Goal: Task Accomplishment & Management: Manage account settings

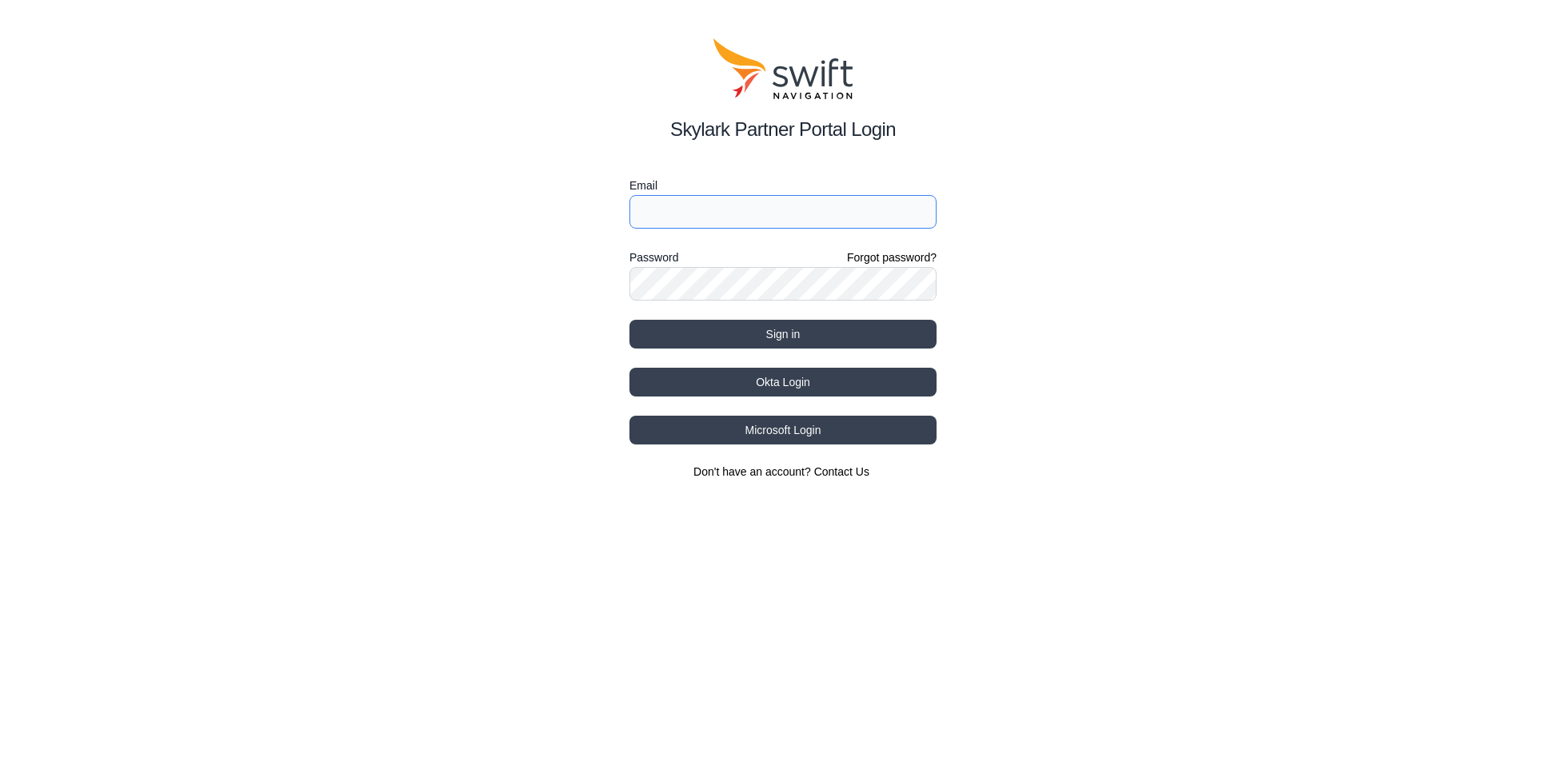
click at [741, 202] on input "Email" at bounding box center [782, 212] width 307 height 34
type input "[EMAIL_ADDRESS][DOMAIN_NAME]"
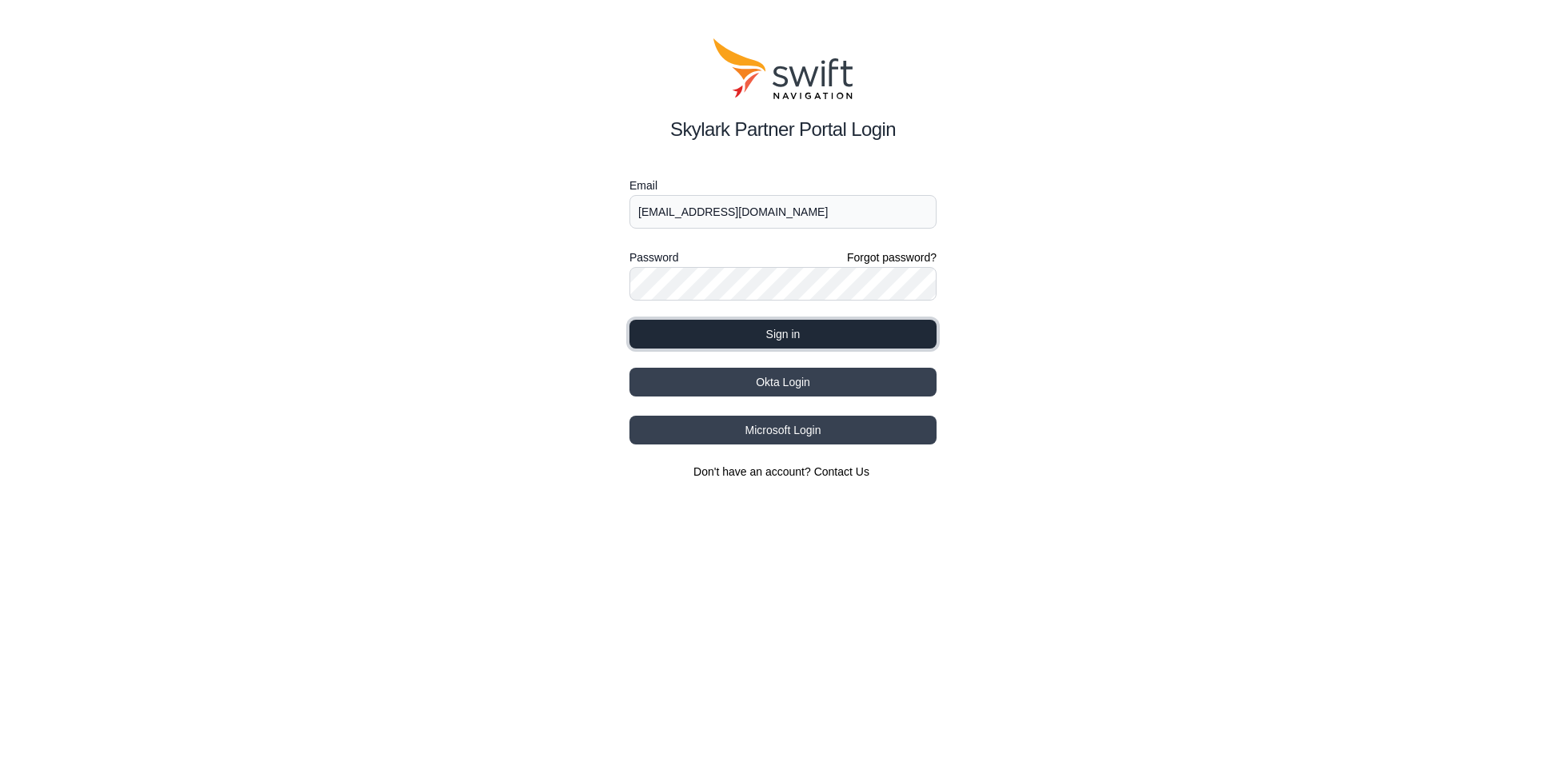
click at [818, 327] on button "Sign in" at bounding box center [782, 334] width 307 height 29
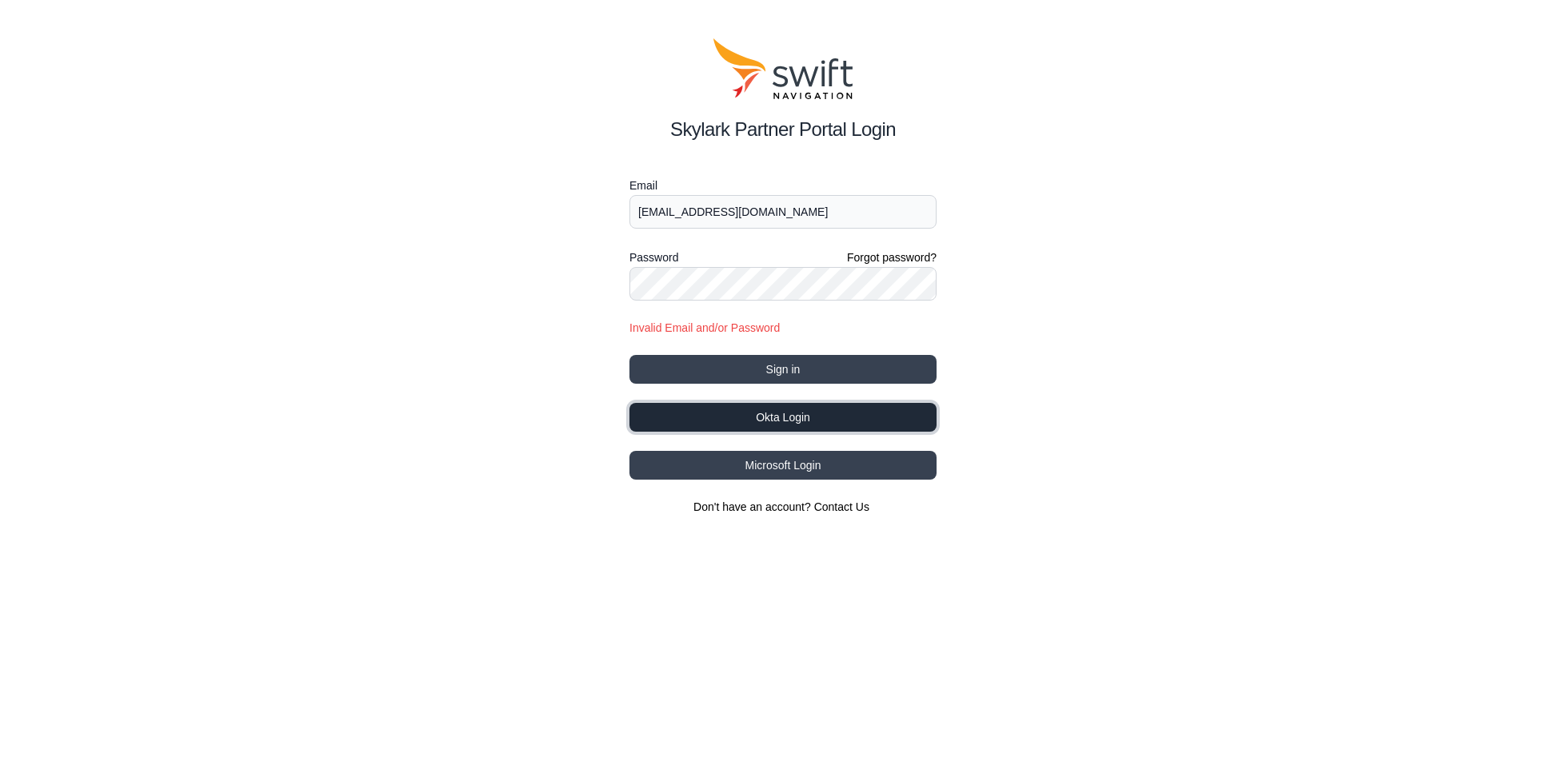
click at [819, 419] on button "Okta Login" at bounding box center [782, 417] width 307 height 29
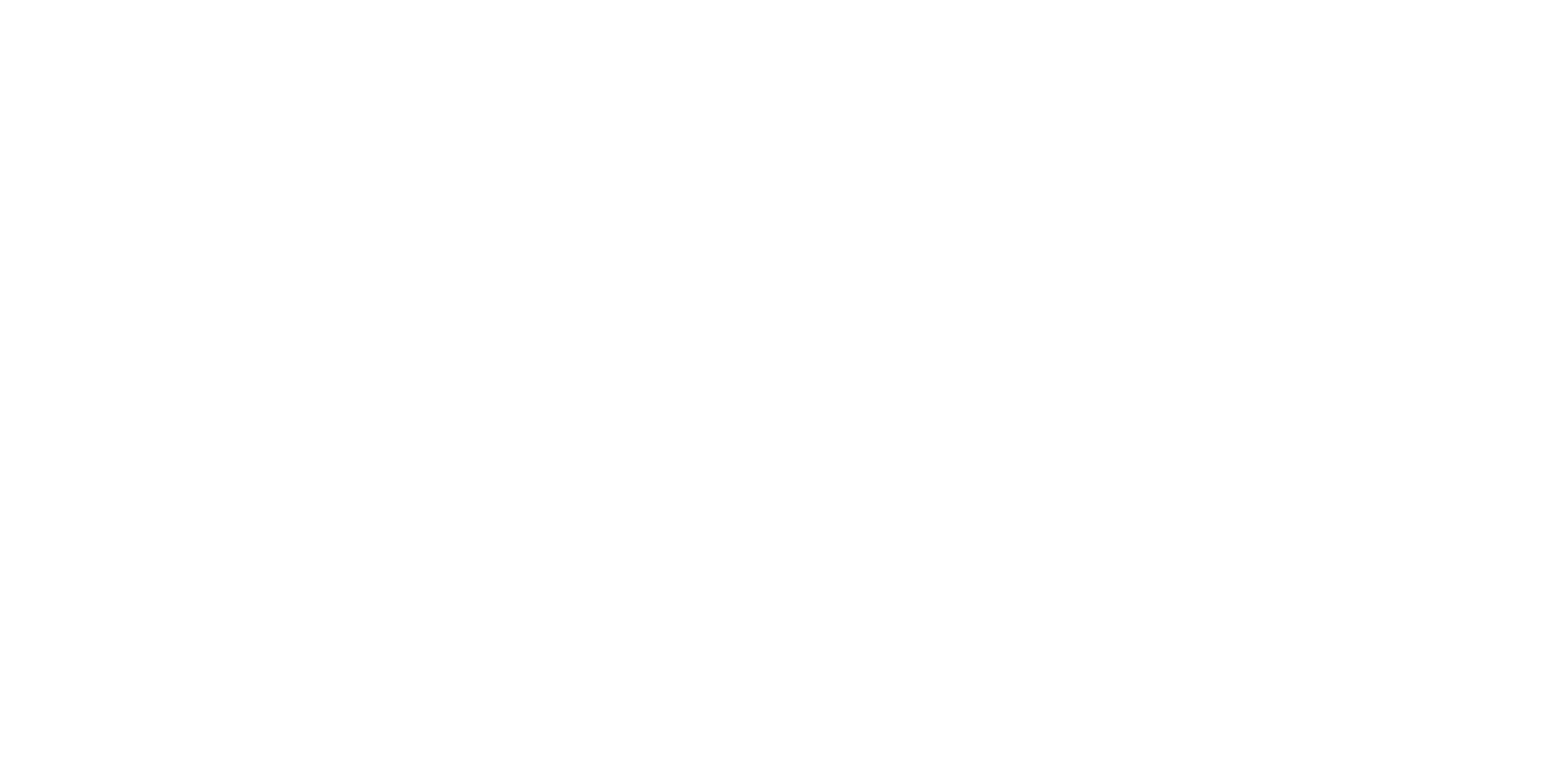
select select
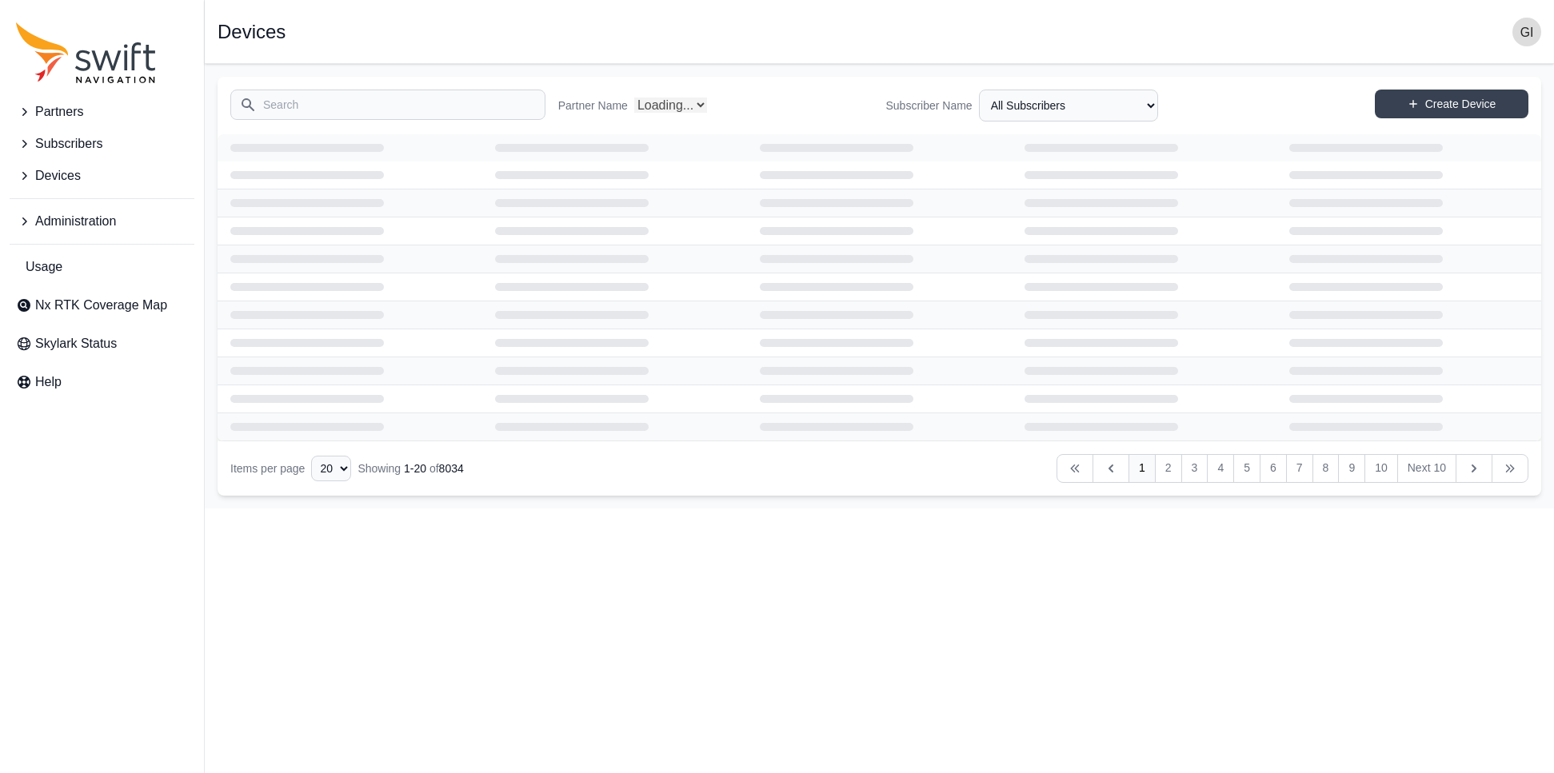
select select "Partner Name"
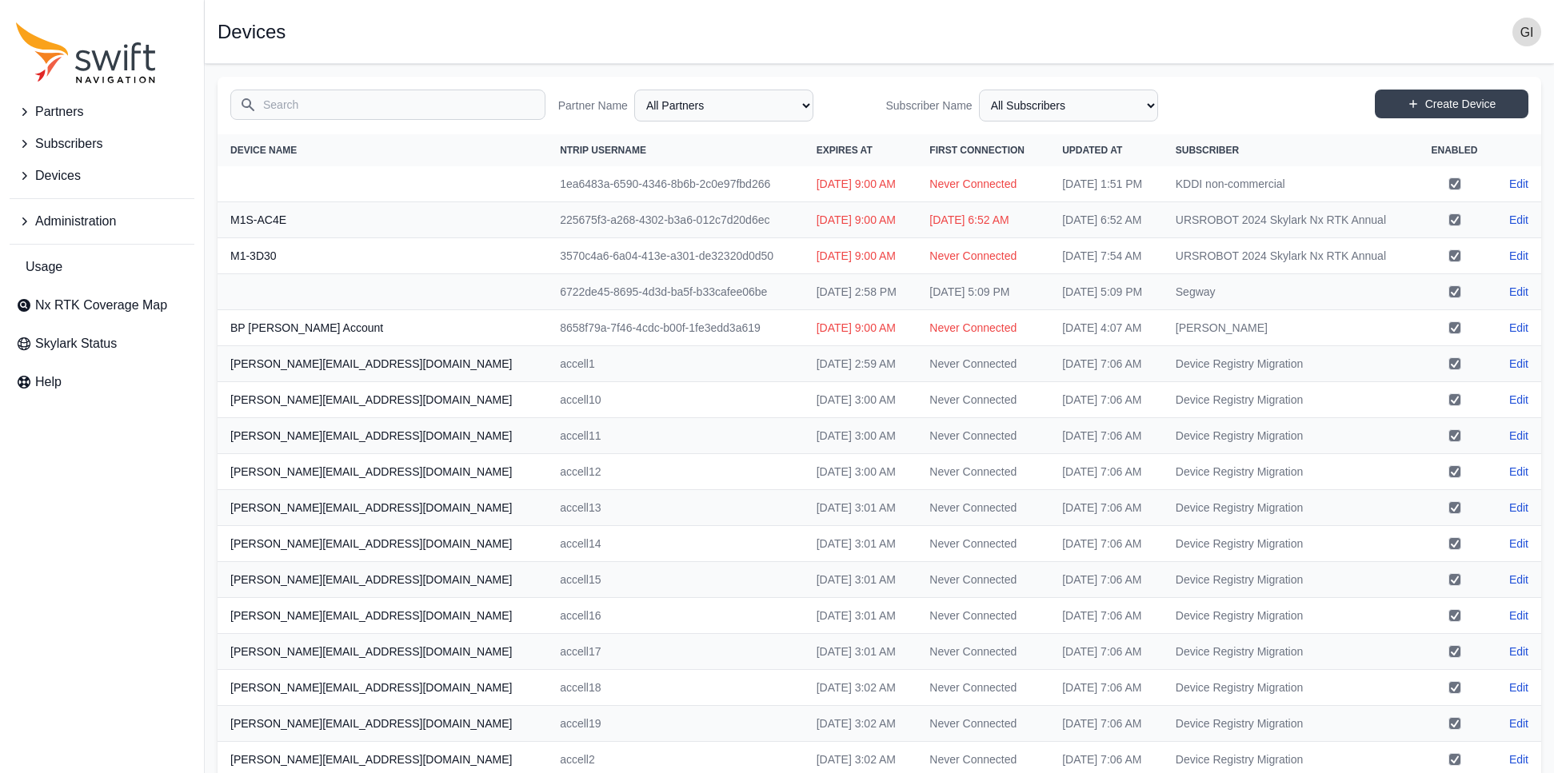
click at [58, 110] on span "Partners" at bounding box center [59, 111] width 48 height 19
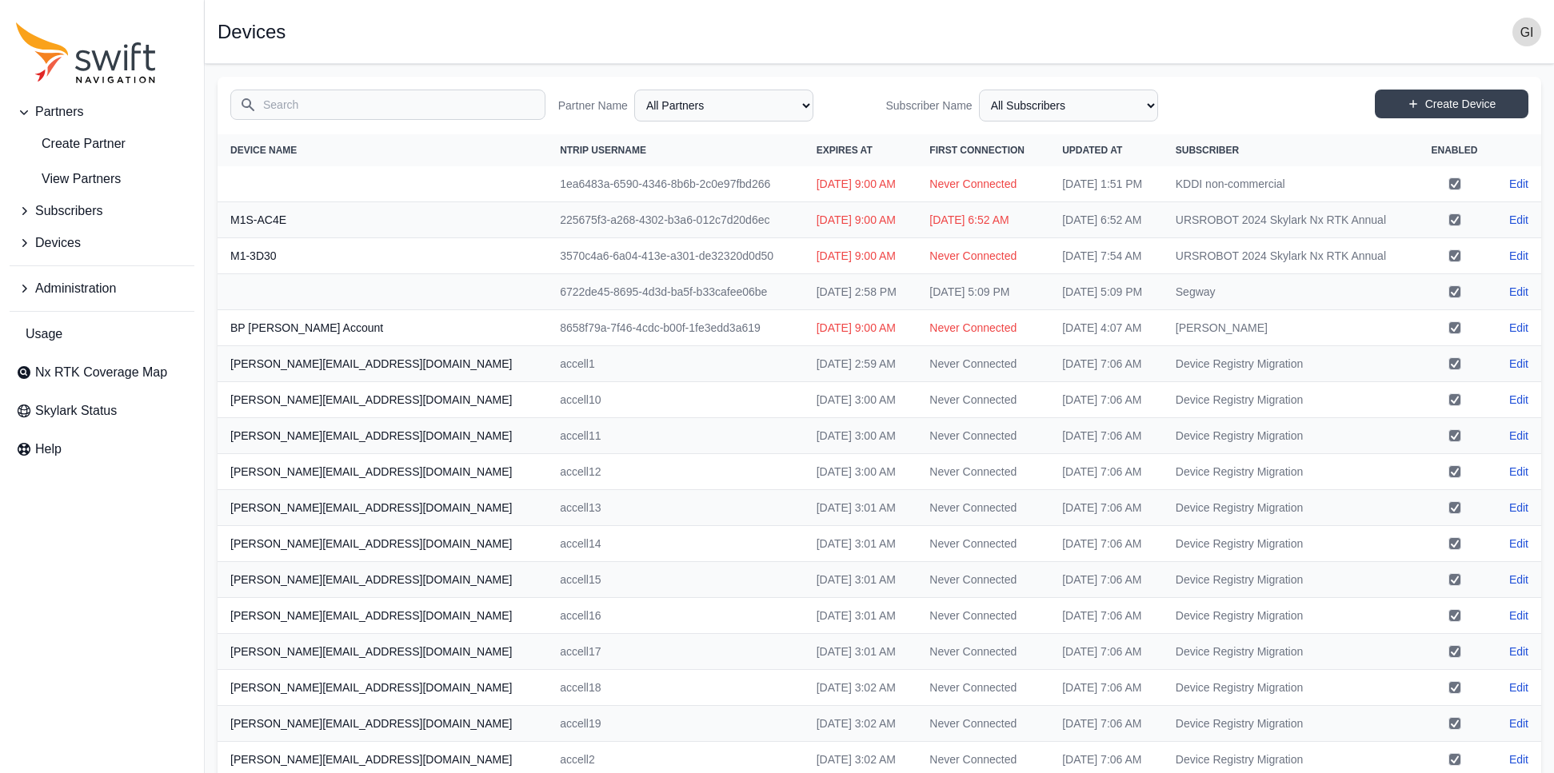
click at [64, 242] on span "Devices" at bounding box center [58, 243] width 46 height 19
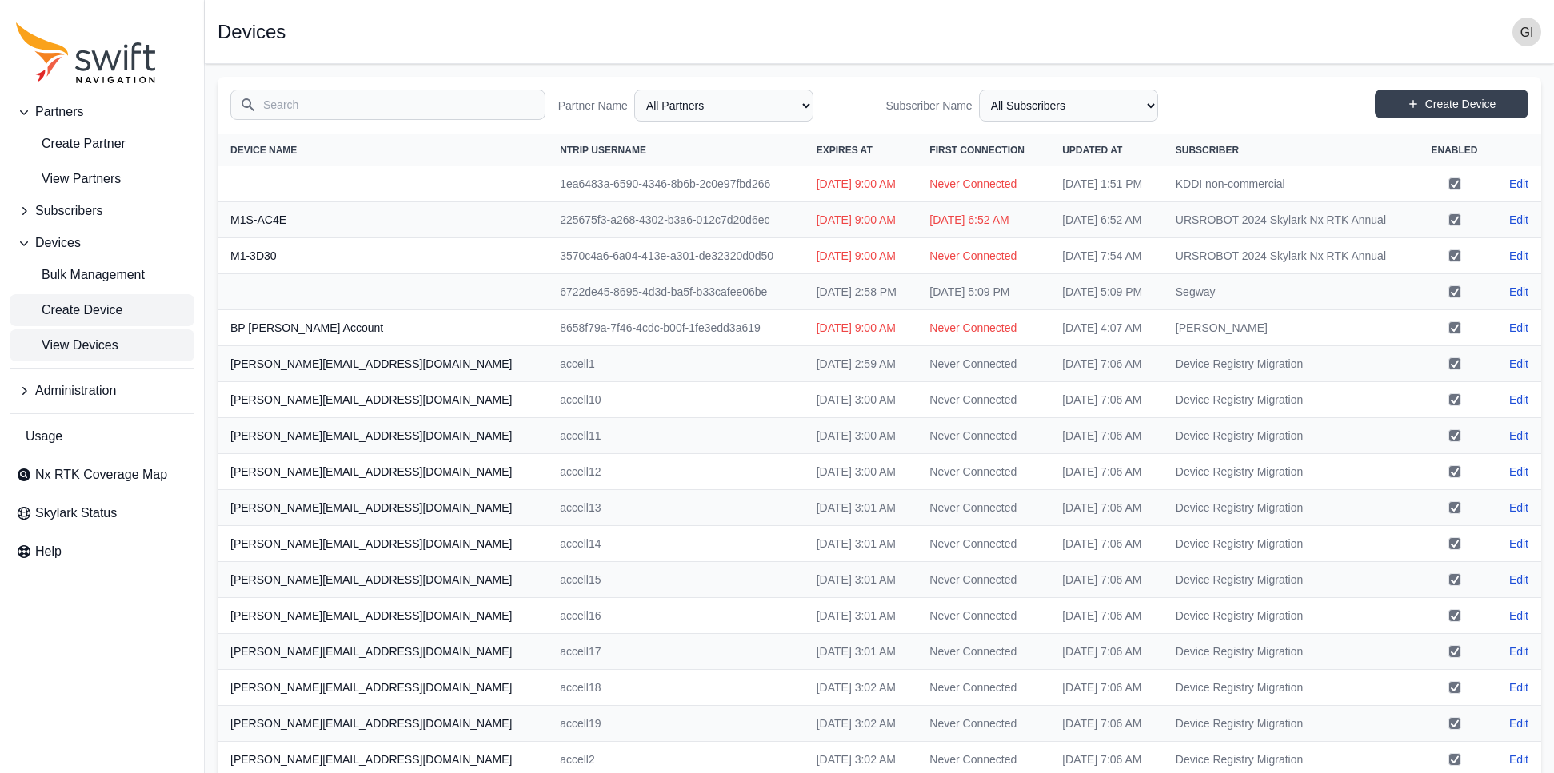
click at [81, 305] on span "Create Device" at bounding box center [69, 310] width 106 height 19
select select "ab3272ce-40d0-4c94-a524-96a758ab755c"
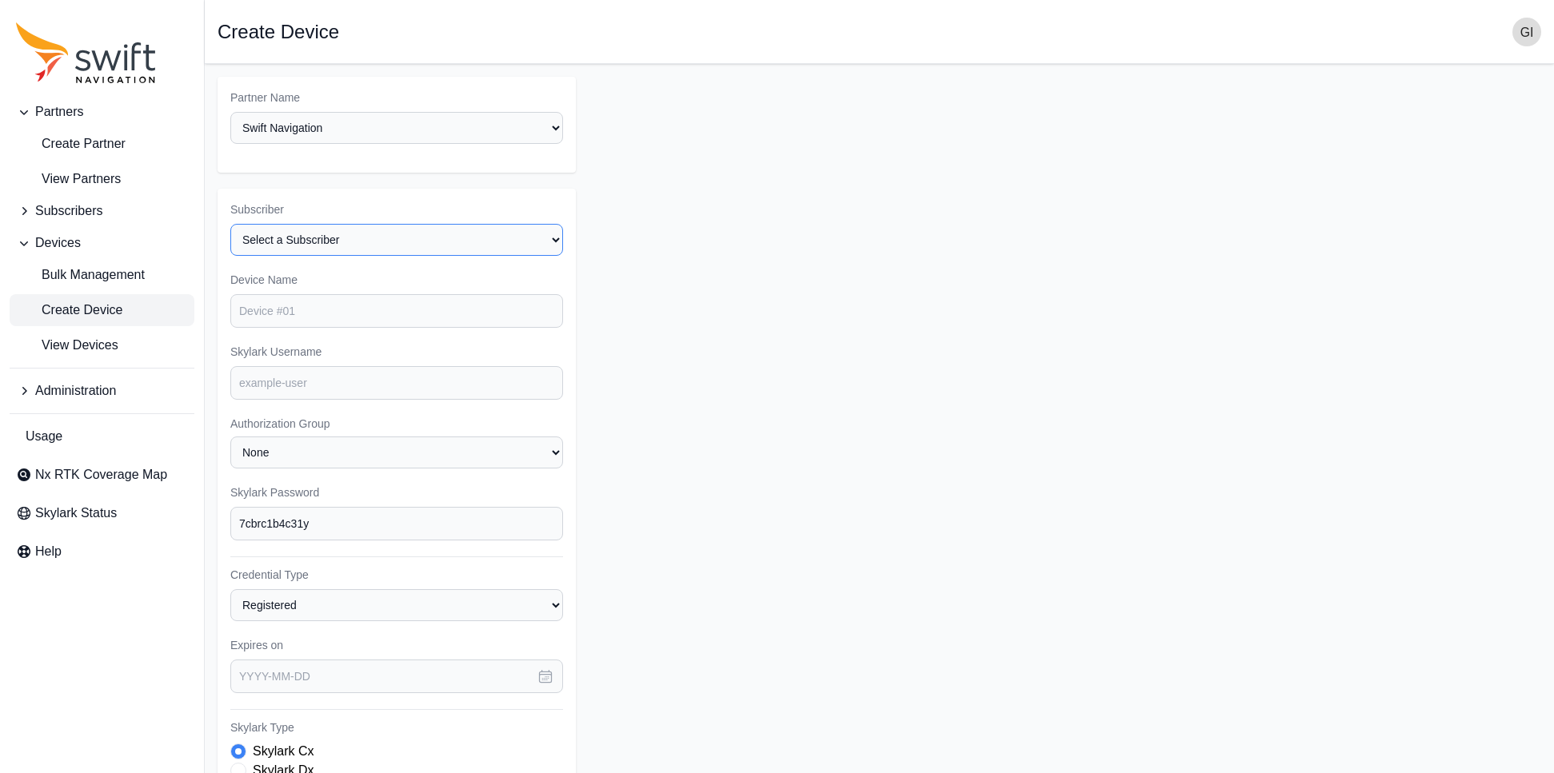
click at [556, 239] on select "Select a Subscriber <Partner Name> - Customer 1 <Partner Name> - Customer 2 <Pa…" at bounding box center [396, 240] width 333 height 32
click at [230, 224] on select "Select a Subscriber <Partner Name> - Customer 1 <Partner Name> - Customer 2 <Pa…" at bounding box center [396, 240] width 333 height 32
click at [718, 263] on form "Partner Name Select a Partner AlpsAlpine Andreas Asensing Bad Elf Bench Mark Eq…" at bounding box center [880, 571] width 1324 height 988
click at [542, 460] on select "None Swift NOC Backend Tests (from appsmith) wqdscx positec_1_authorization_gro…" at bounding box center [396, 453] width 333 height 32
select select "JC"
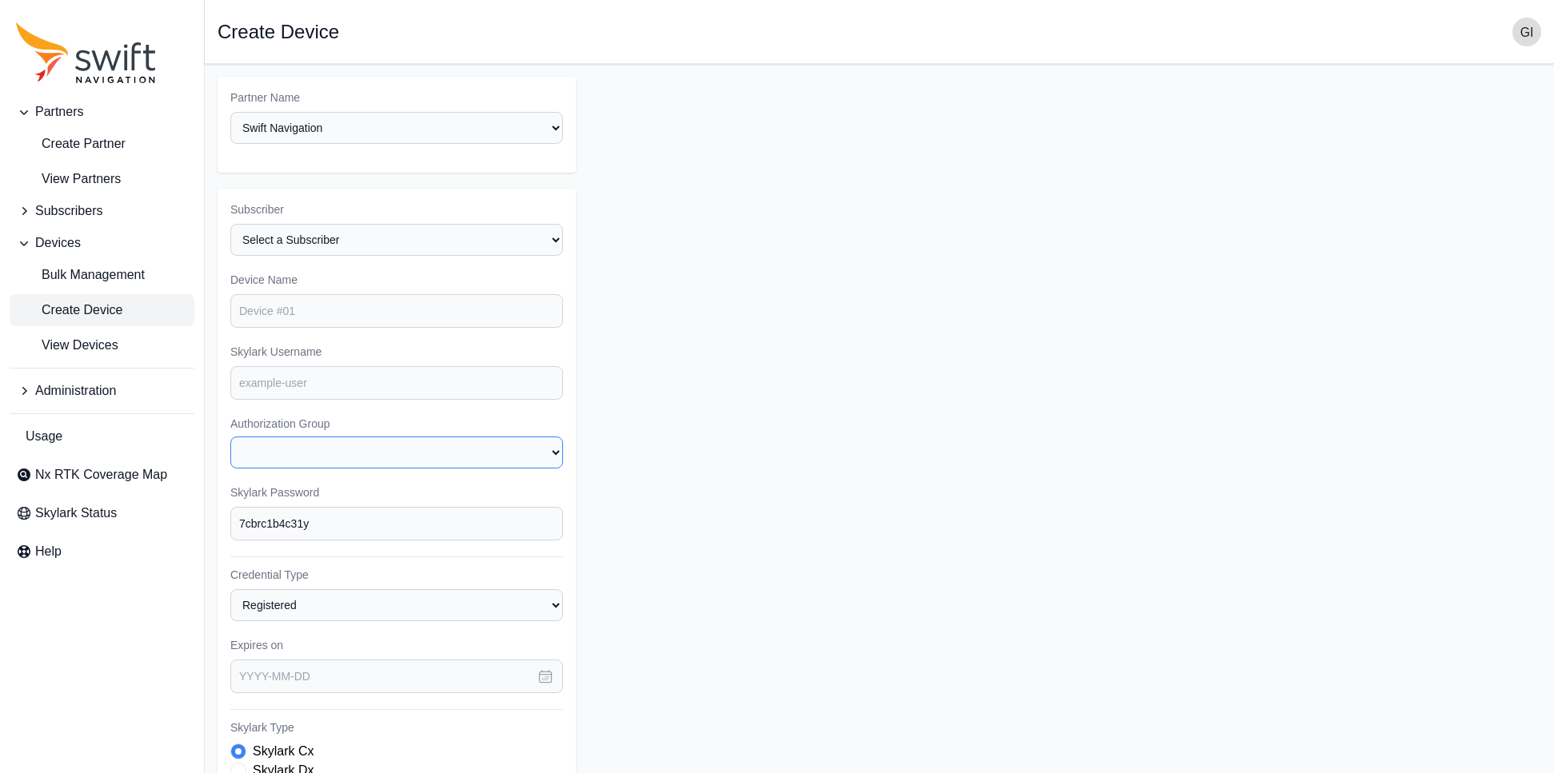
click at [230, 437] on select "None Swift NOC Backend Tests (from appsmith) wqdscx positec_1_authorization_gro…" at bounding box center [396, 453] width 333 height 32
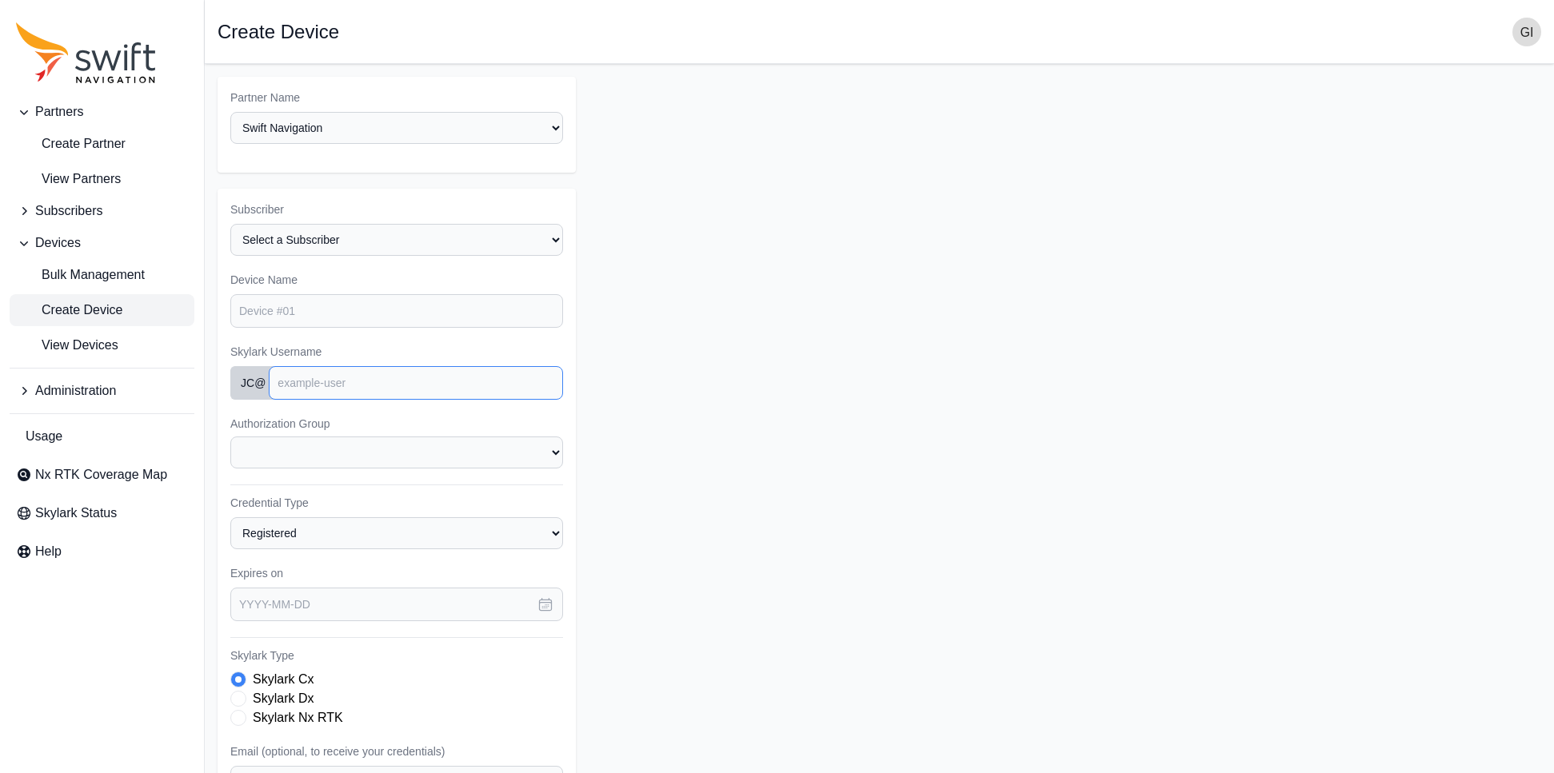
click at [541, 392] on input "Skylark Username" at bounding box center [416, 383] width 294 height 34
click at [752, 435] on form "Partner Name Select a Partner AlpsAlpine Andreas Asensing Bad Elf Bench Mark Eq…" at bounding box center [880, 535] width 1324 height 916
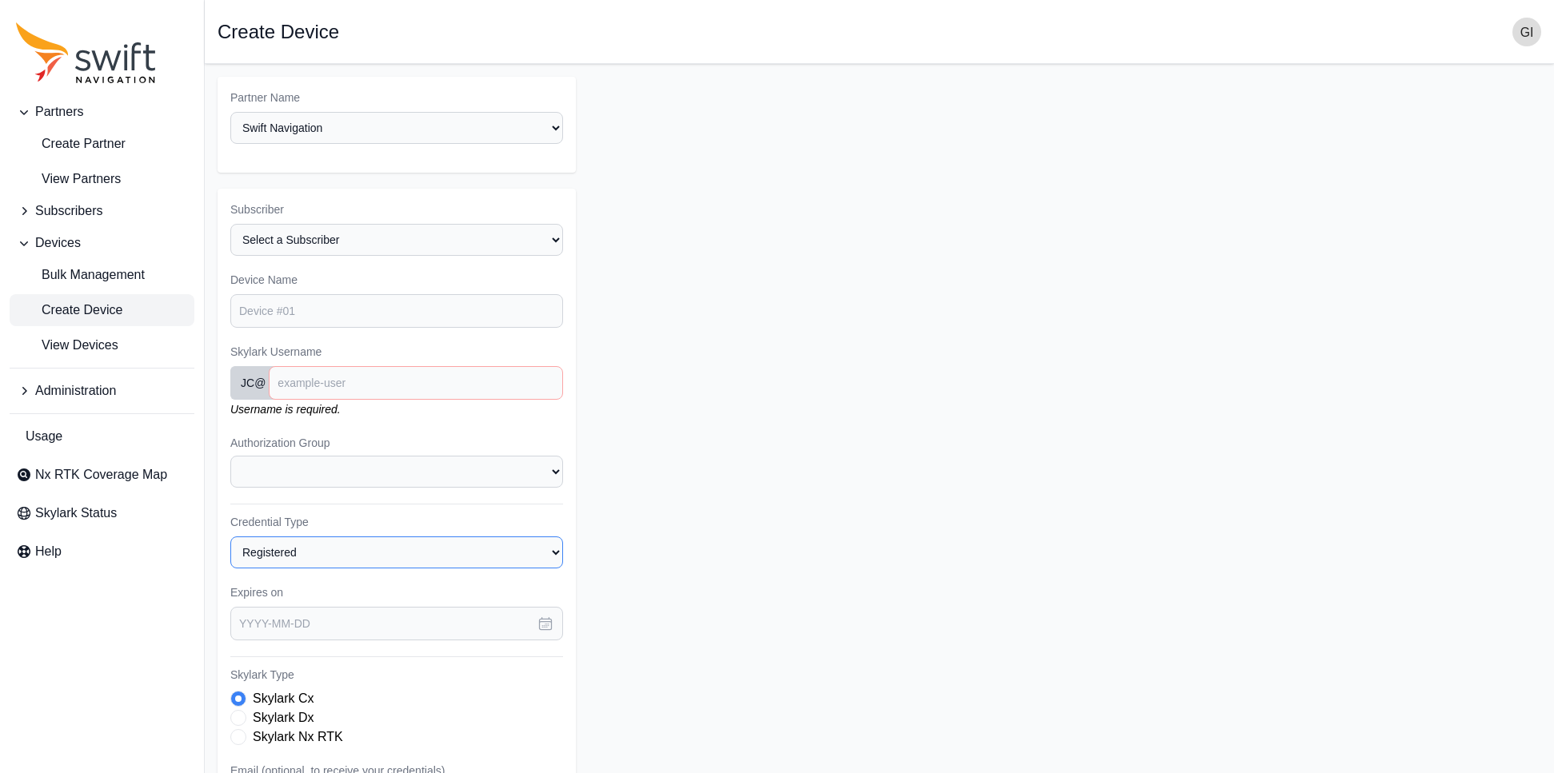
click at [558, 556] on select "Registered Preprovisioned" at bounding box center [396, 553] width 333 height 32
select select "preprovisioned"
click at [230, 537] on select "Registered Preprovisioned" at bounding box center [396, 553] width 333 height 32
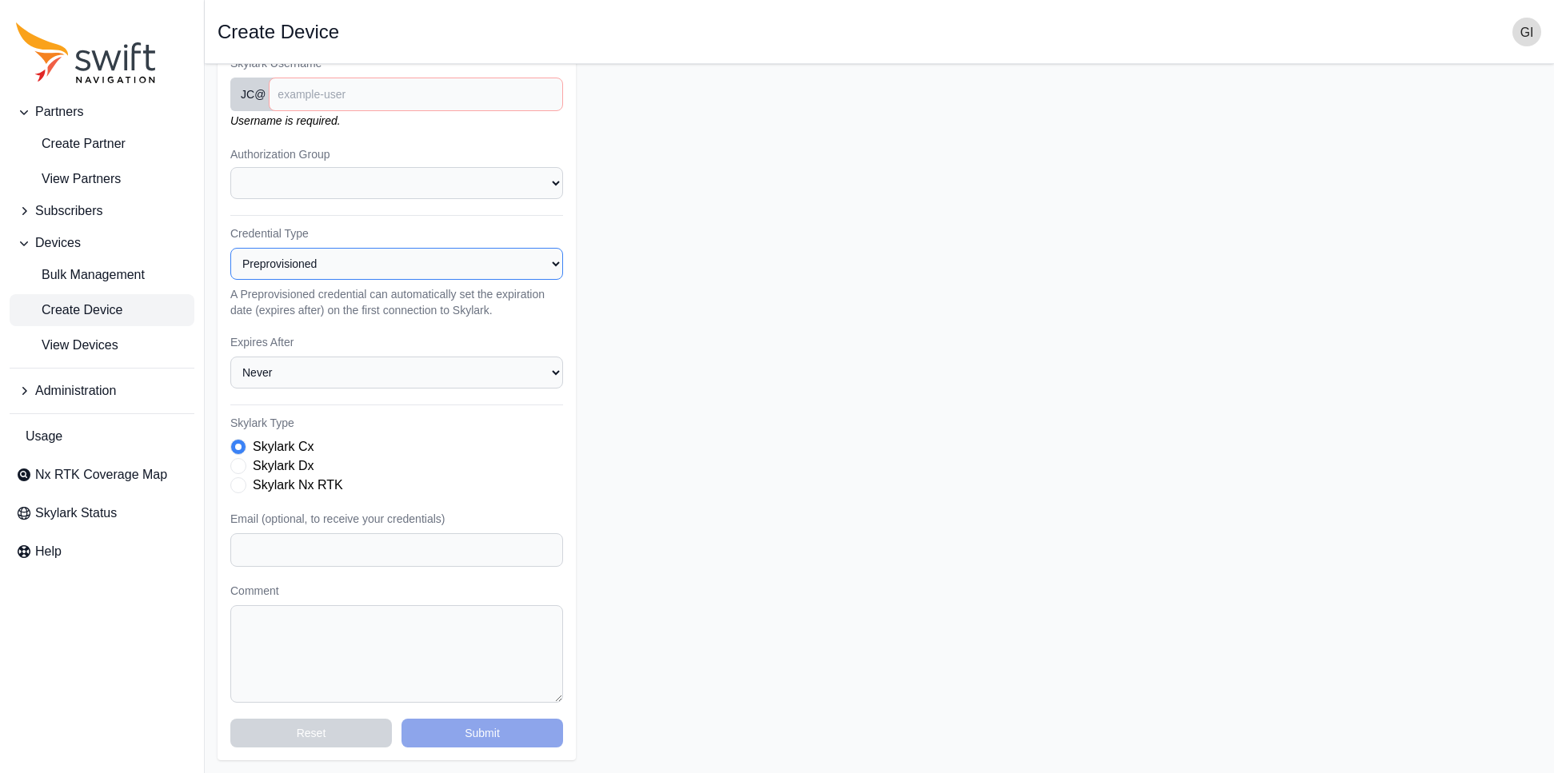
scroll to position [285, 0]
click at [550, 388] on select "Never 1 Week (7 days) 2 Weeks (14 days) 1 Month (30 days) 3 Months (90 days) 6 …" at bounding box center [396, 376] width 333 height 32
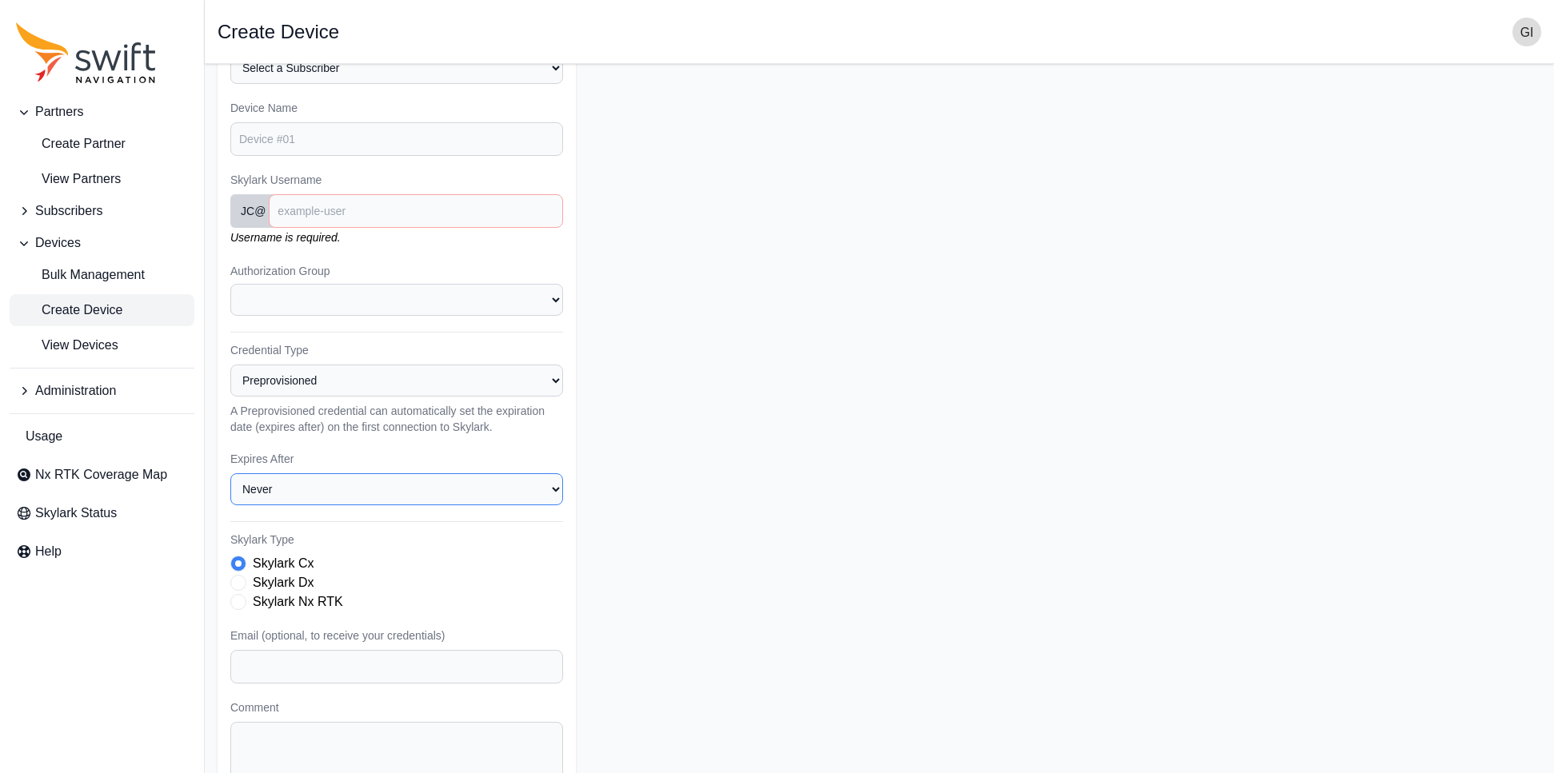
scroll to position [0, 0]
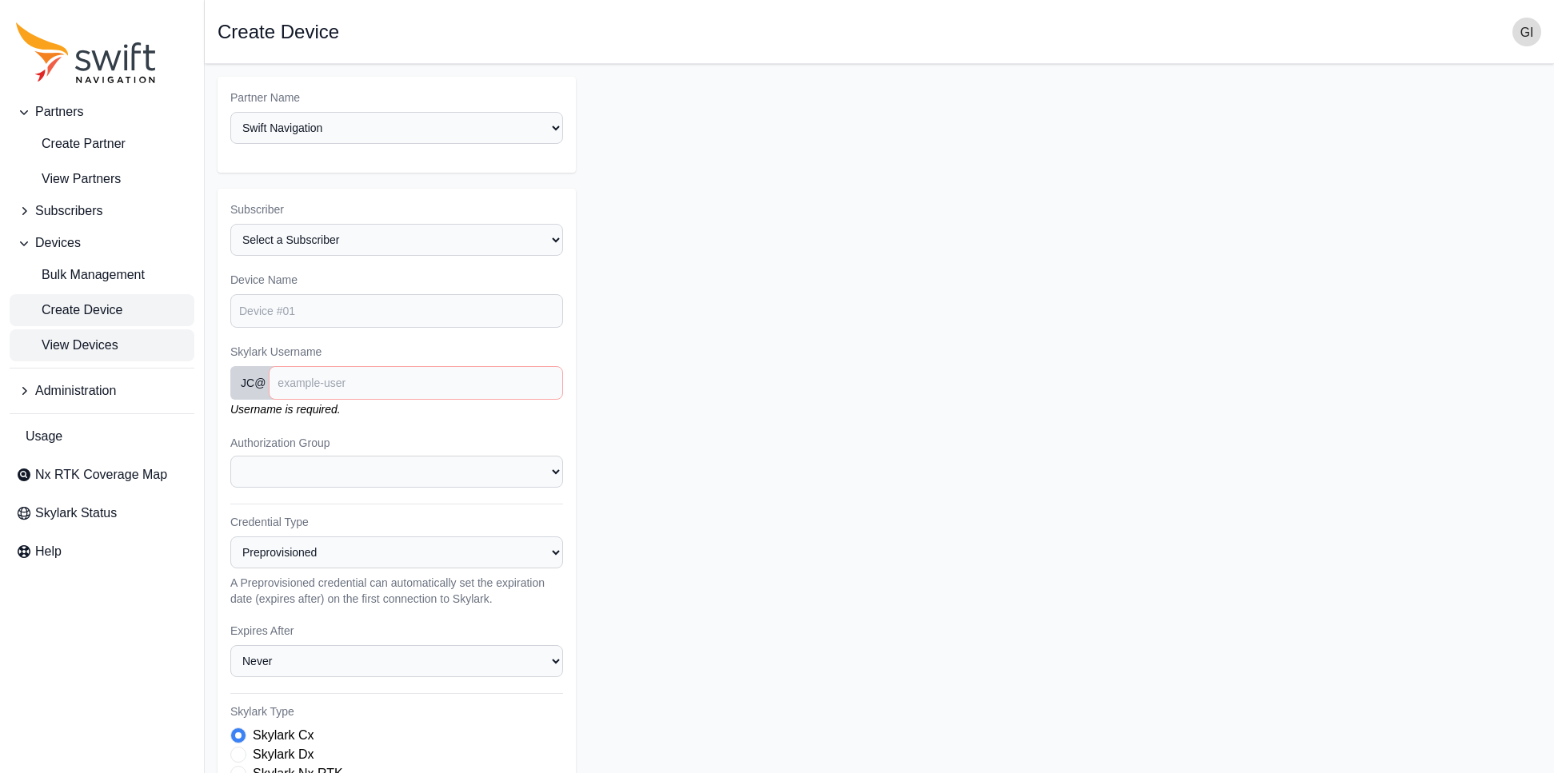
click at [109, 336] on span "View Devices" at bounding box center [67, 345] width 102 height 19
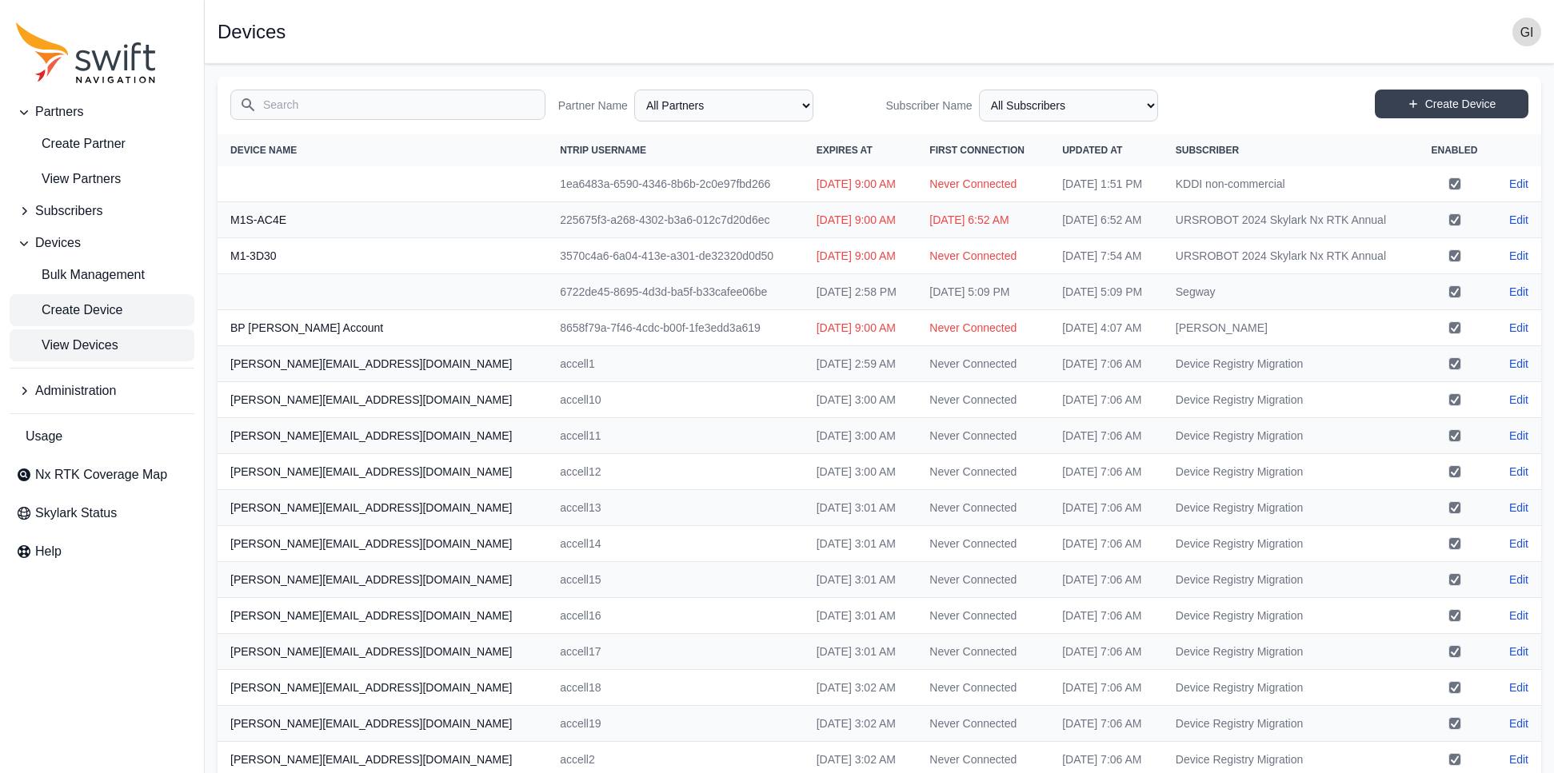
click at [118, 314] on span "Create Device" at bounding box center [69, 310] width 106 height 19
select select "ab3272ce-40d0-4c94-a524-96a758ab755c"
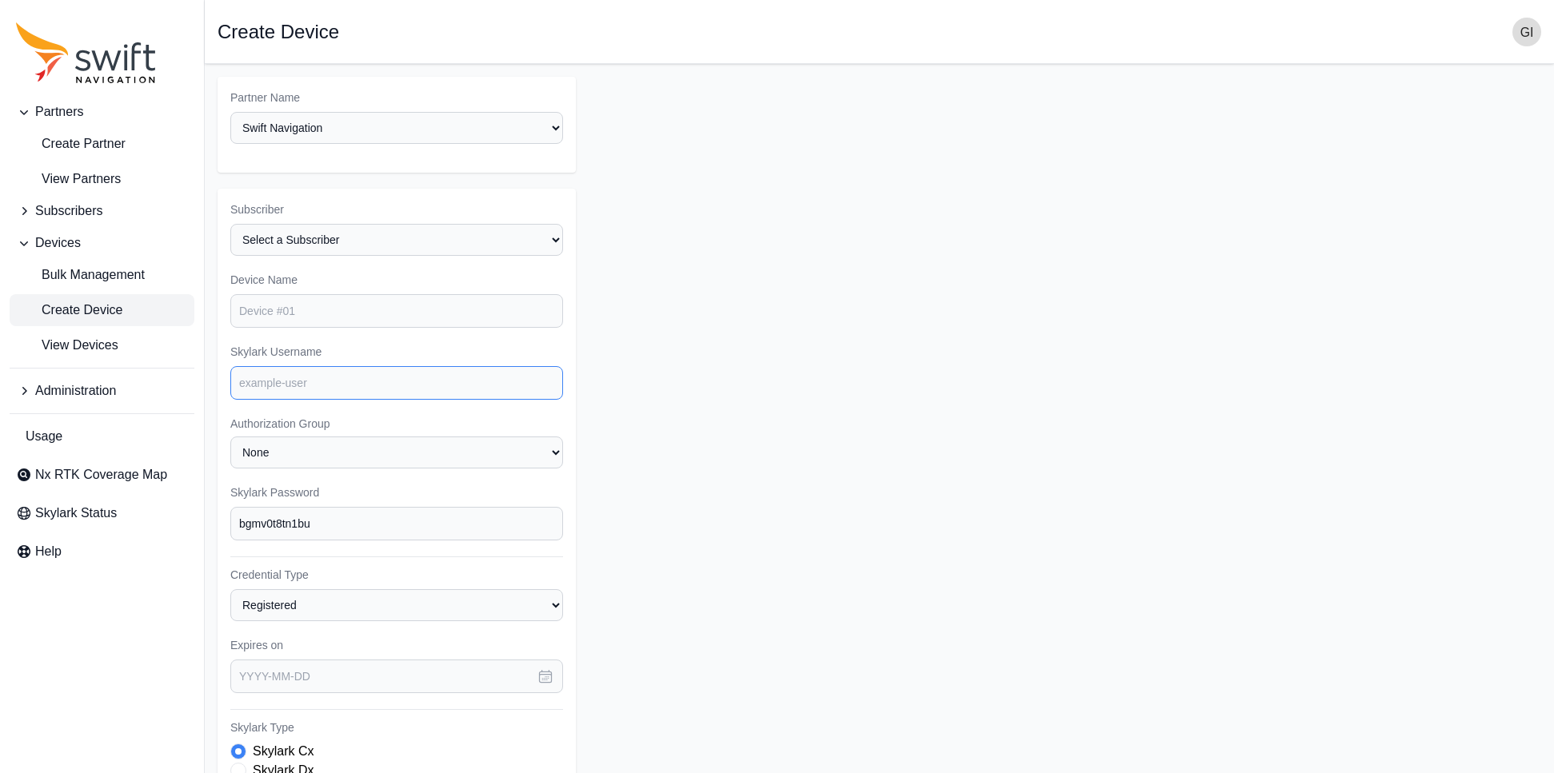
click at [437, 393] on input "Skylark Username" at bounding box center [396, 383] width 333 height 34
type input "genta-test-tls"
click at [551, 454] on select "None Swift NOC Backend Tests (from appsmith) wqdscx positec_1_authorization_gro…" at bounding box center [396, 453] width 333 height 32
click at [230, 437] on select "None Swift NOC Backend Tests (from appsmith) wqdscx positec_1_authorization_gro…" at bounding box center [396, 453] width 333 height 32
click at [547, 517] on input "bgmv0t8tn1bu" at bounding box center [396, 524] width 333 height 34
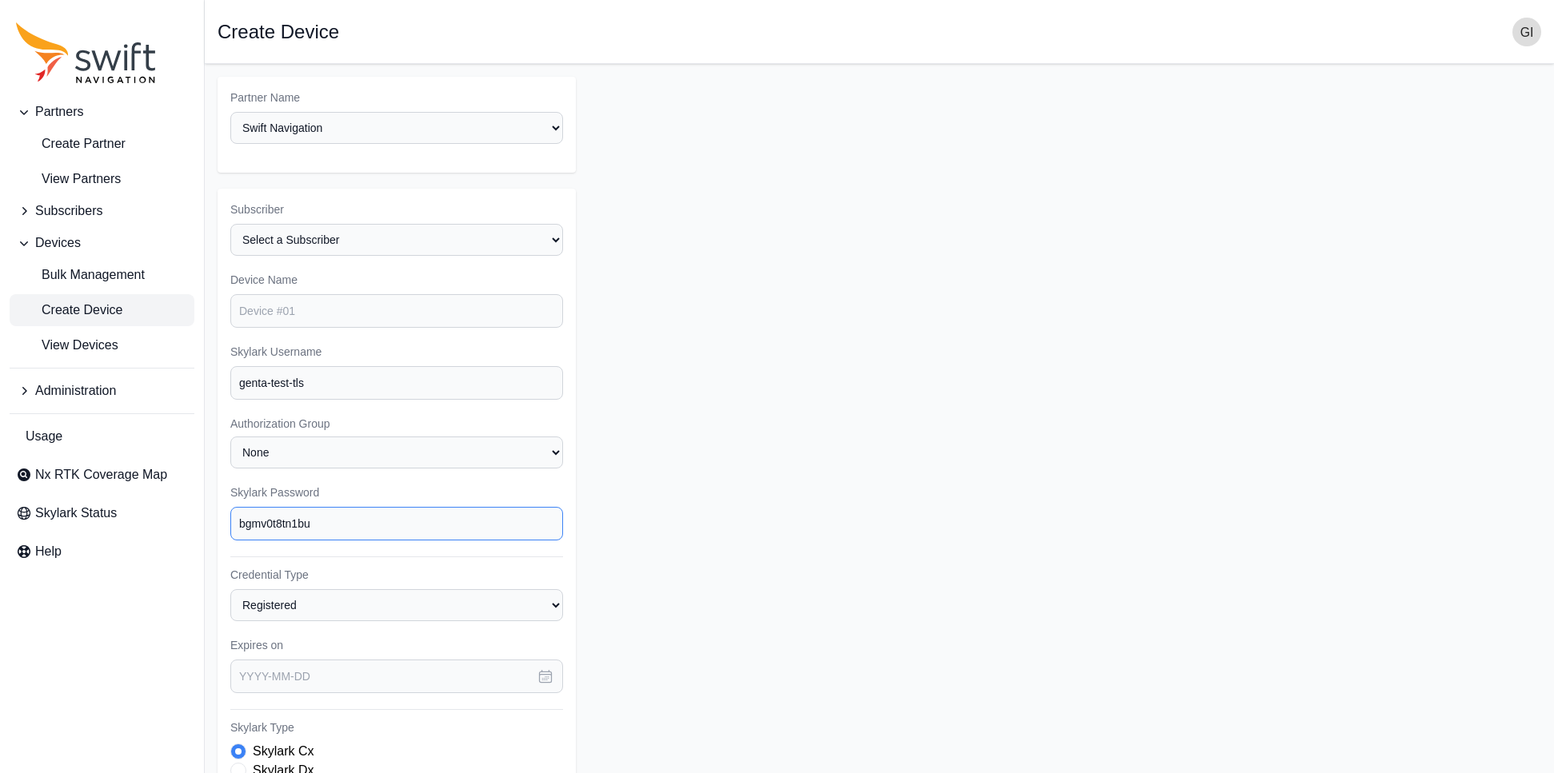
click at [547, 517] on input "bgmv0t8tn1bu" at bounding box center [396, 524] width 333 height 34
type input "genta.8181"
click at [558, 605] on select "Registered Preprovisioned" at bounding box center [396, 605] width 333 height 32
select select "preprovisioned"
click at [230, 589] on select "Registered Preprovisioned" at bounding box center [396, 605] width 333 height 32
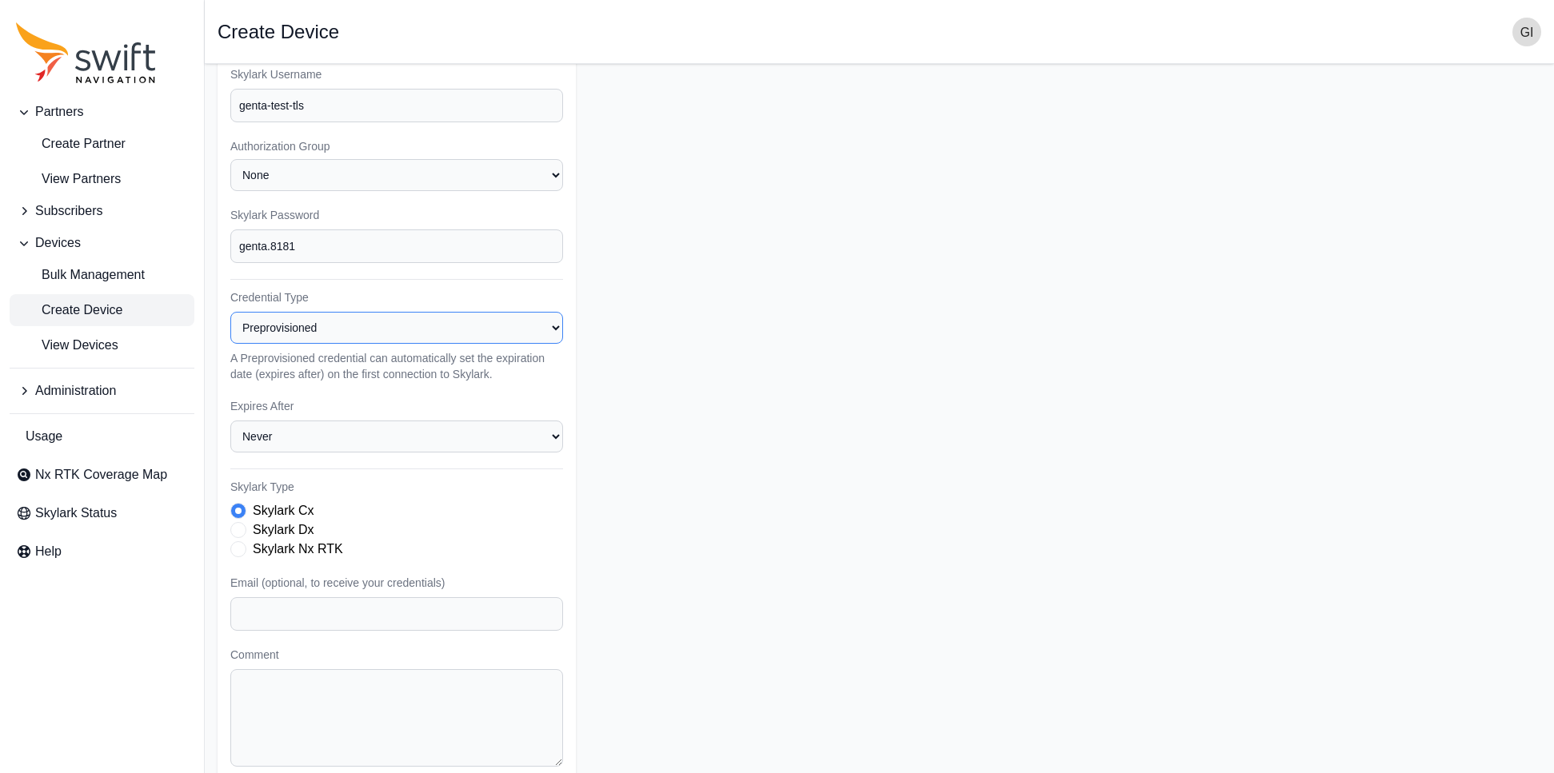
scroll to position [341, 0]
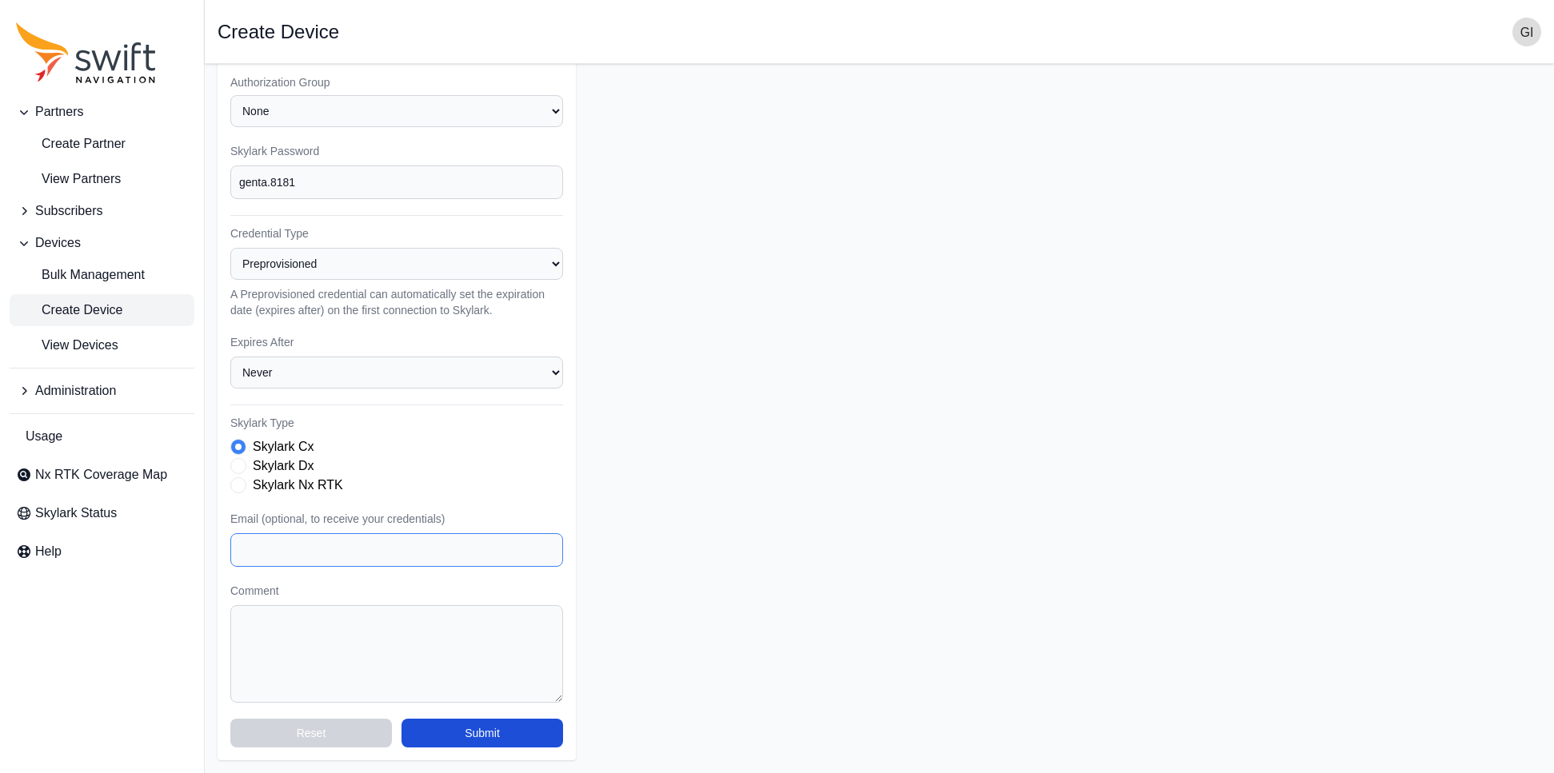
click at [485, 551] on input "Email (optional, to receive your credentials)" at bounding box center [396, 550] width 333 height 34
type input "[EMAIL_ADDRESS][DOMAIN_NAME]"
click at [676, 584] on form "Partner Name Select a Partner AlpsAlpine Andreas Asensing Bad Elf Bench Mark Eq…" at bounding box center [880, 247] width 1324 height 1025
click at [520, 736] on button "Submit" at bounding box center [482, 733] width 162 height 29
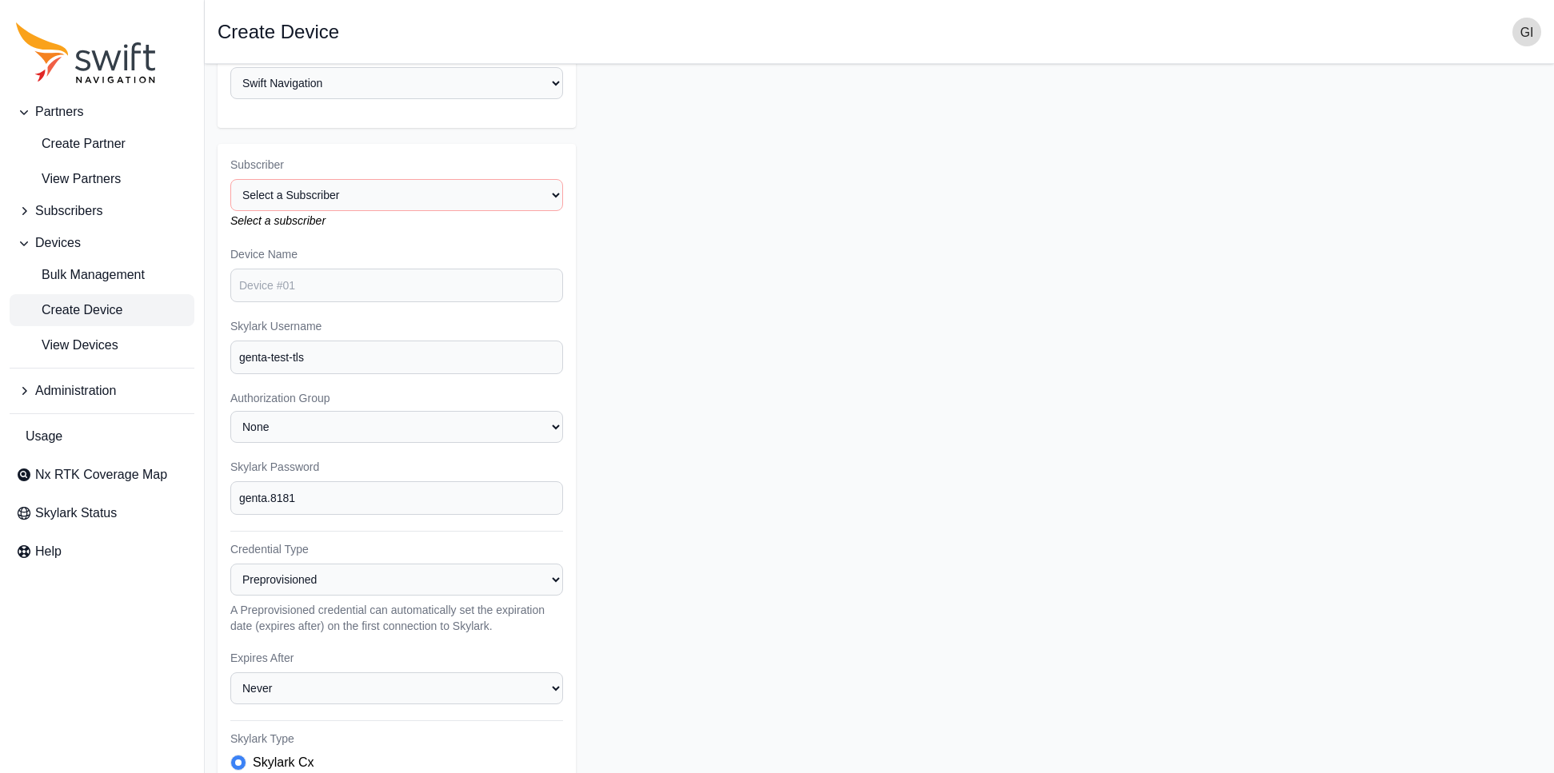
scroll to position [0, 0]
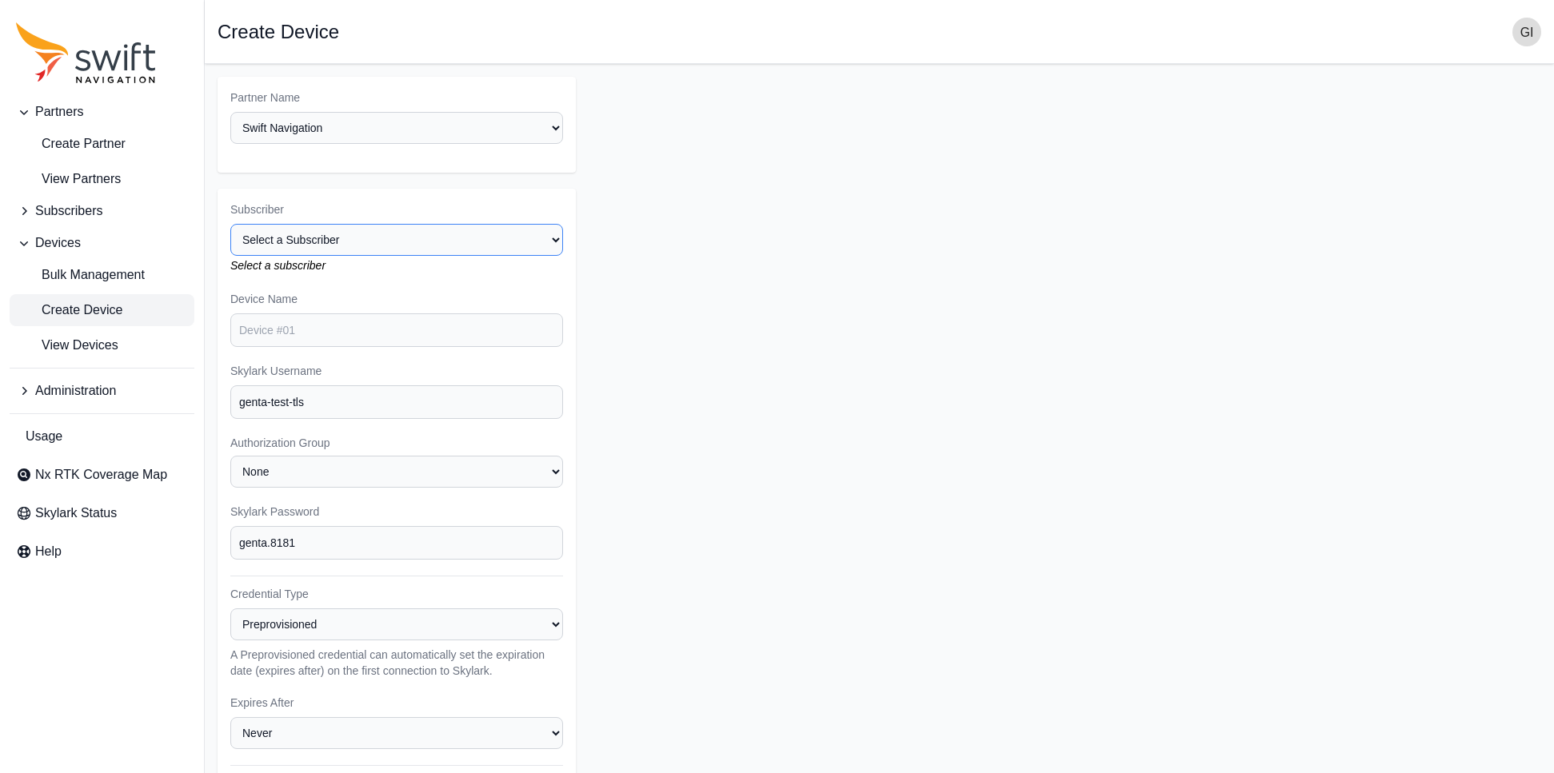
click at [561, 242] on select "Select a Subscriber <Partner Name> - Customer 1 <Partner Name> - Customer 2 <Pa…" at bounding box center [396, 240] width 333 height 32
select select "898b1652-7afd-496c-8269-fdb20bb68b3f"
click at [230, 224] on select "Select a Subscriber <Partner Name> - Customer 1 <Partner Name> - Customer 2 <Pa…" at bounding box center [396, 240] width 333 height 32
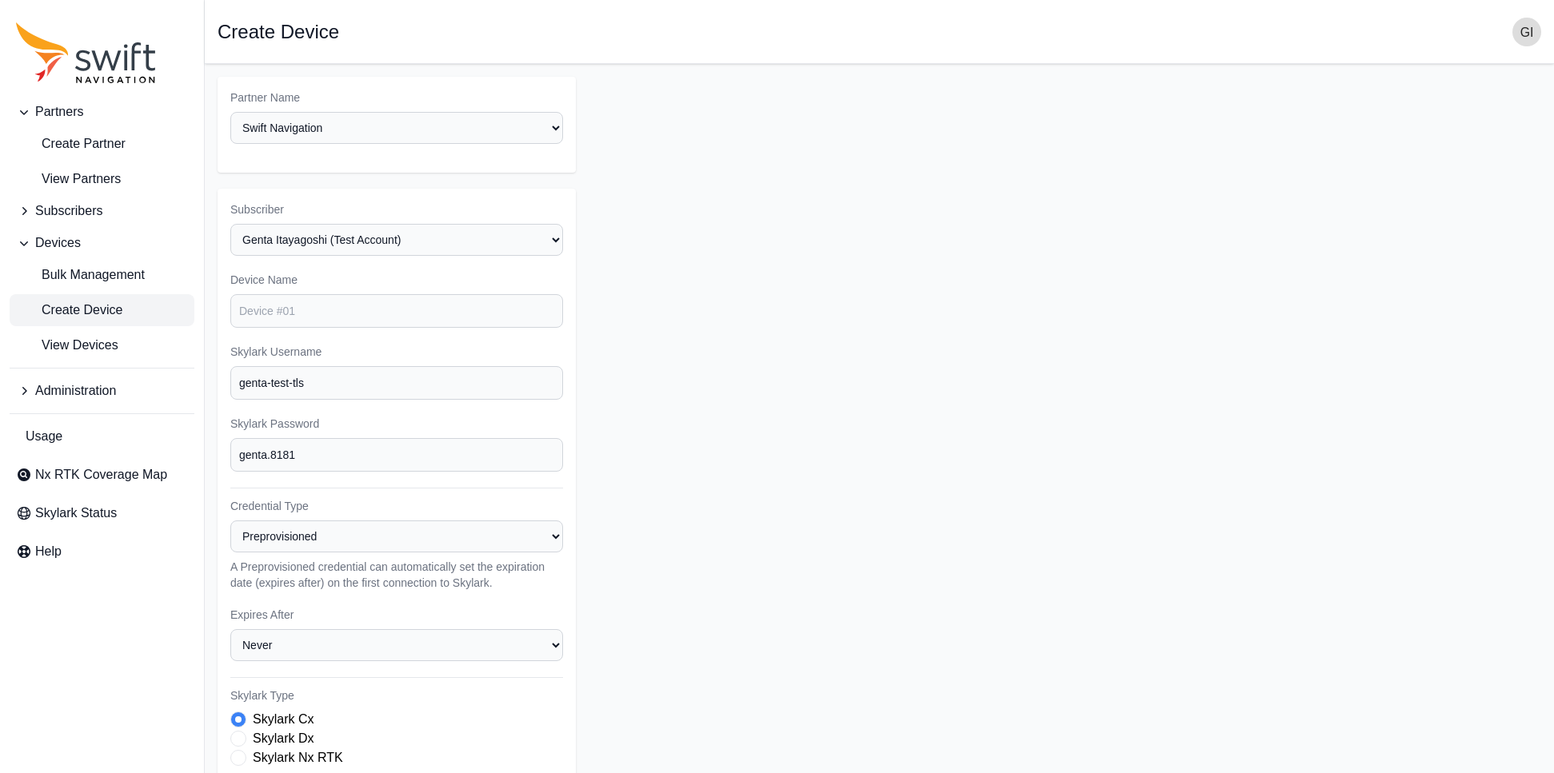
click at [741, 363] on form "Partner Name Select a Partner AlpsAlpine Andreas Asensing Bad Elf Bench Mark Eq…" at bounding box center [880, 555] width 1324 height 956
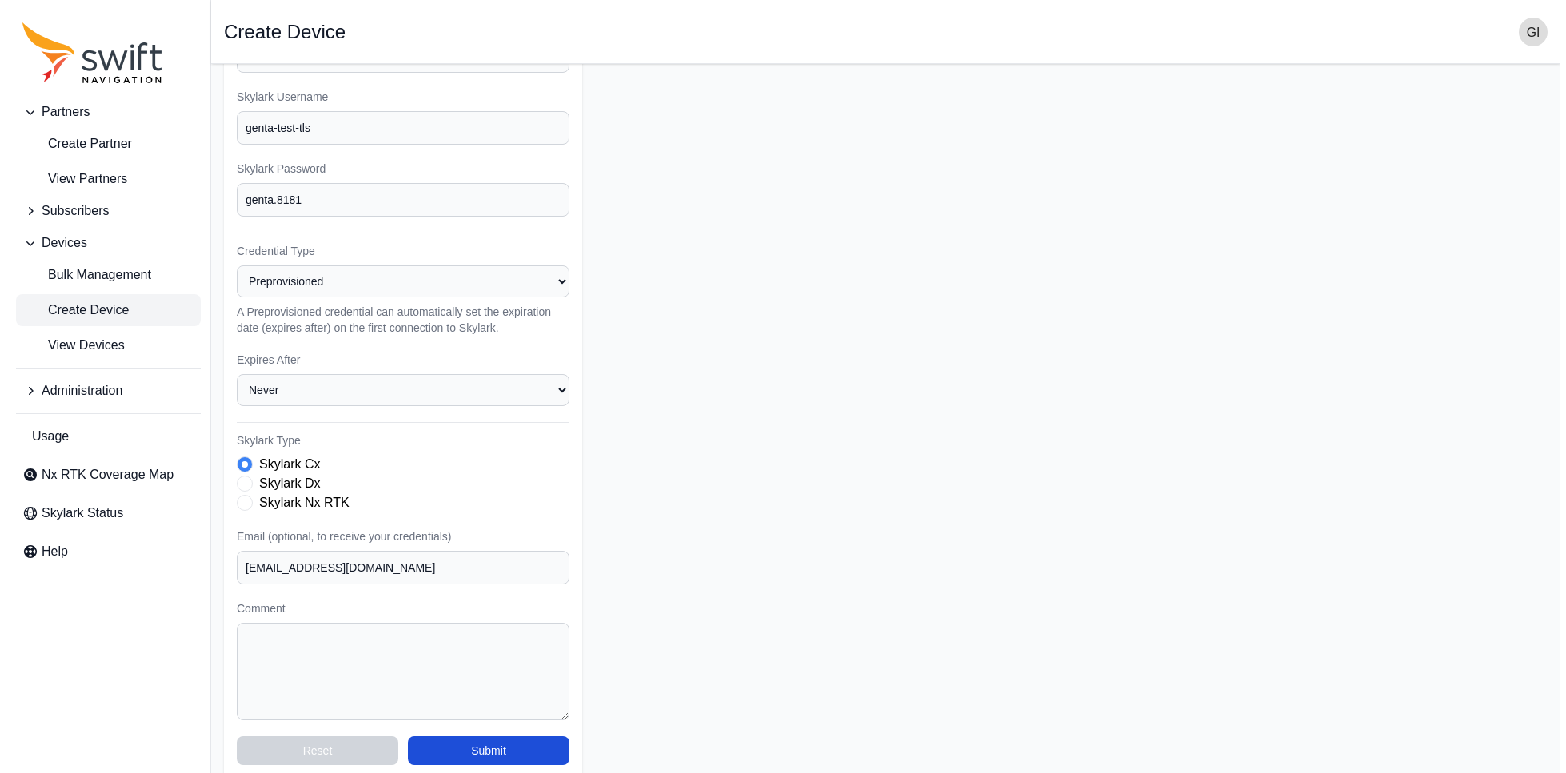
scroll to position [273, 0]
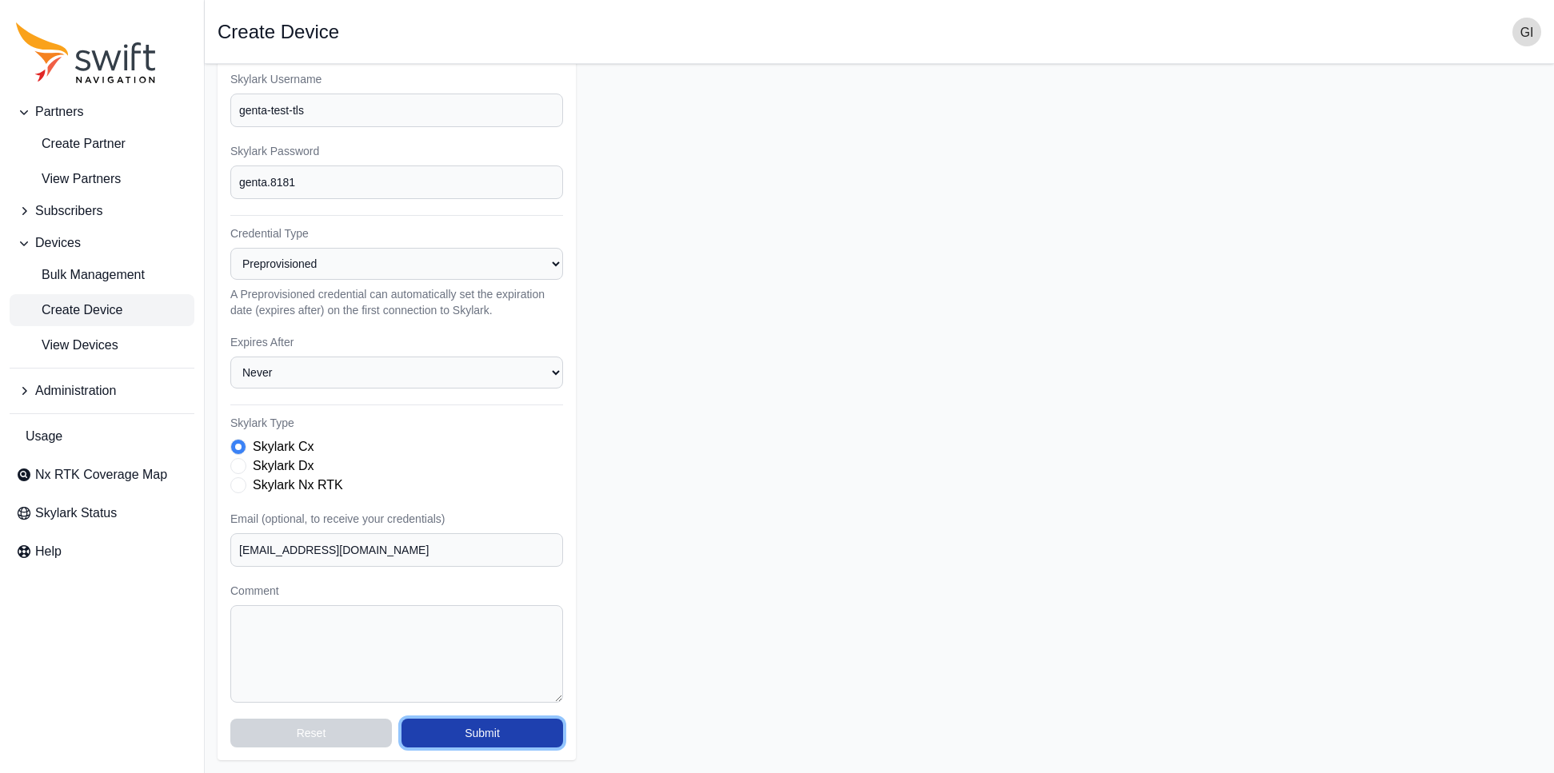
click at [529, 738] on button "Submit" at bounding box center [482, 733] width 162 height 29
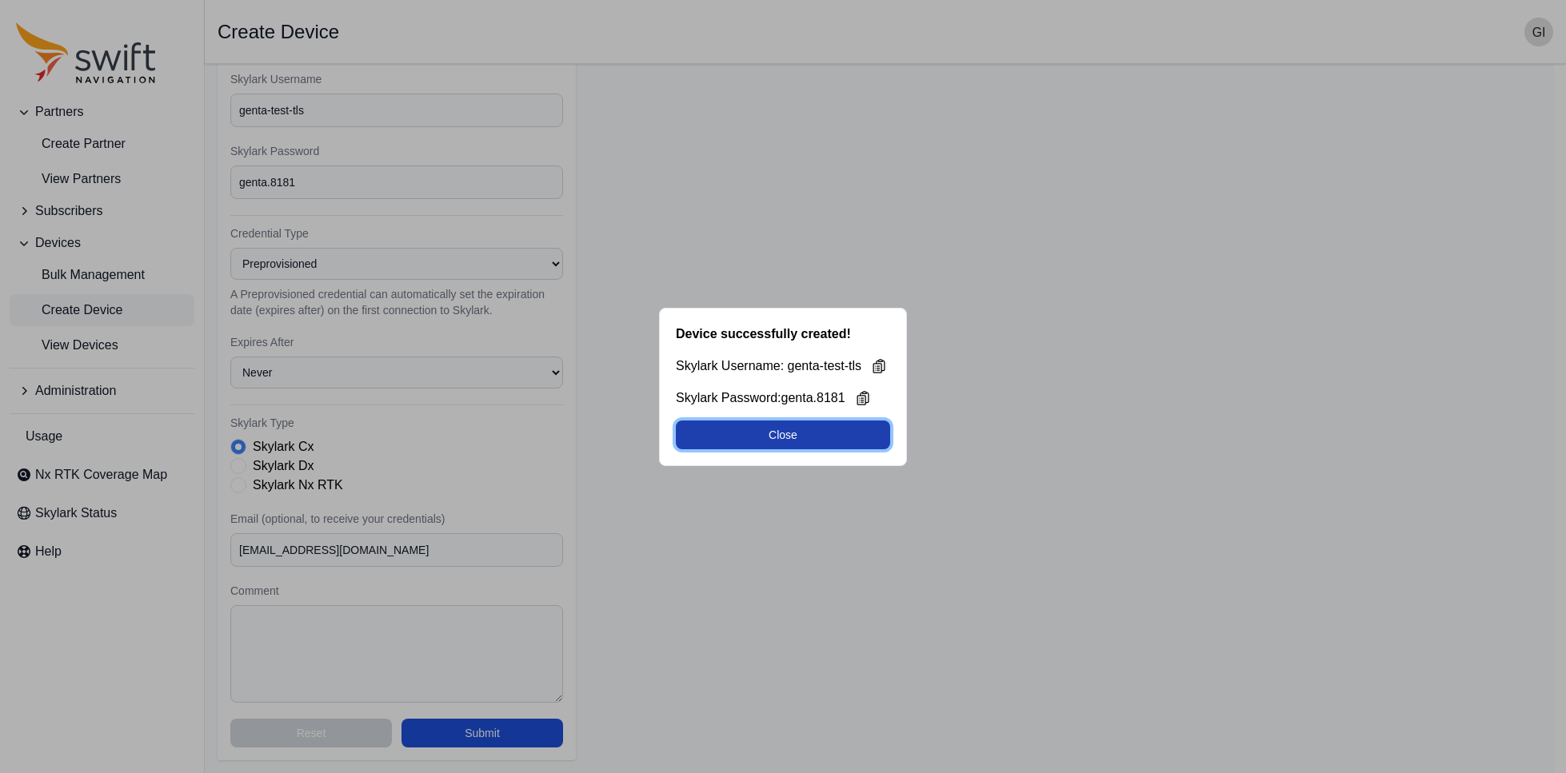
click at [769, 439] on button "Close" at bounding box center [783, 435] width 214 height 29
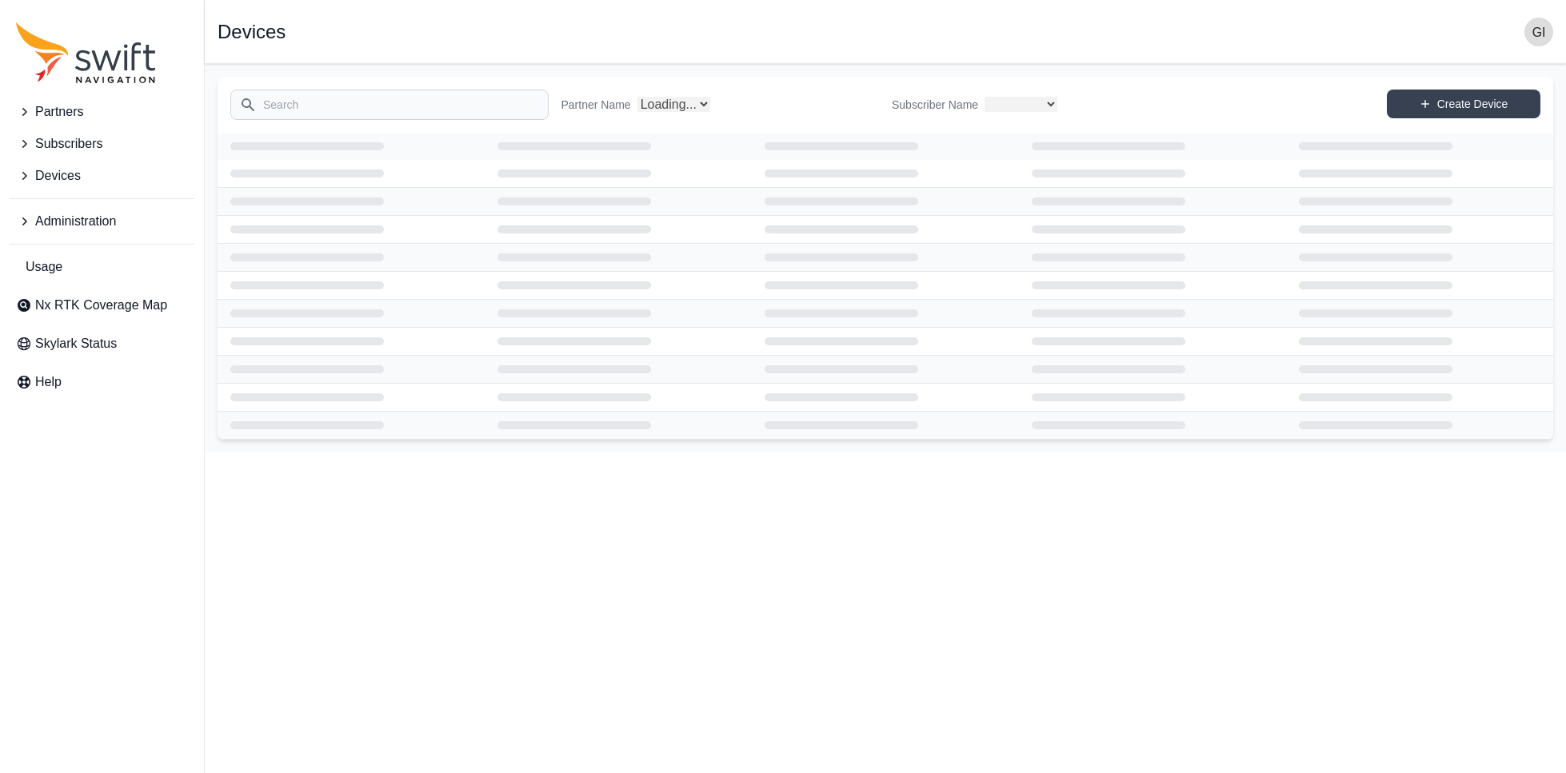
select select
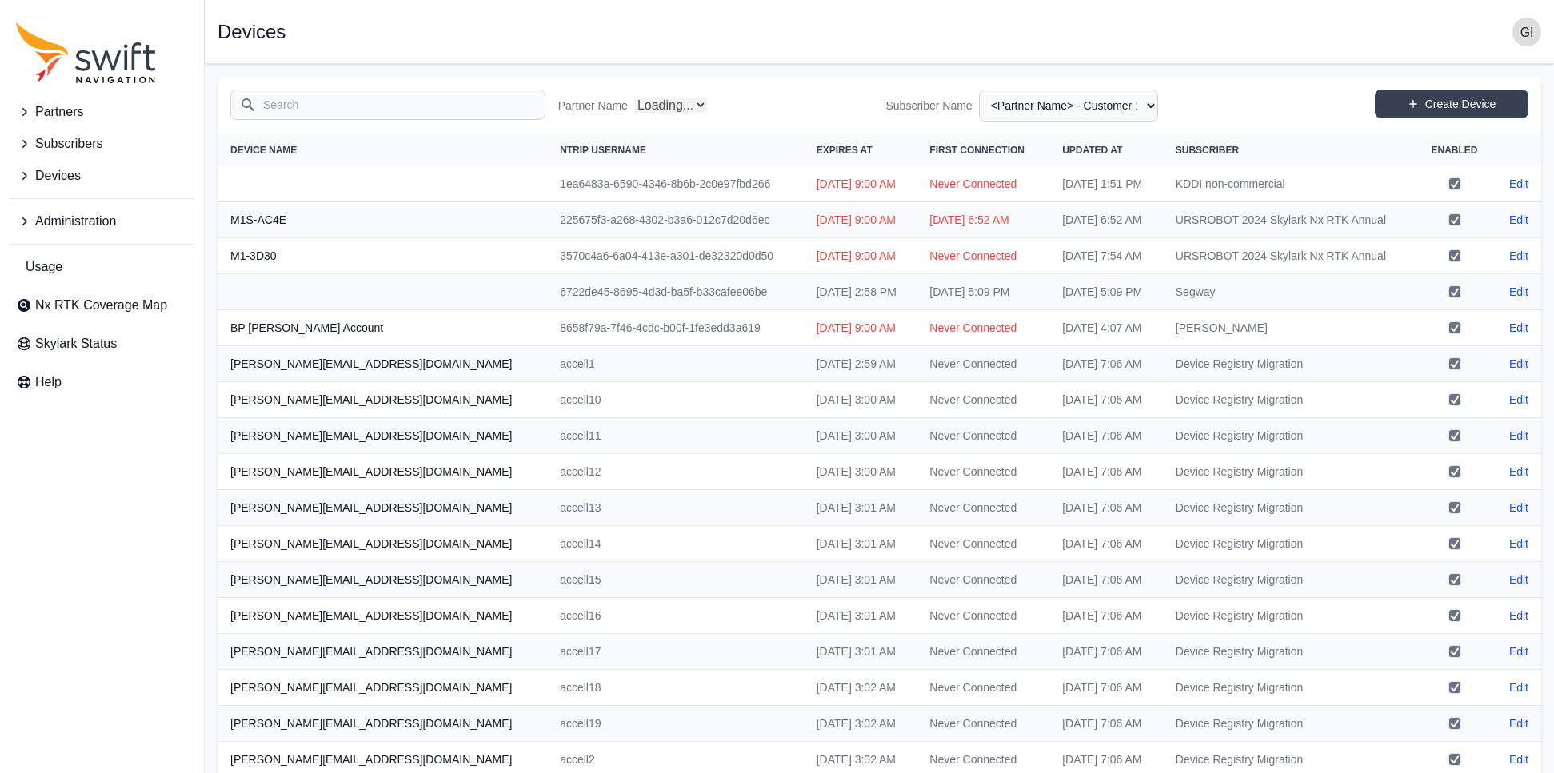
select select "Partner Name"
click at [71, 179] on span "Devices" at bounding box center [58, 175] width 46 height 19
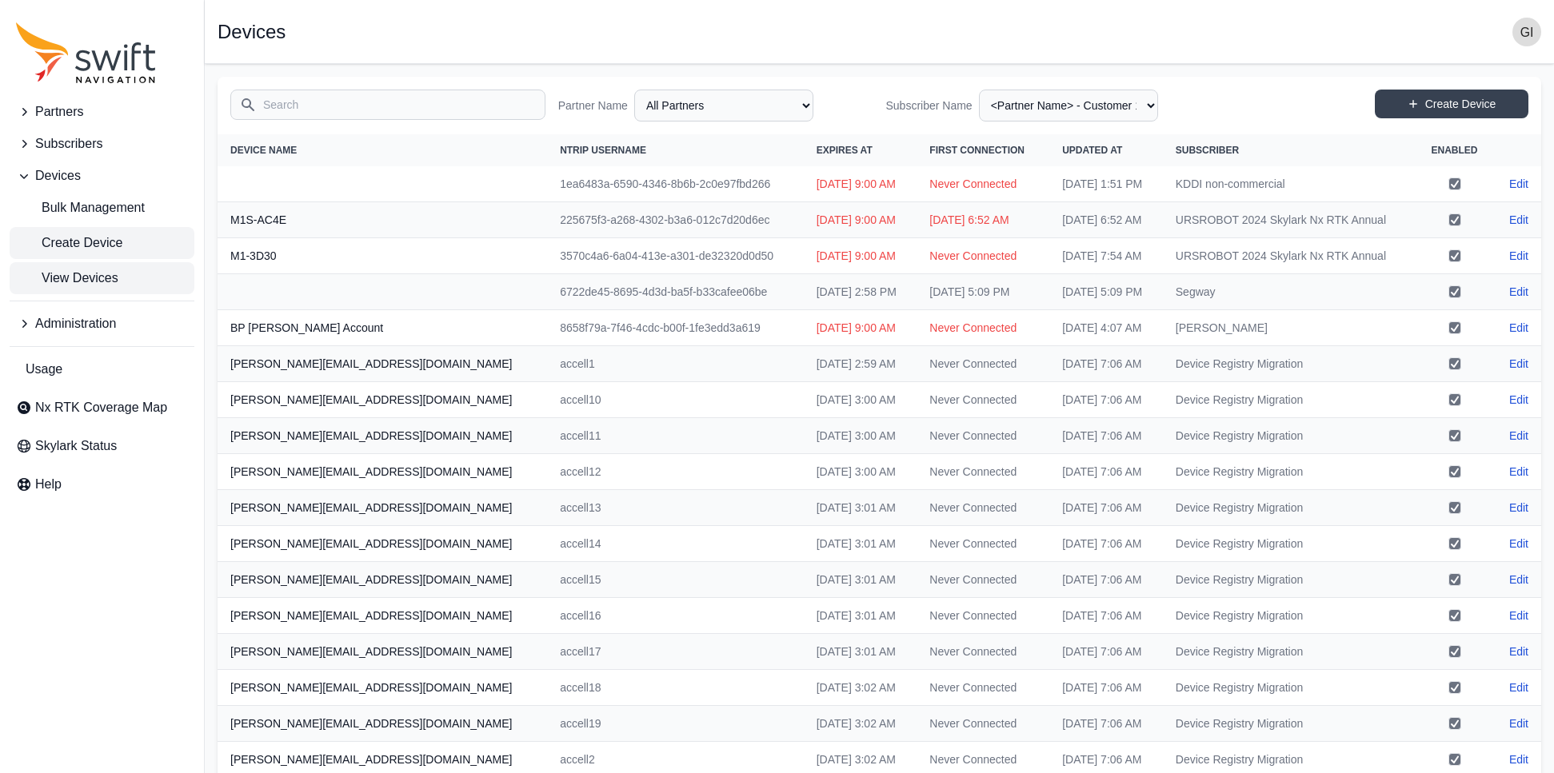
click at [101, 240] on span "Create Device" at bounding box center [69, 243] width 106 height 19
select select "ab3272ce-40d0-4c94-a524-96a758ab755c"
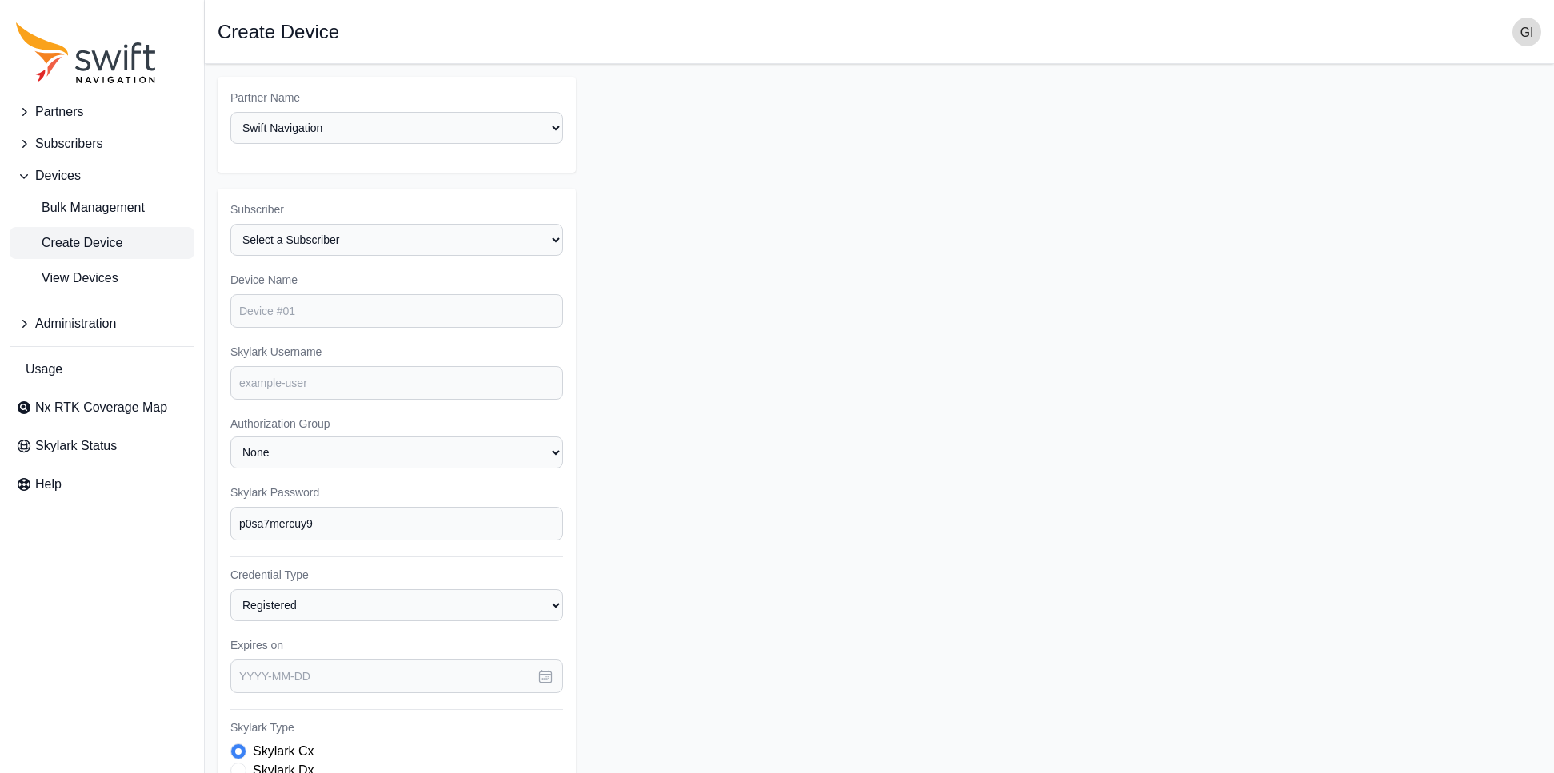
click at [74, 325] on span "Administration" at bounding box center [75, 323] width 81 height 19
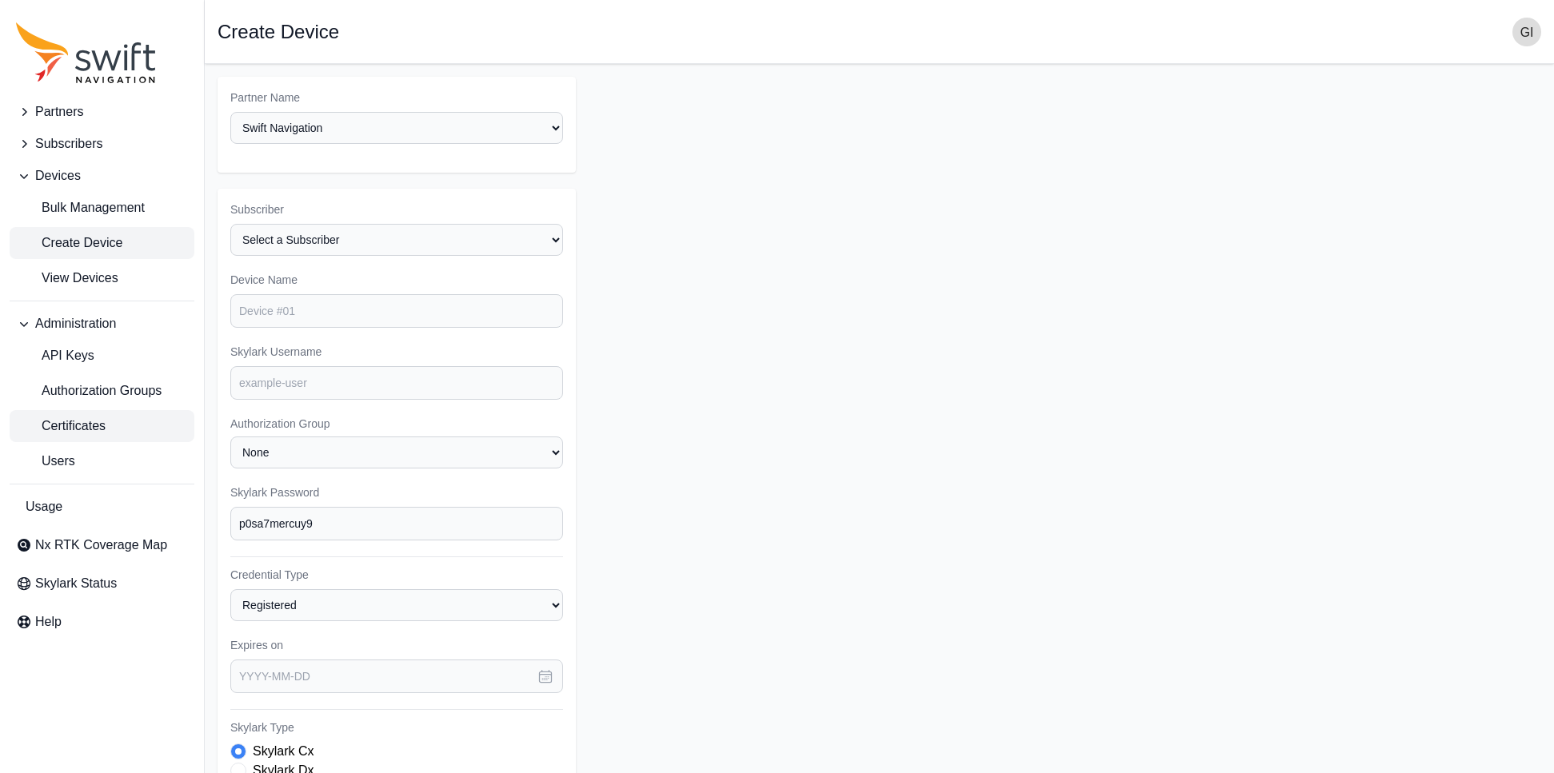
click at [57, 425] on span "Certificates" at bounding box center [61, 426] width 90 height 19
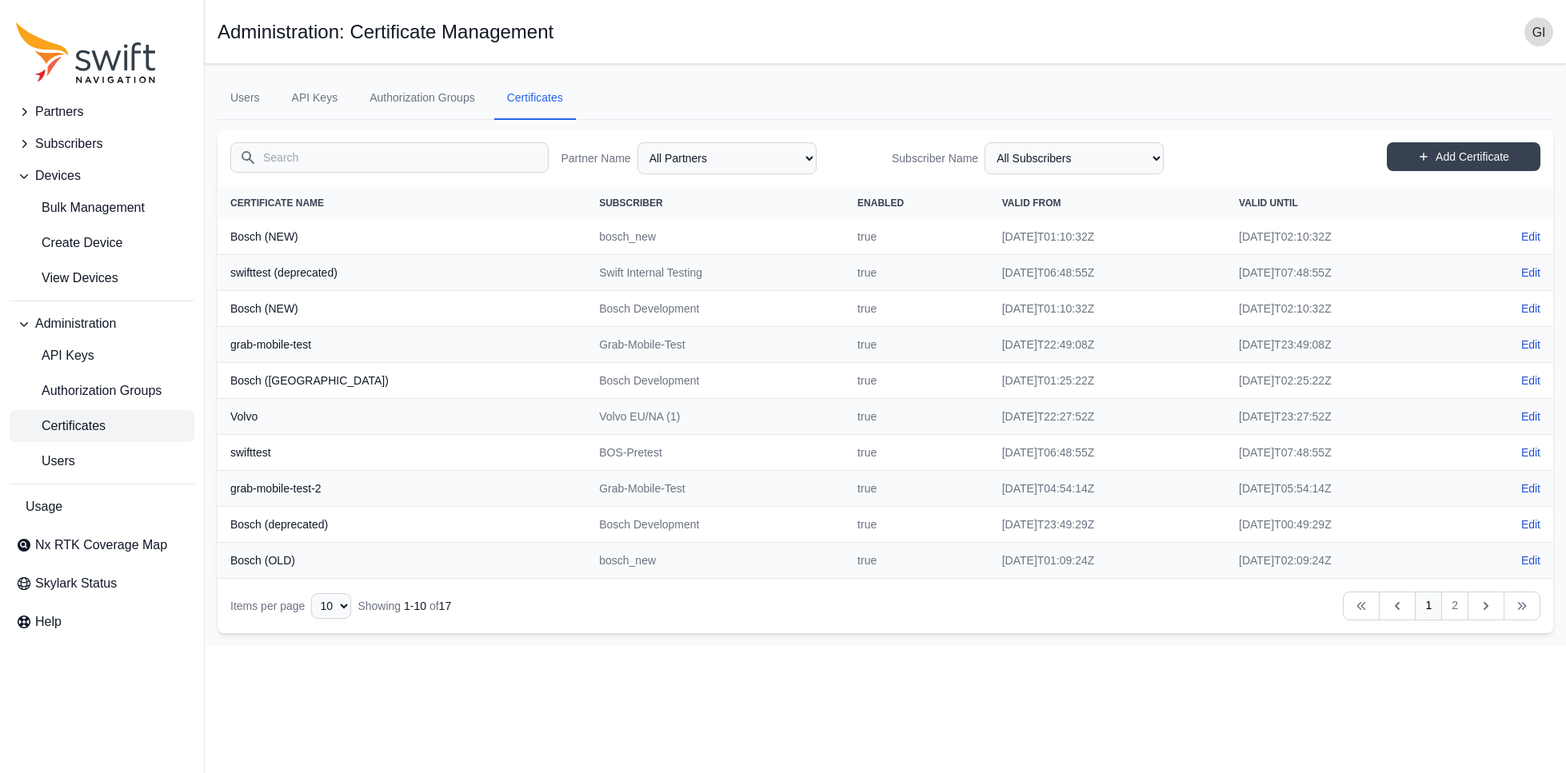
click at [240, 450] on th "swifttest" at bounding box center [402, 453] width 369 height 36
click at [424, 106] on link "Authorization Groups" at bounding box center [422, 98] width 131 height 43
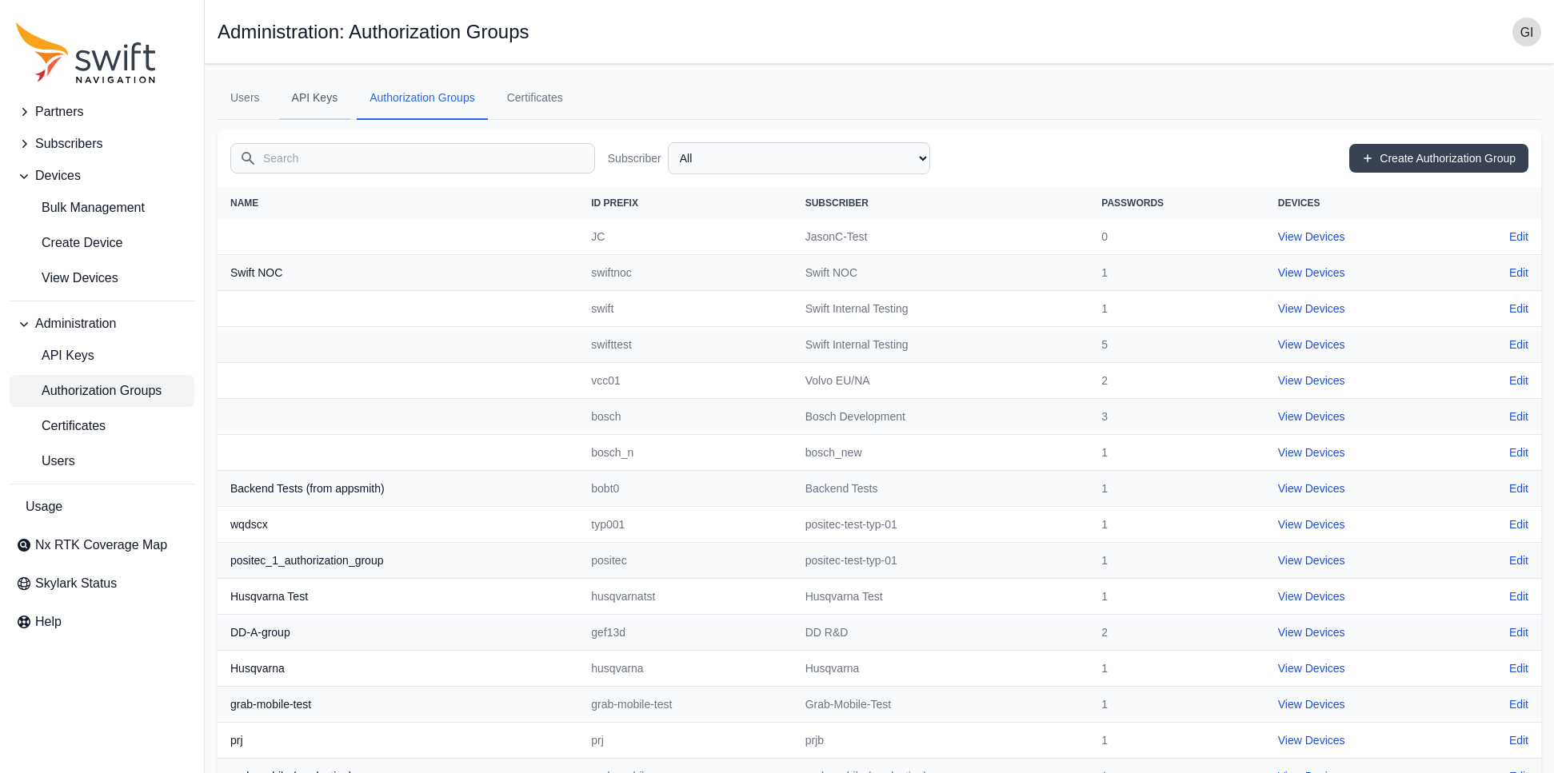
click at [321, 99] on link "API Keys" at bounding box center [315, 98] width 72 height 43
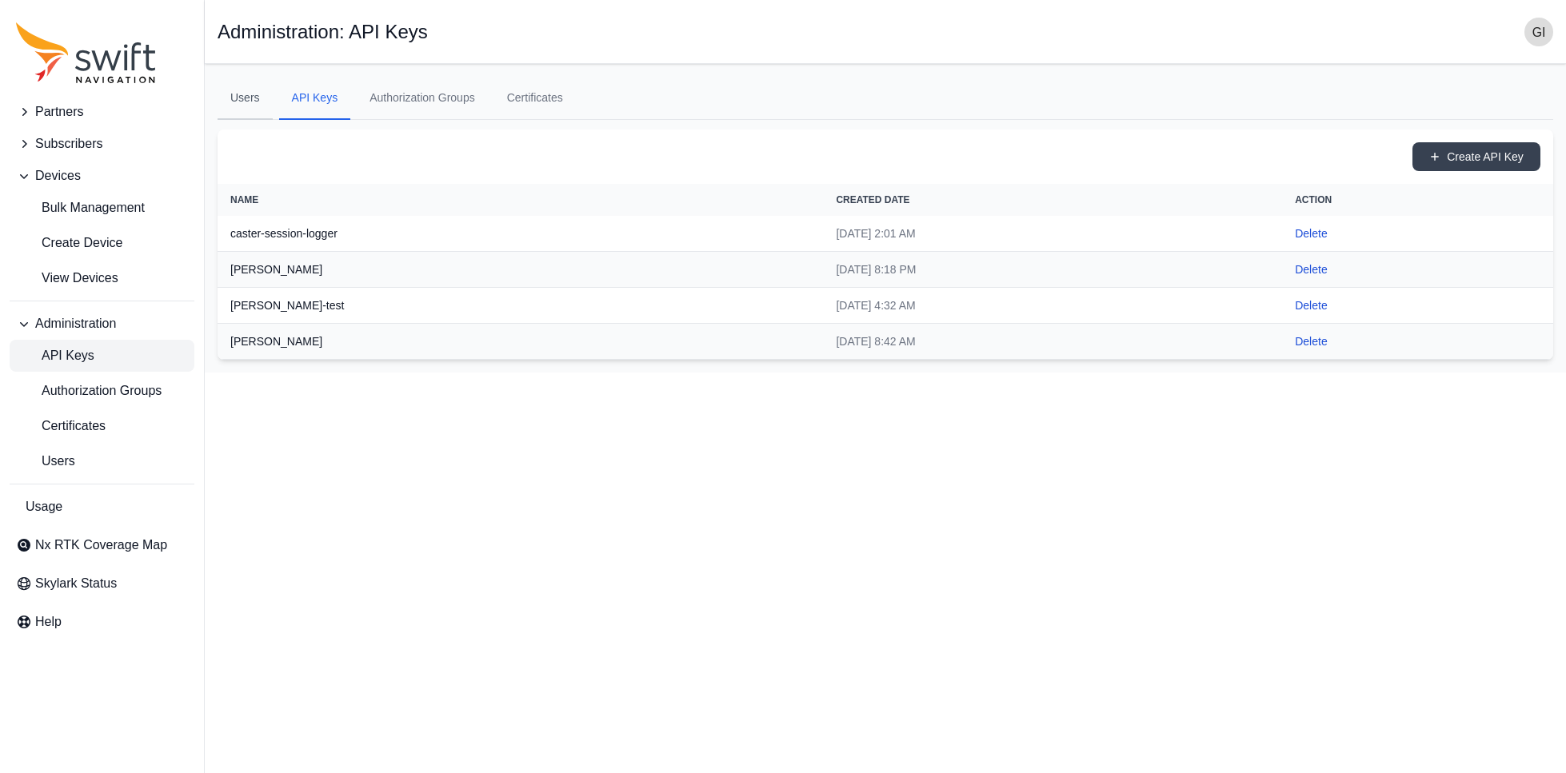
click at [262, 97] on link "Users" at bounding box center [245, 98] width 55 height 43
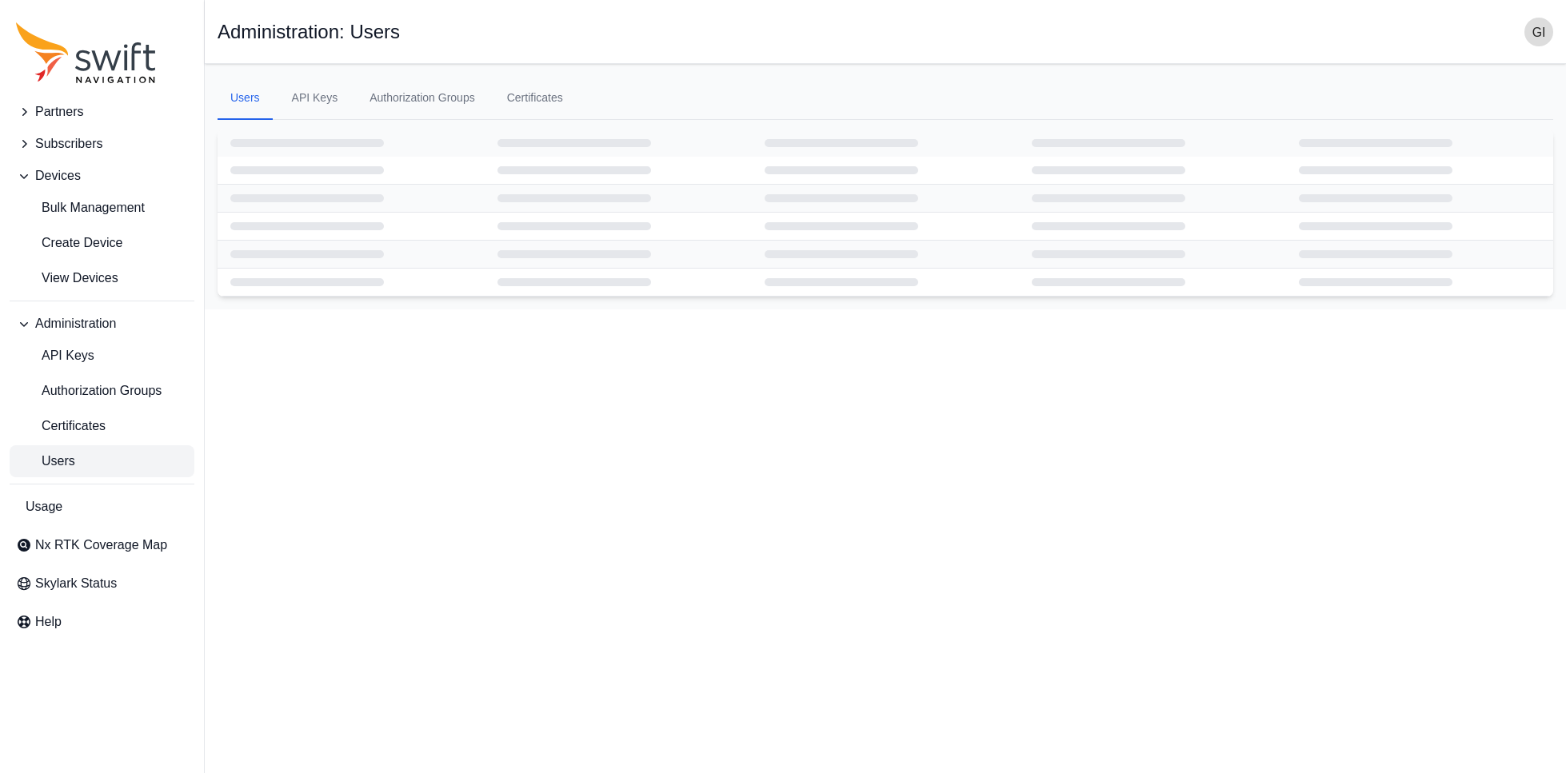
select select "ab3272ce-40d0-4c94-a524-96a758ab755c"
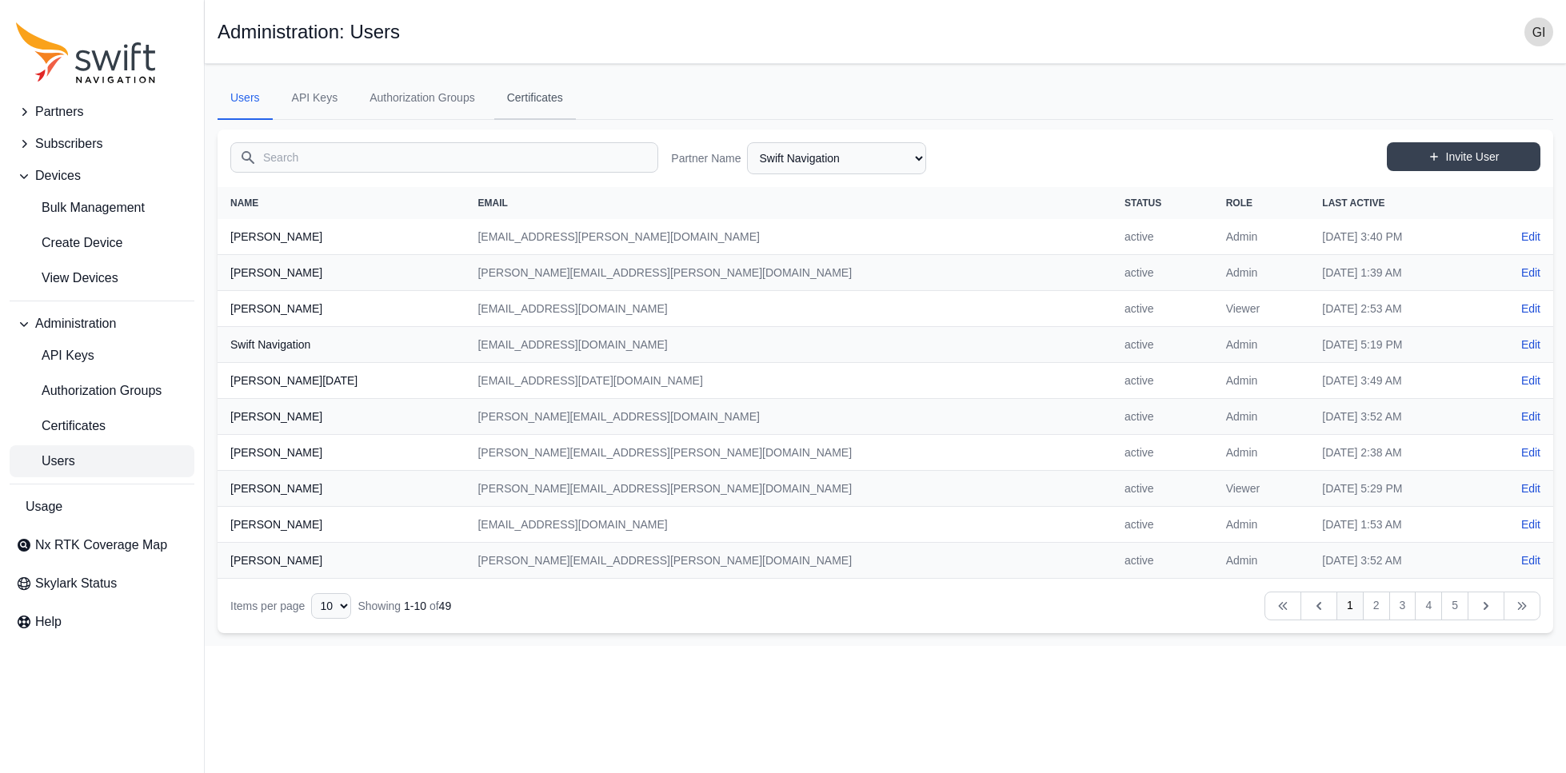
click at [511, 103] on link "Certificates" at bounding box center [535, 98] width 82 height 43
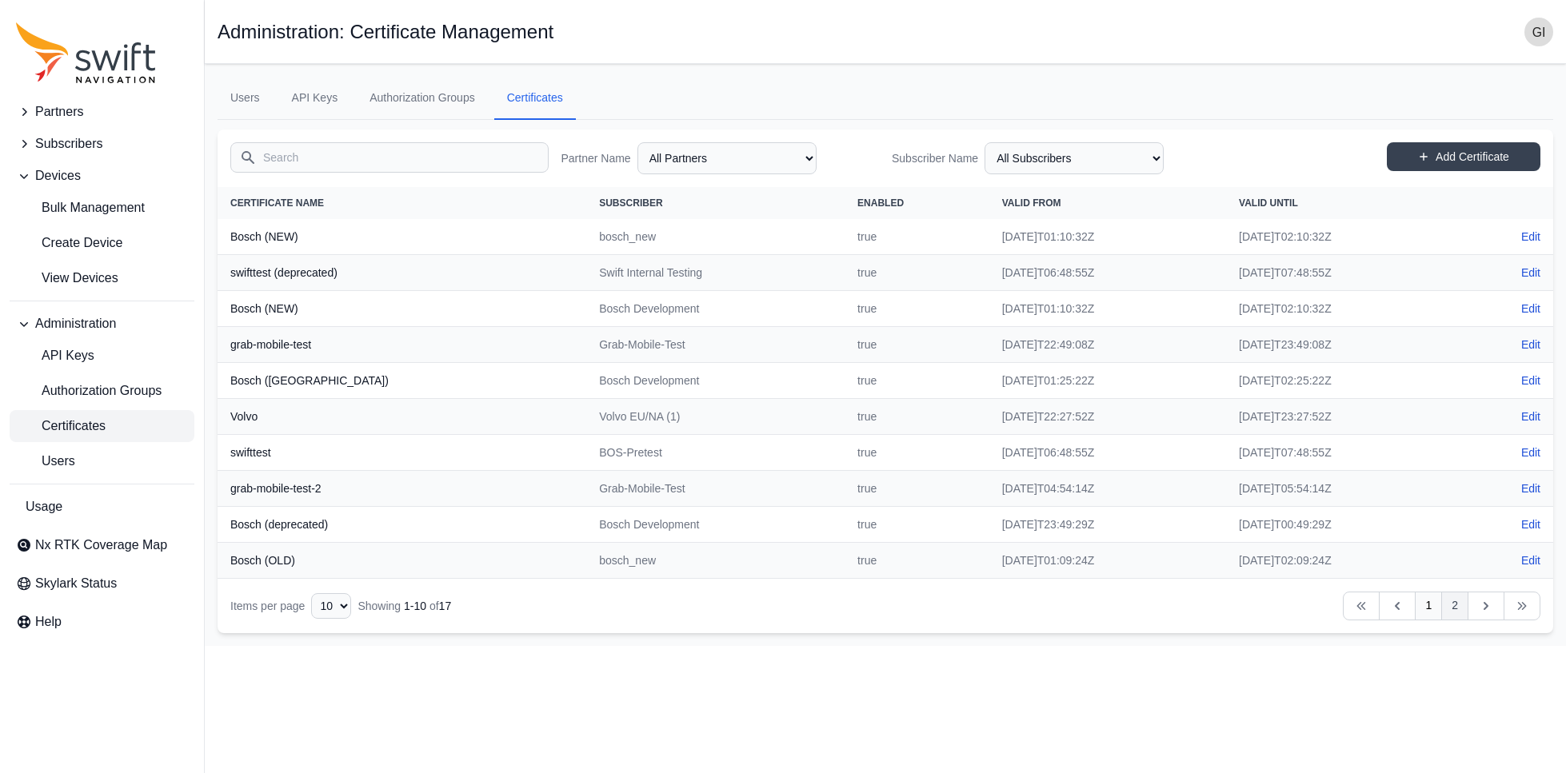
click at [1455, 605] on link "2" at bounding box center [1454, 606] width 27 height 29
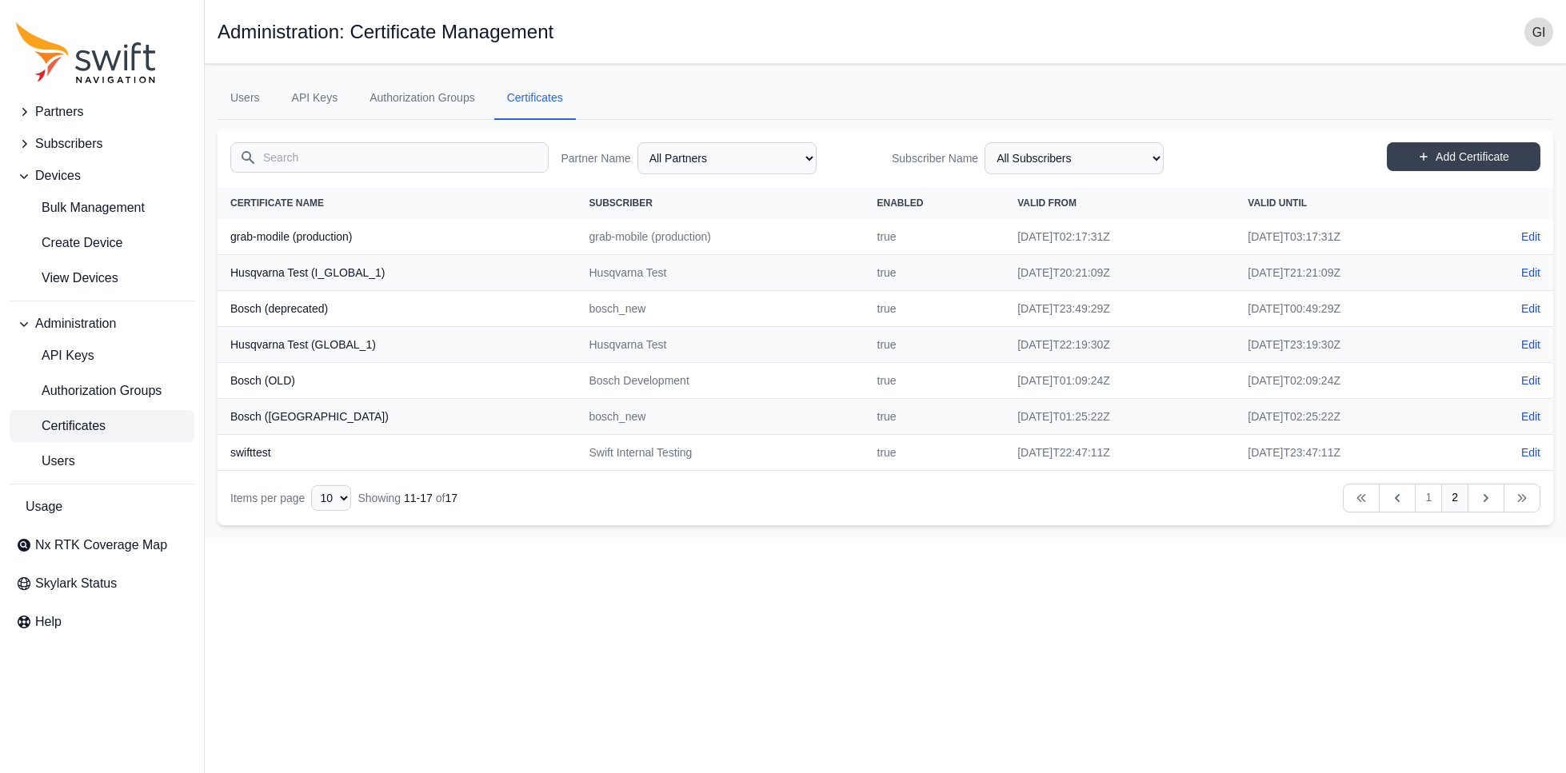
click at [70, 433] on span "Certificates" at bounding box center [61, 426] width 90 height 19
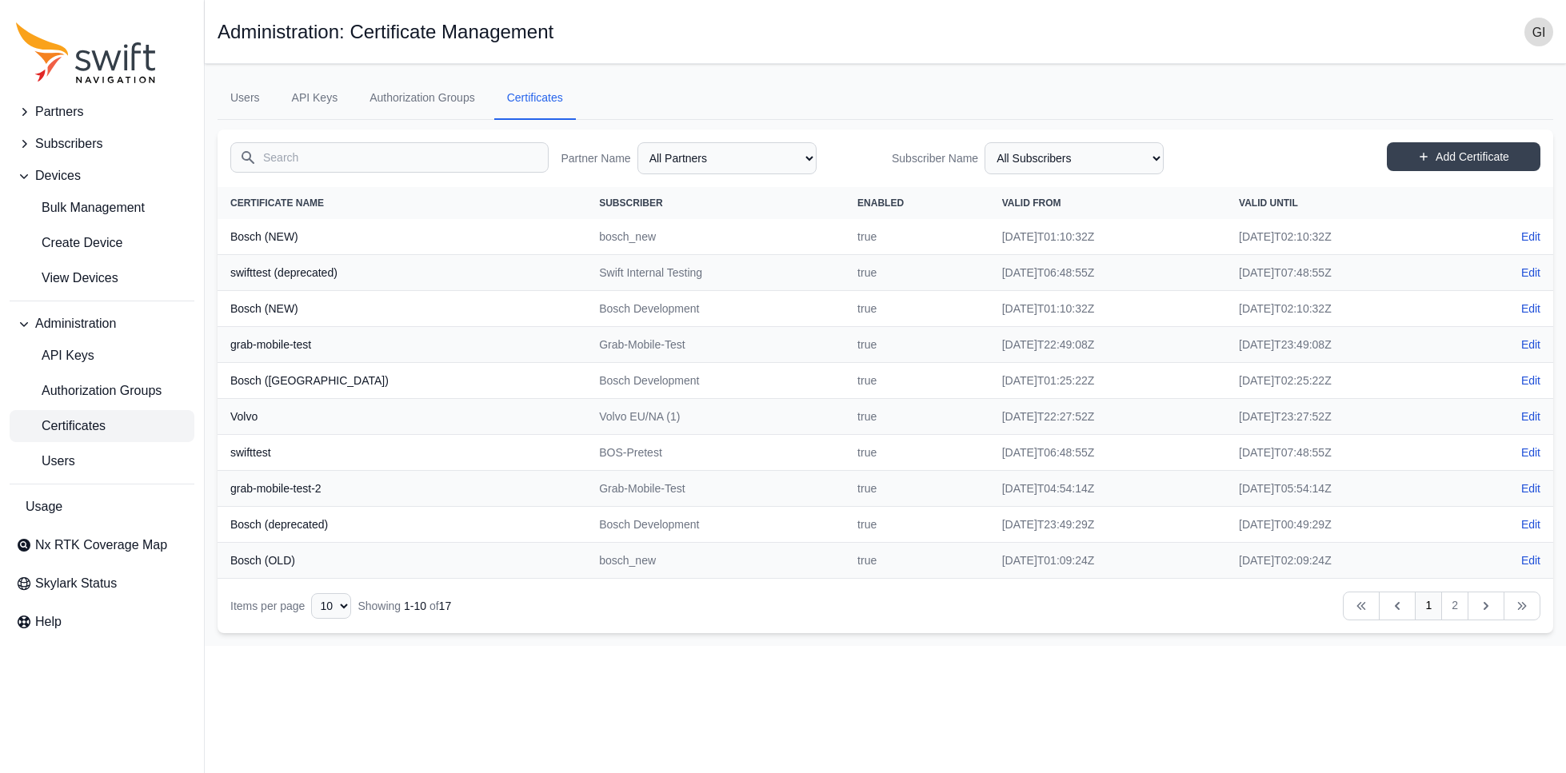
click at [42, 144] on span "Subscribers" at bounding box center [68, 143] width 67 height 19
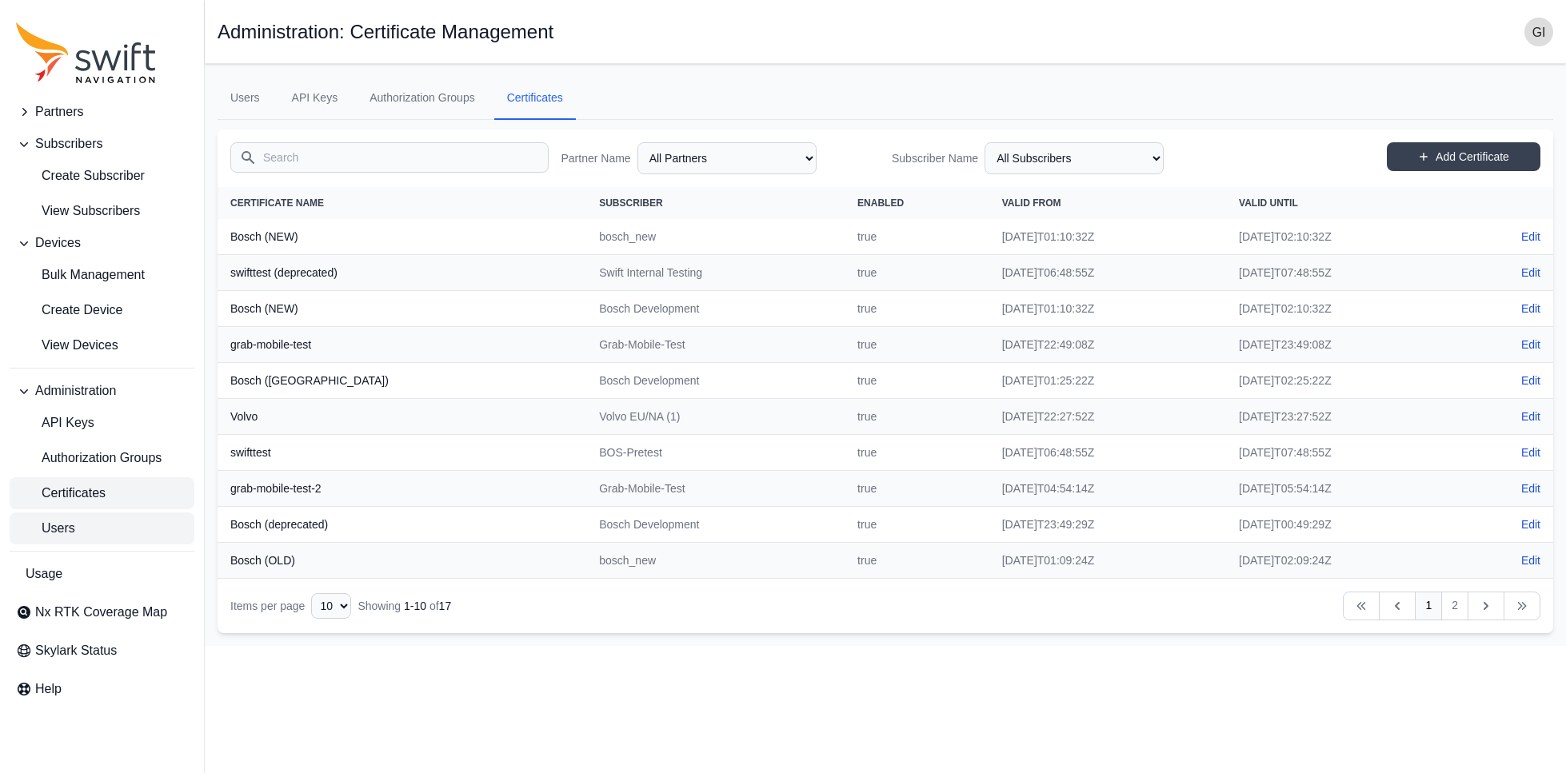
click at [64, 530] on span "Users" at bounding box center [45, 528] width 59 height 19
select select "ab3272ce-40d0-4c94-a524-96a758ab755c"
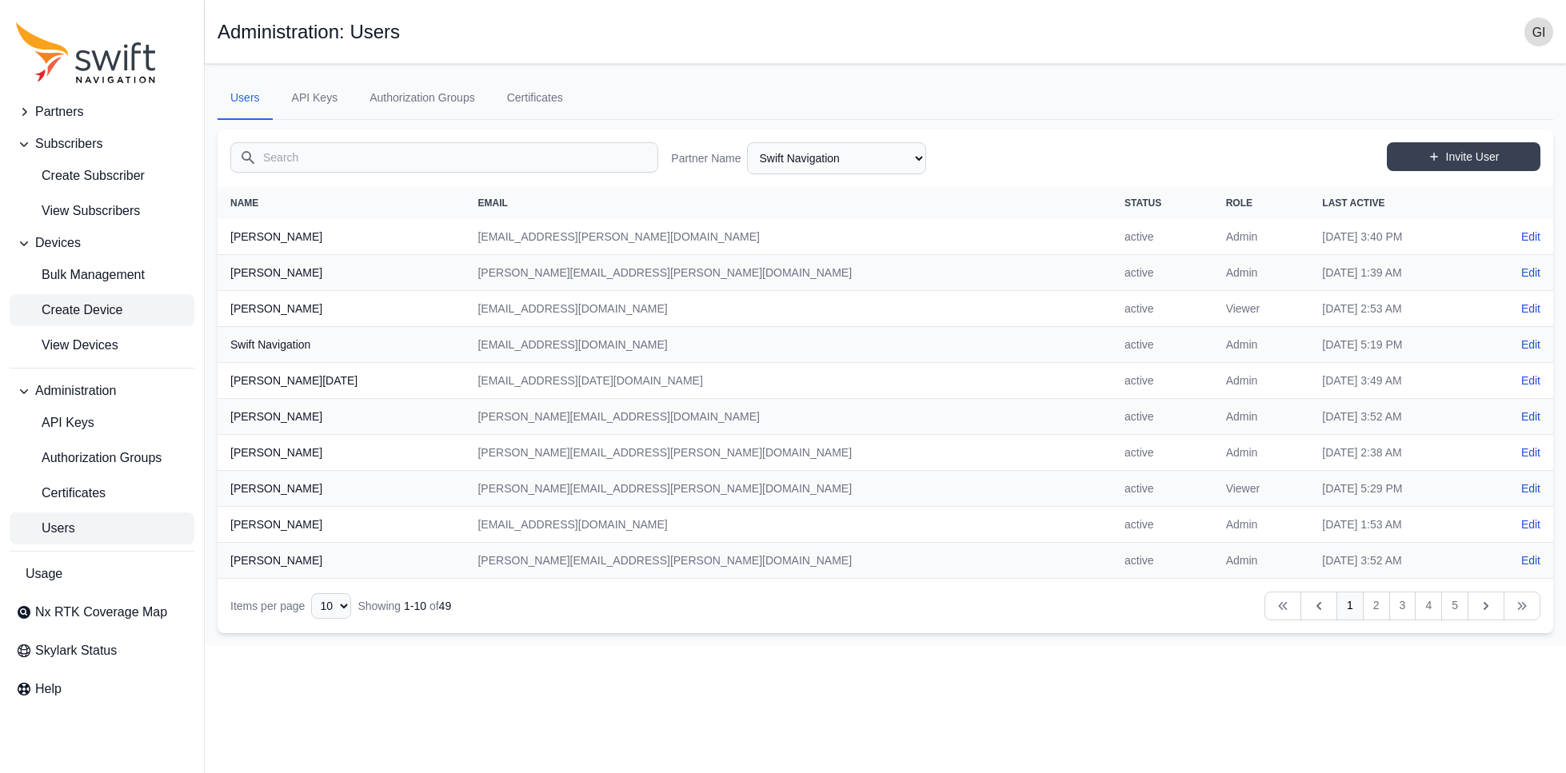
click at [106, 312] on span "Create Device" at bounding box center [69, 310] width 106 height 19
select select "ab3272ce-40d0-4c94-a524-96a758ab755c"
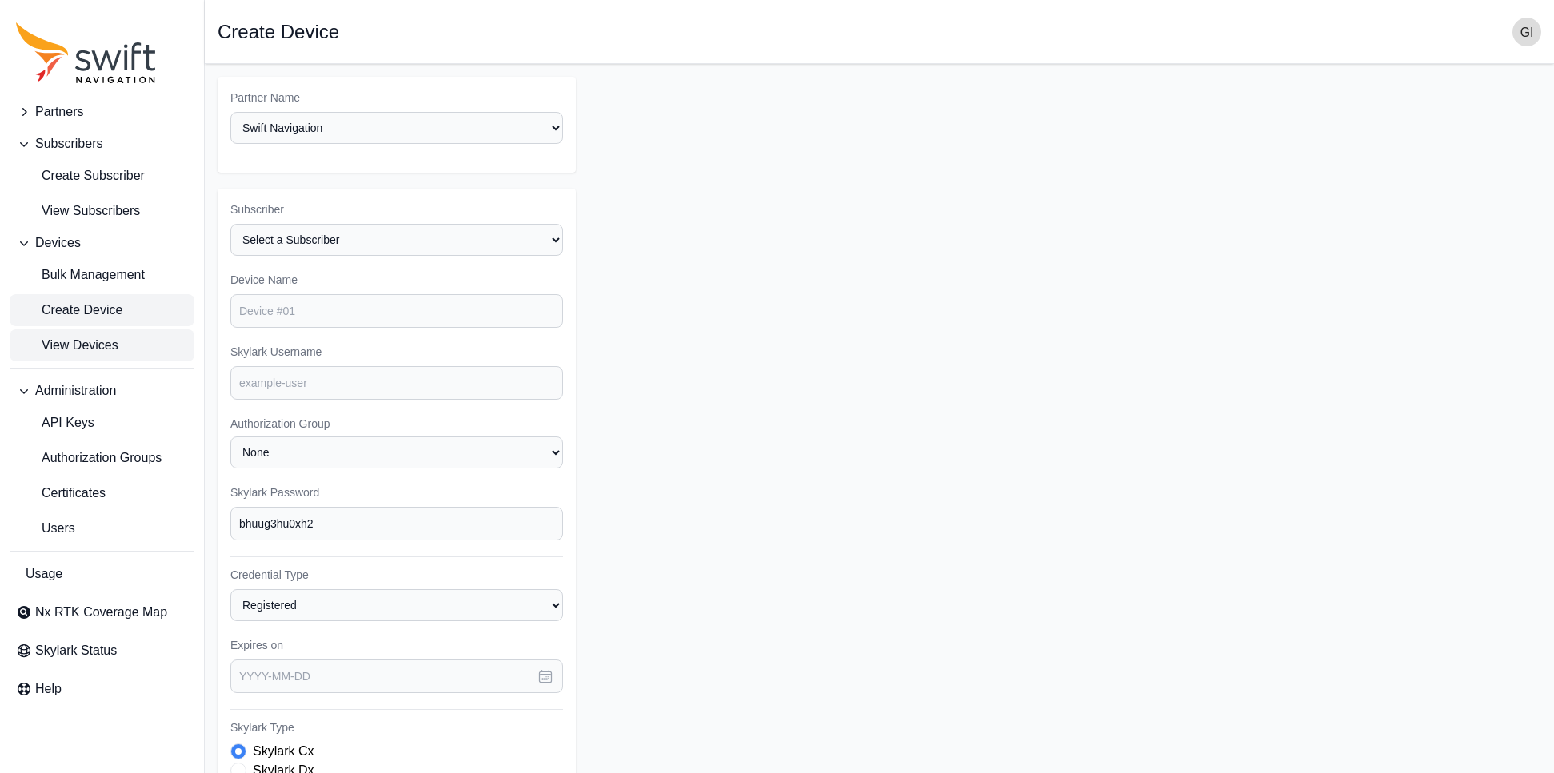
click at [106, 339] on span "View Devices" at bounding box center [67, 345] width 102 height 19
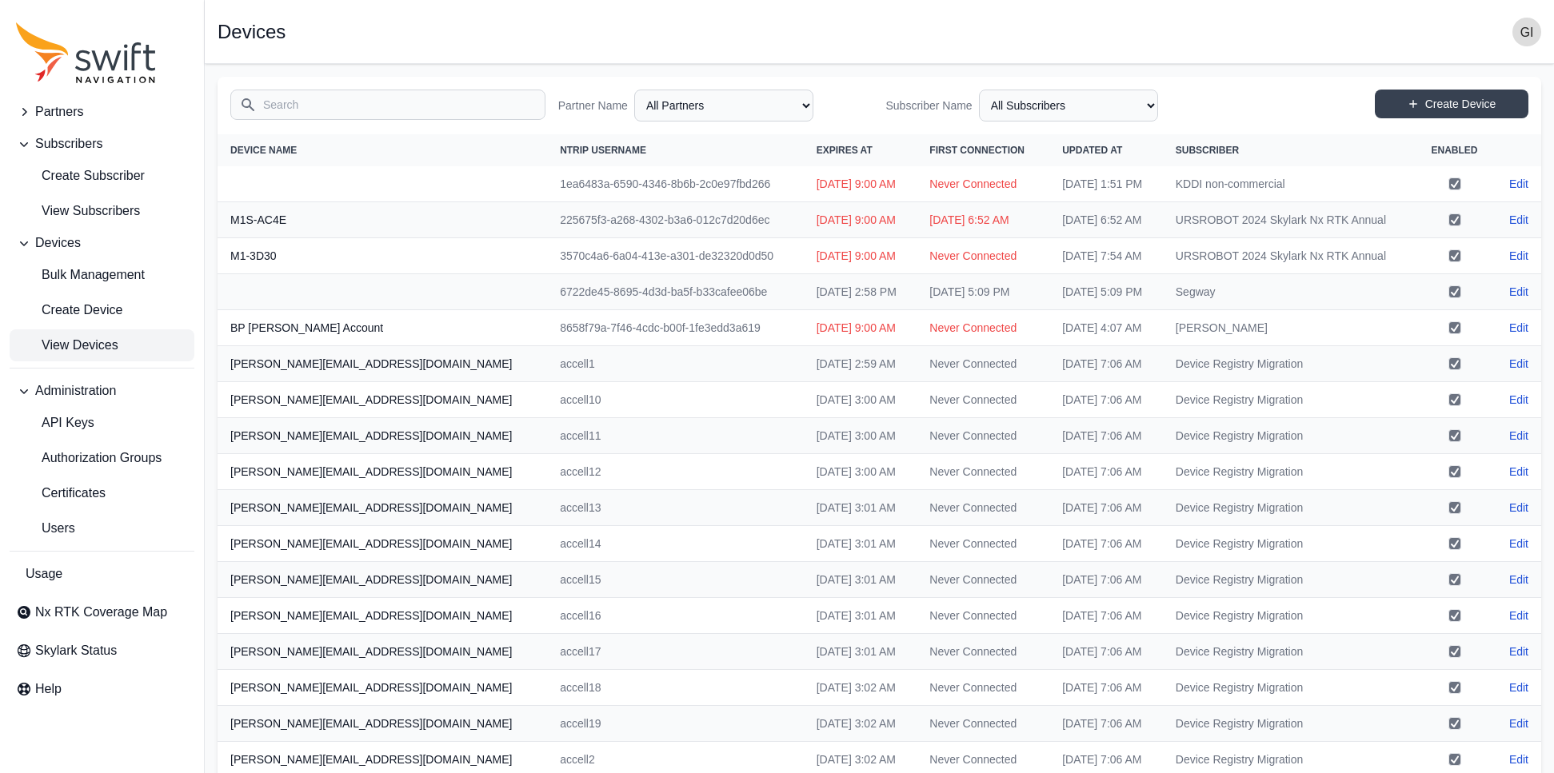
click at [417, 118] on input "Search" at bounding box center [387, 105] width 315 height 30
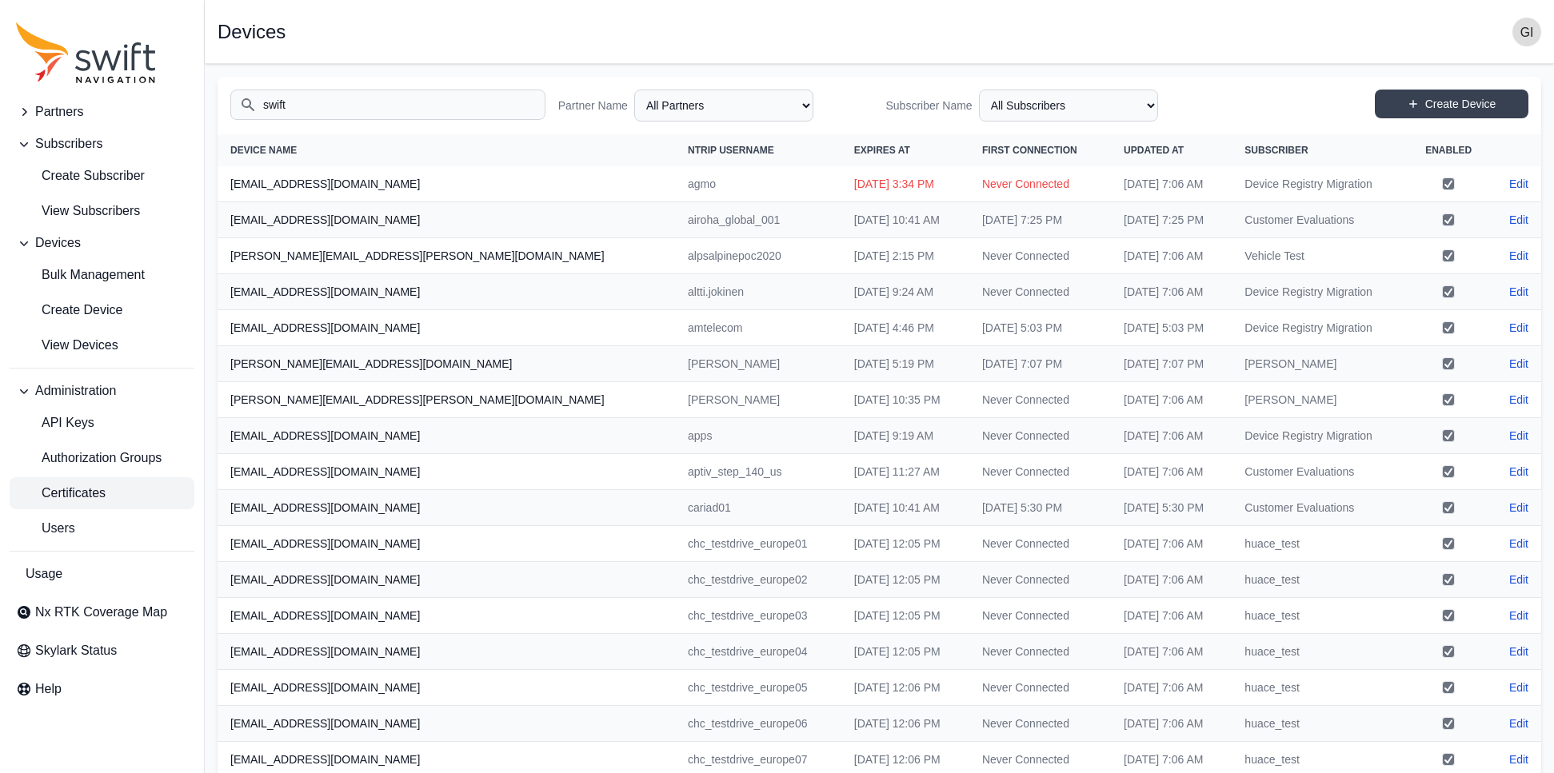
type input "swift"
click at [95, 502] on span "Certificates" at bounding box center [61, 493] width 90 height 19
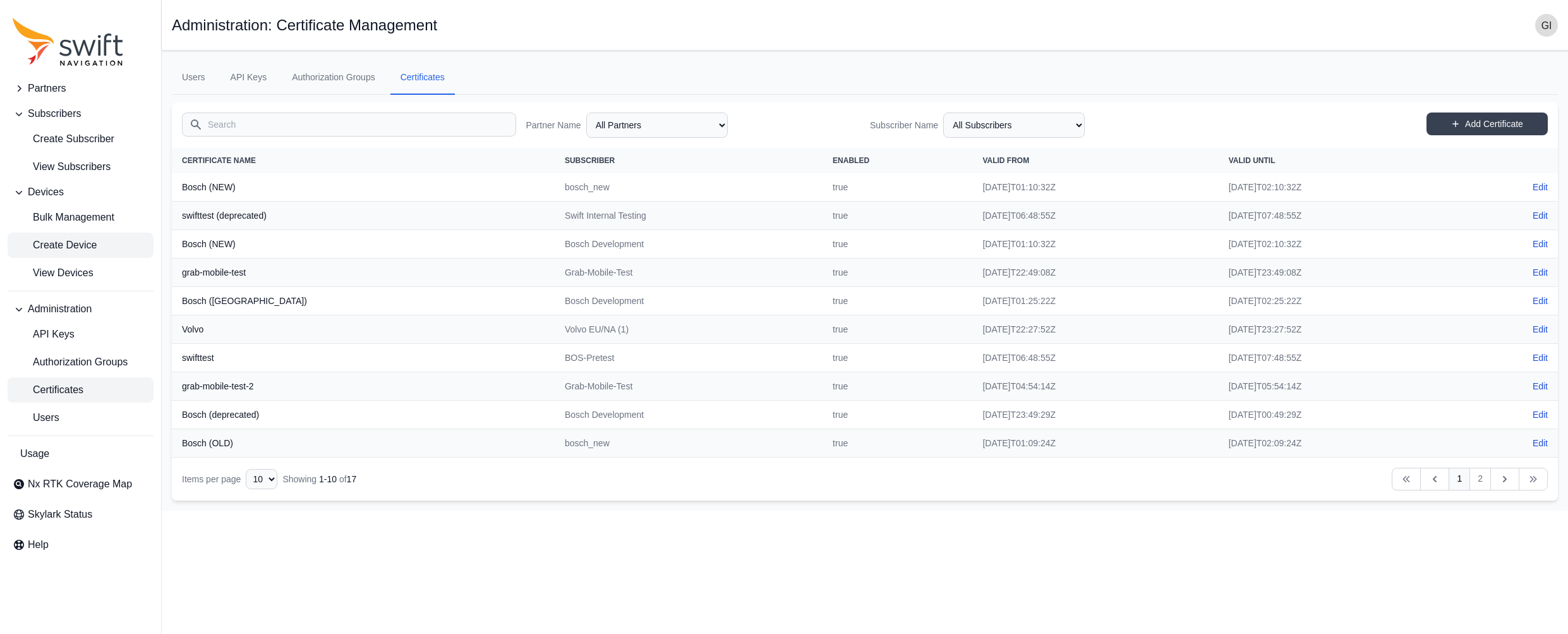
click at [73, 238] on span "Create Device" at bounding box center [55, 245] width 84 height 15
select select "ab3272ce-40d0-4c94-a524-96a758ab755c"
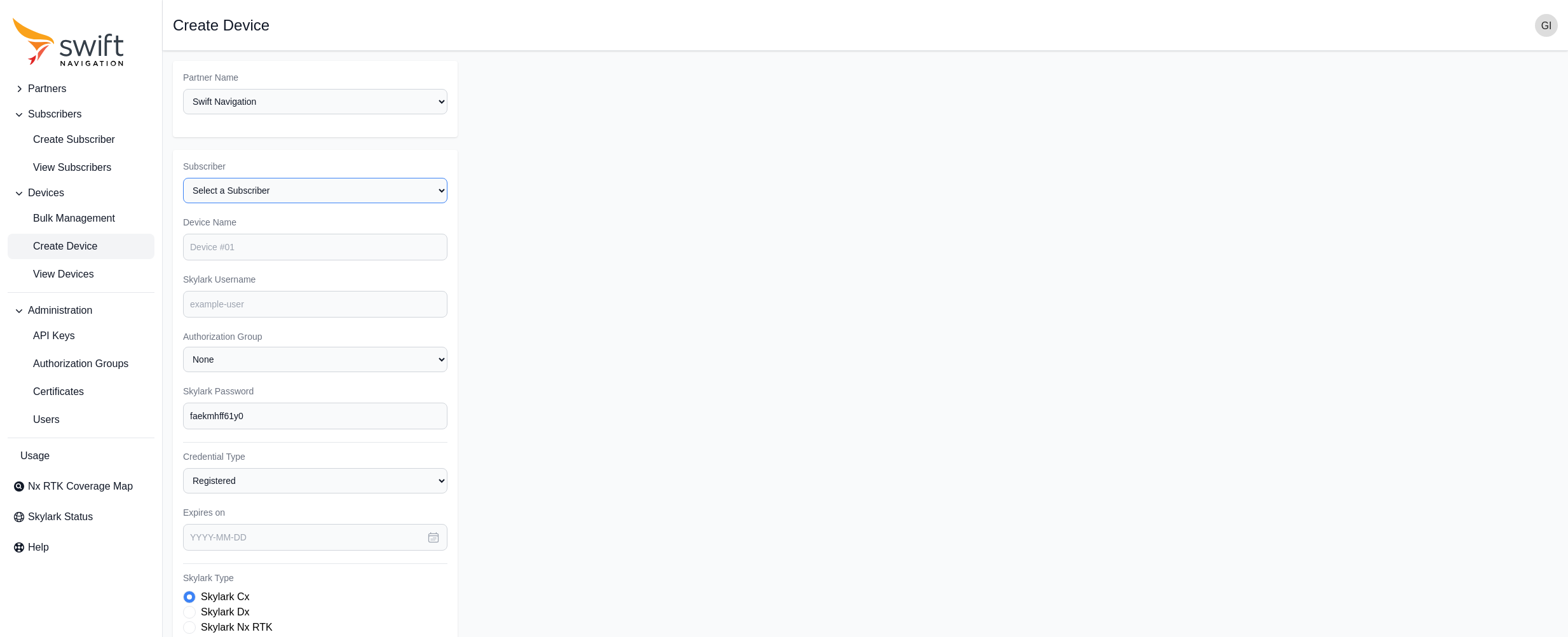
click at [438, 195] on select "Select a Subscriber <Partner Name> - Customer 1 <Partner Name> - Customer 2 <Pa…" at bounding box center [315, 191] width 265 height 25
select select "898b1652-7afd-496c-8269-fdb20bb68b3f"
click at [183, 178] on select "Select a Subscriber <Partner Name> - Customer 1 <Partner Name> - Customer 2 <Pa…" at bounding box center [315, 191] width 265 height 25
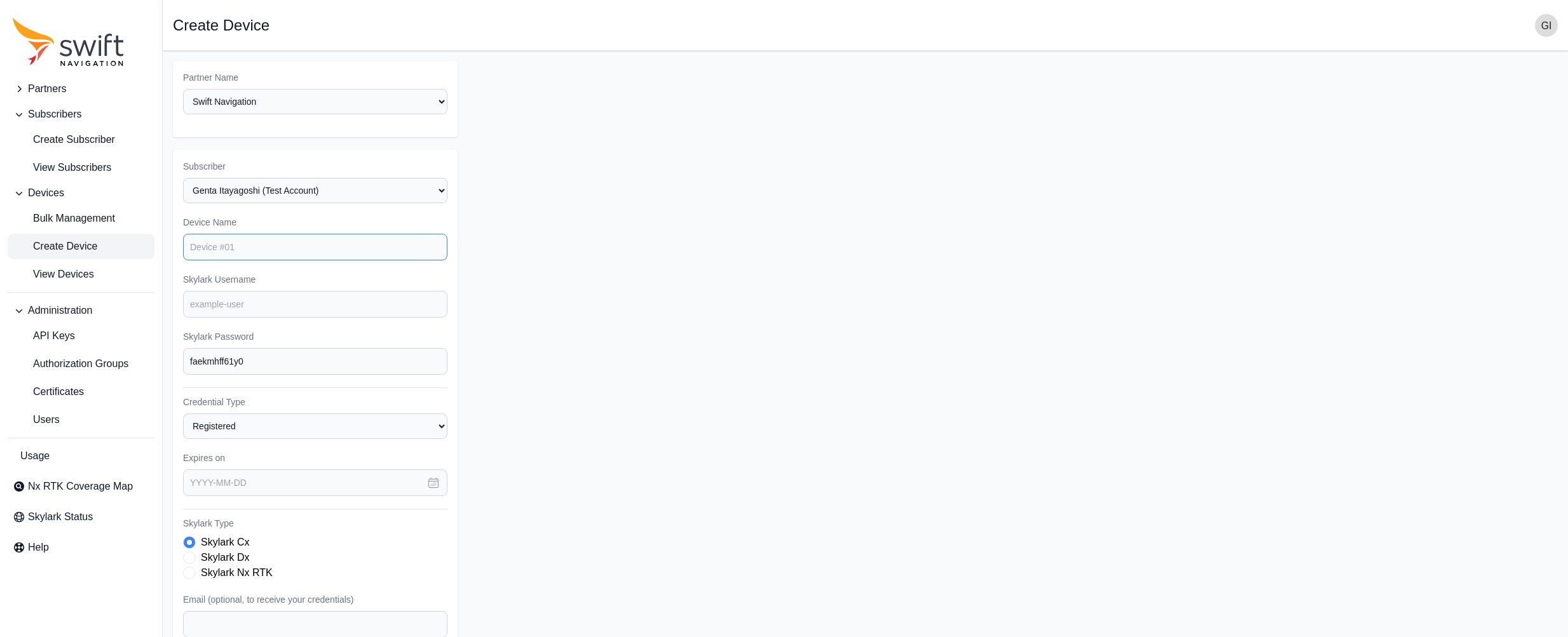
click at [255, 247] on input "Device Name" at bounding box center [315, 247] width 265 height 27
click at [255, 246] on input "Device Name" at bounding box center [315, 247] width 265 height 27
click at [431, 309] on input "Skylark Username" at bounding box center [315, 304] width 265 height 27
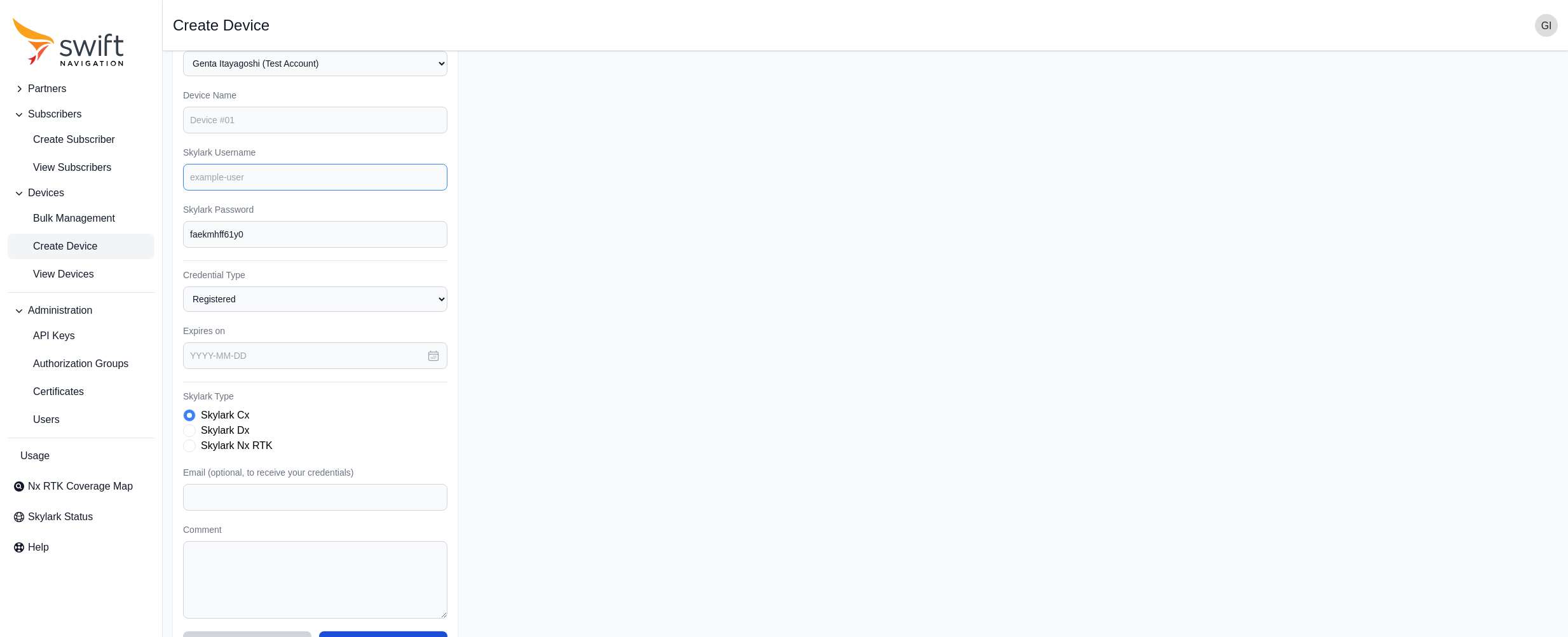
scroll to position [164, 0]
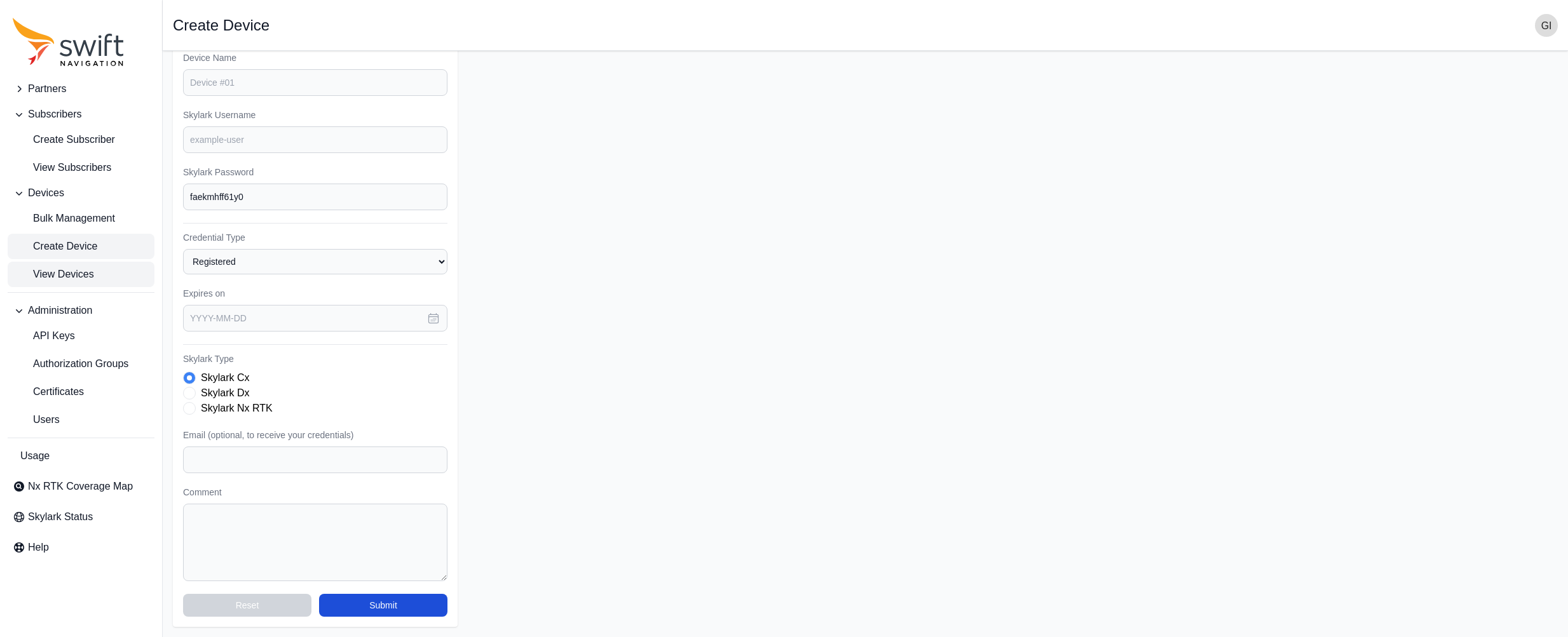
click at [47, 276] on span "View Devices" at bounding box center [53, 274] width 81 height 15
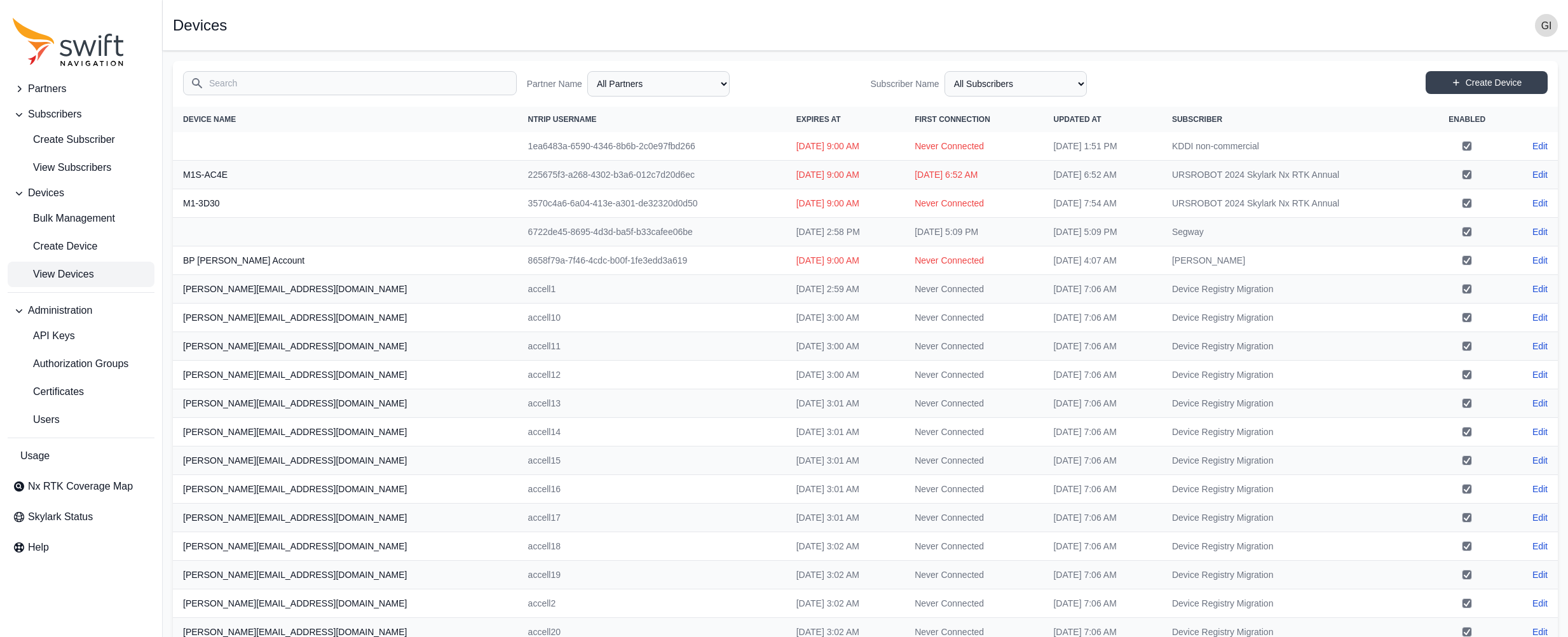
click at [377, 79] on input "Search" at bounding box center [350, 83] width 334 height 24
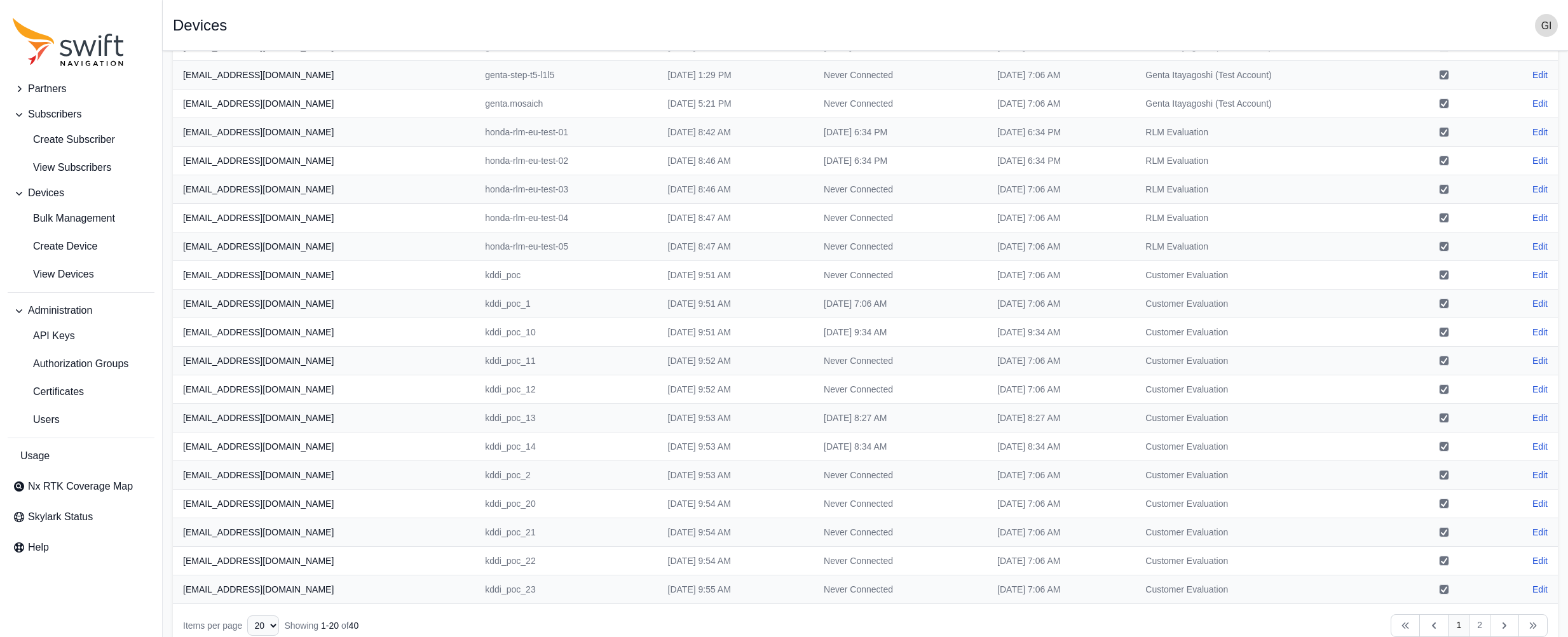
scroll to position [120, 0]
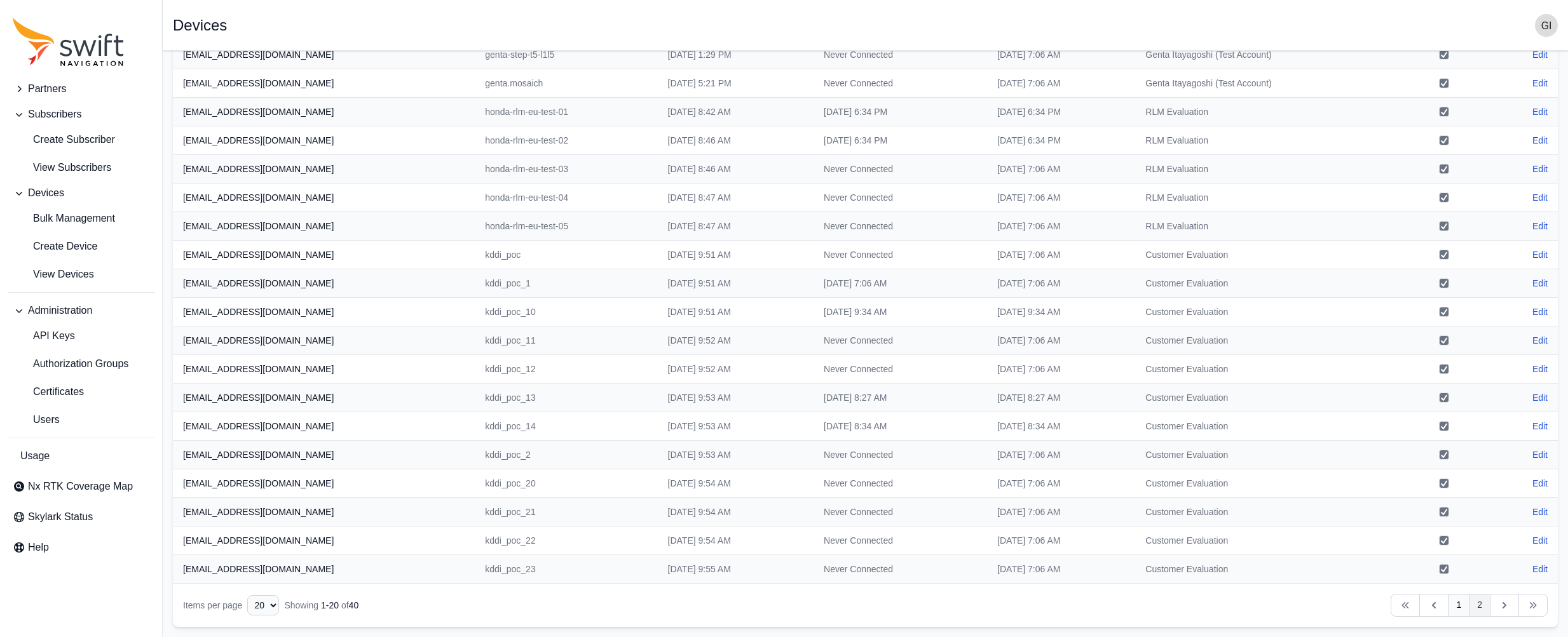
type input "genta"
click at [1244, 611] on link "2" at bounding box center [1479, 605] width 21 height 23
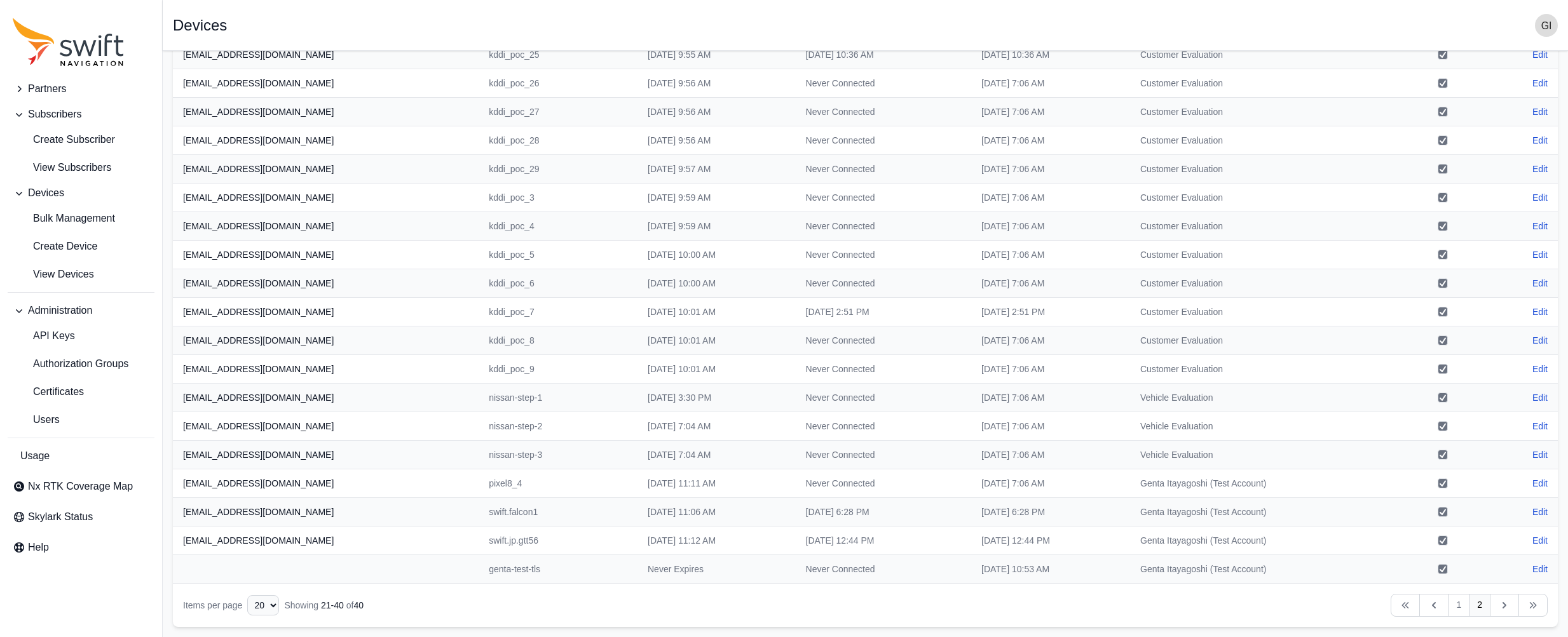
click at [478, 570] on td "genta-test-tls" at bounding box center [558, 569] width 159 height 29
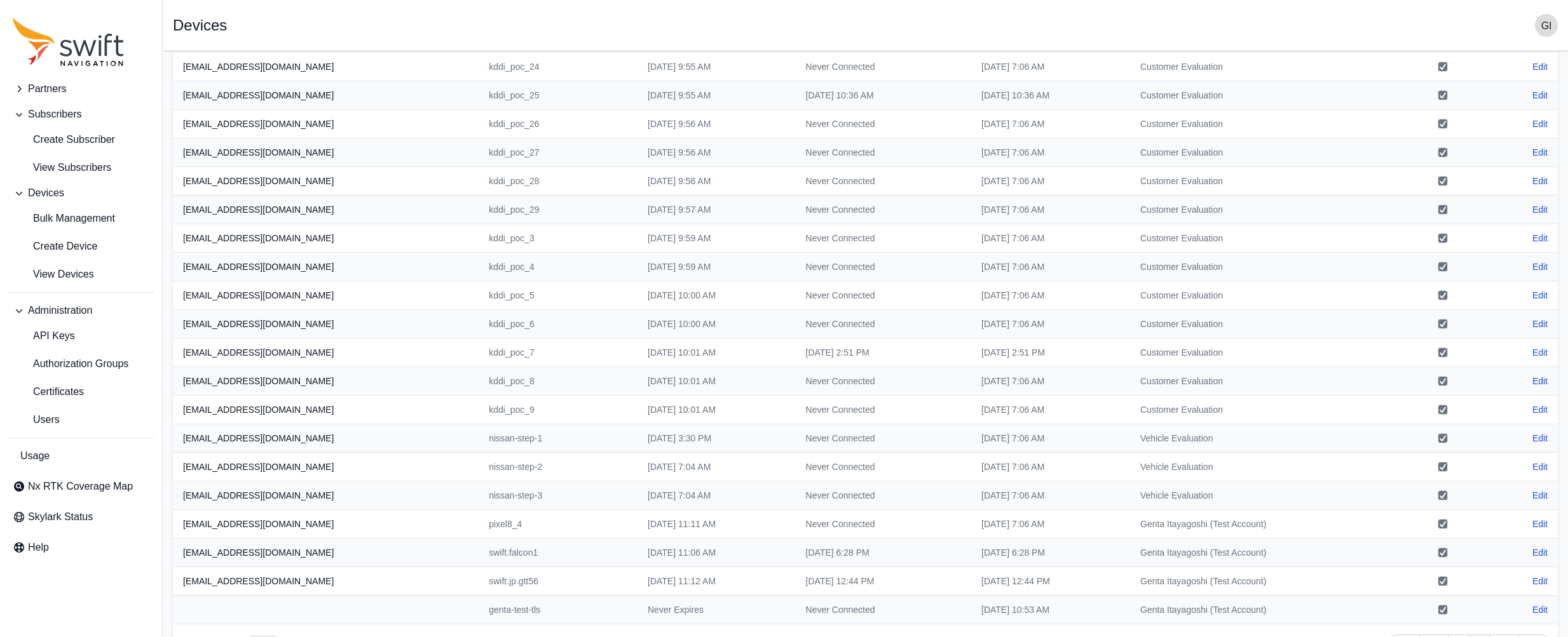
scroll to position [120, 0]
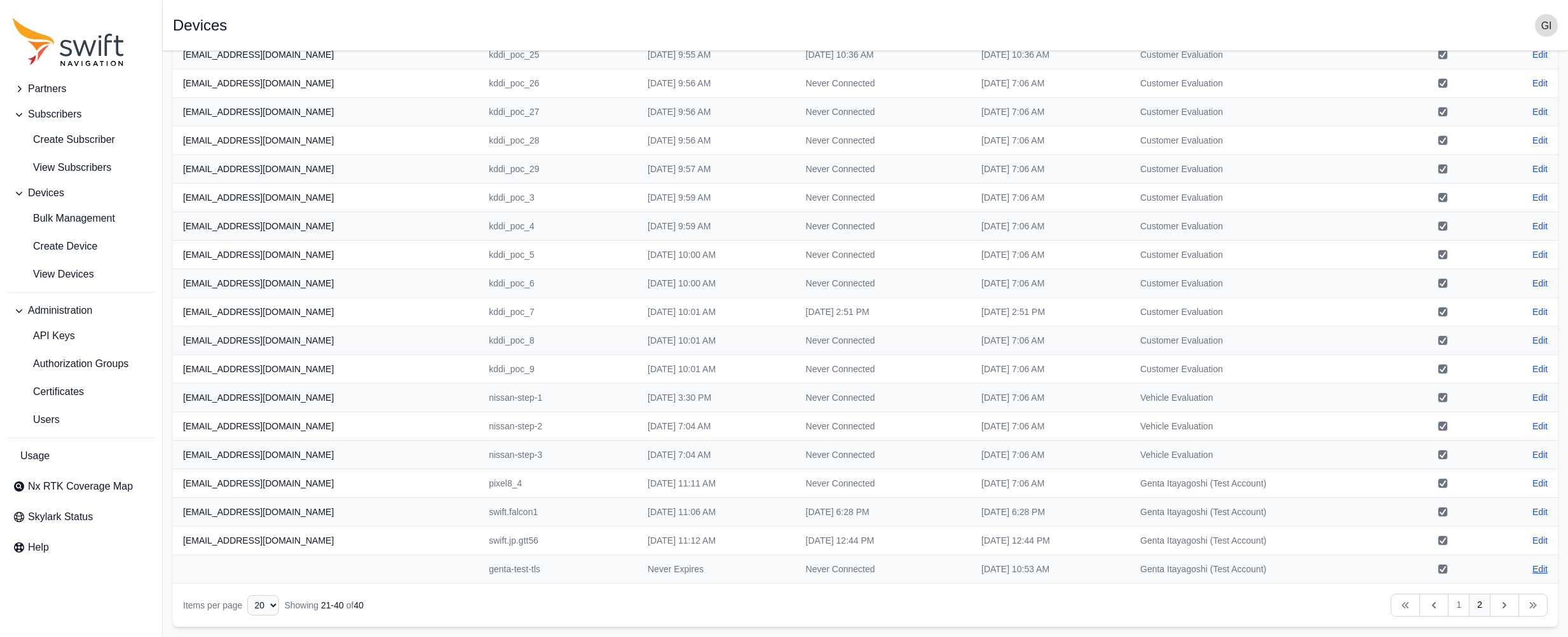
click at [1244, 566] on link "Edit" at bounding box center [1539, 569] width 15 height 13
select select "ab3272ce-40d0-4c94-a524-96a758ab755c"
select select "898b1652-7afd-496c-8269-fdb20bb68b3f"
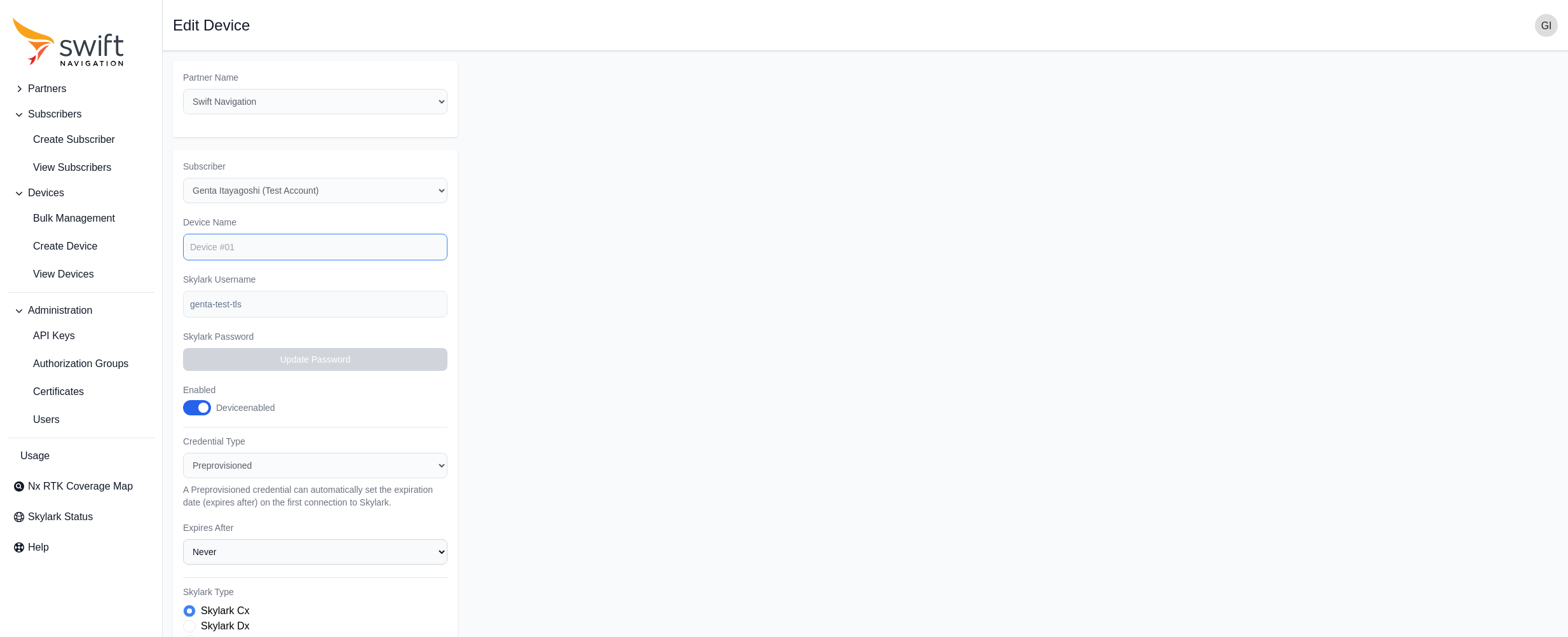
click at [331, 247] on input "Device Name" at bounding box center [315, 247] width 265 height 27
click at [590, 330] on form "Partner Name Select a Partner AlpsAlpine Andreas Asensing Bad Elf Bench Mark Eq…" at bounding box center [865, 461] width 1385 height 799
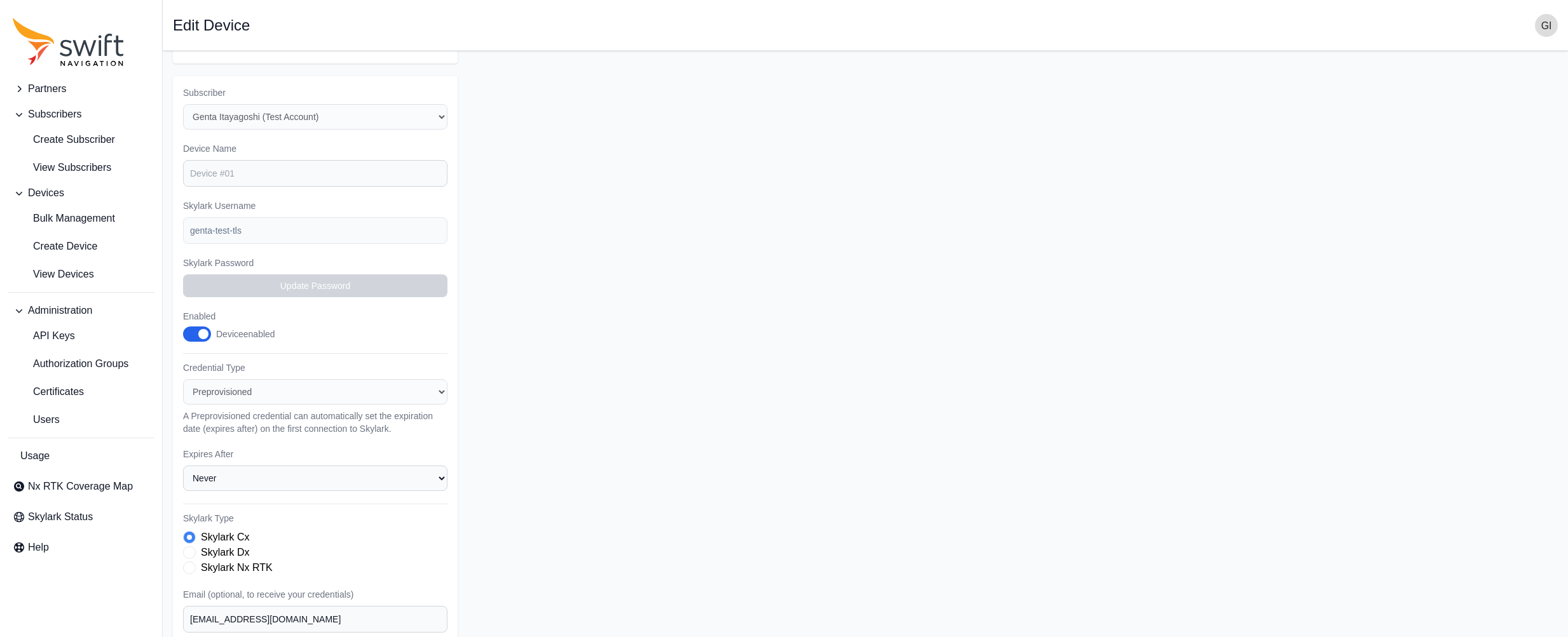
scroll to position [106, 0]
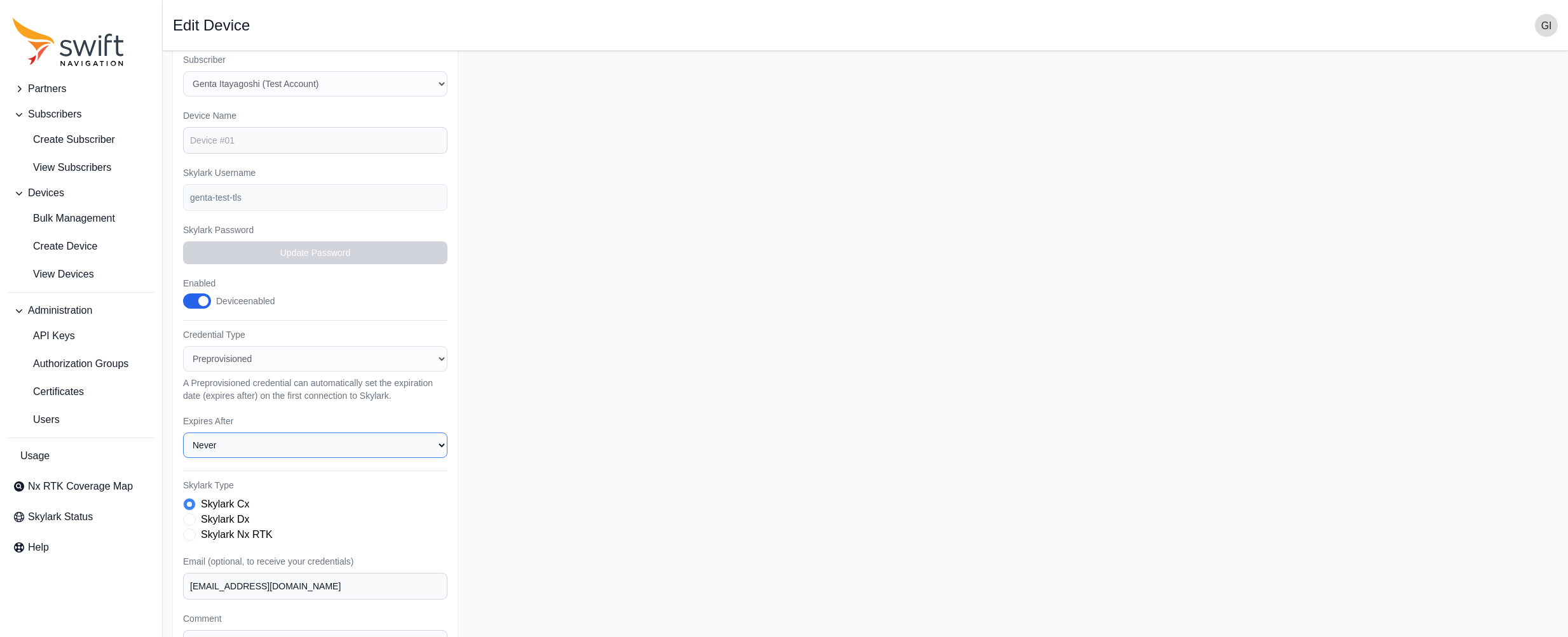
click at [444, 449] on select "Never 1 Week (7 days) 2 Weeks (14 days) 1 Month (30 days) 3 Months (90 days) 6 …" at bounding box center [315, 446] width 265 height 25
select select "31536000s"
click at [183, 433] on select "Never 1 Week (7 days) 2 Weeks (14 days) 1 Month (30 days) 3 Months (90 days) 6 …" at bounding box center [315, 446] width 265 height 25
click at [589, 535] on form "Partner Name Select a Partner AlpsAlpine Andreas Asensing Bad Elf Bench Mark Eq…" at bounding box center [865, 353] width 1385 height 799
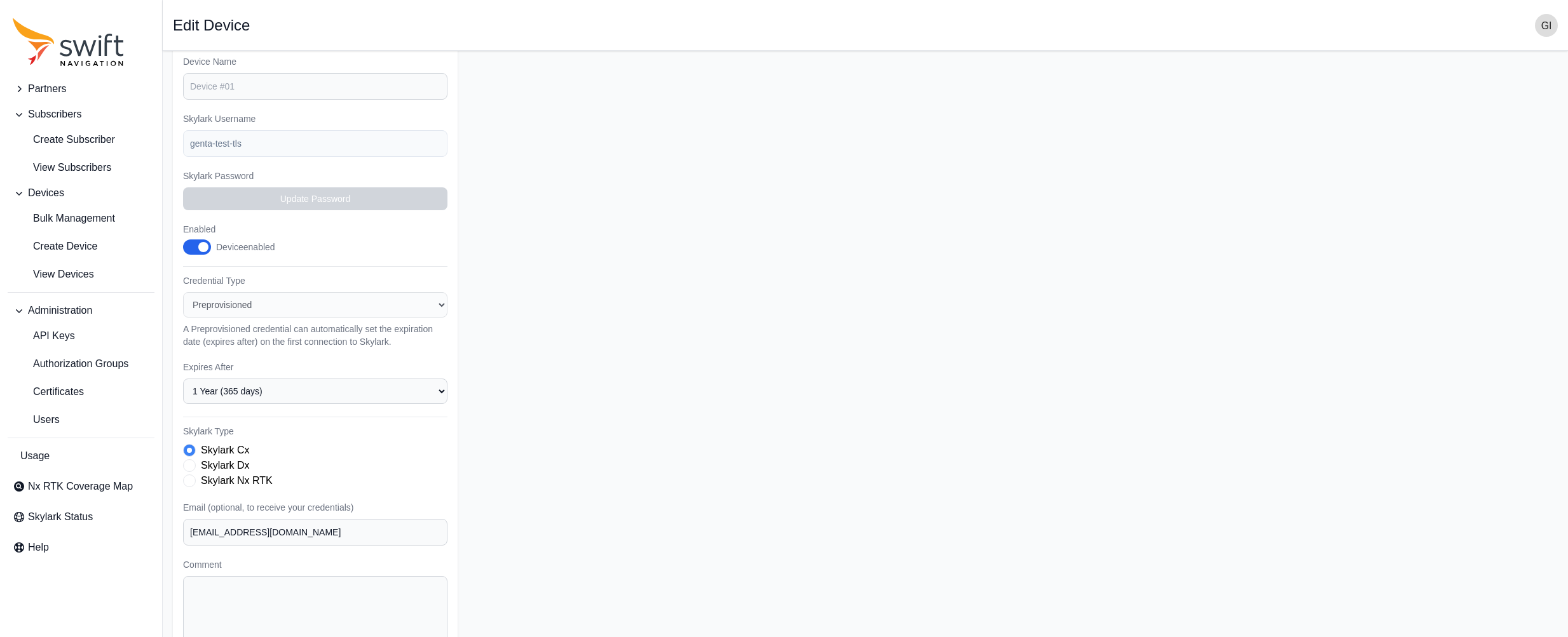
scroll to position [233, 0]
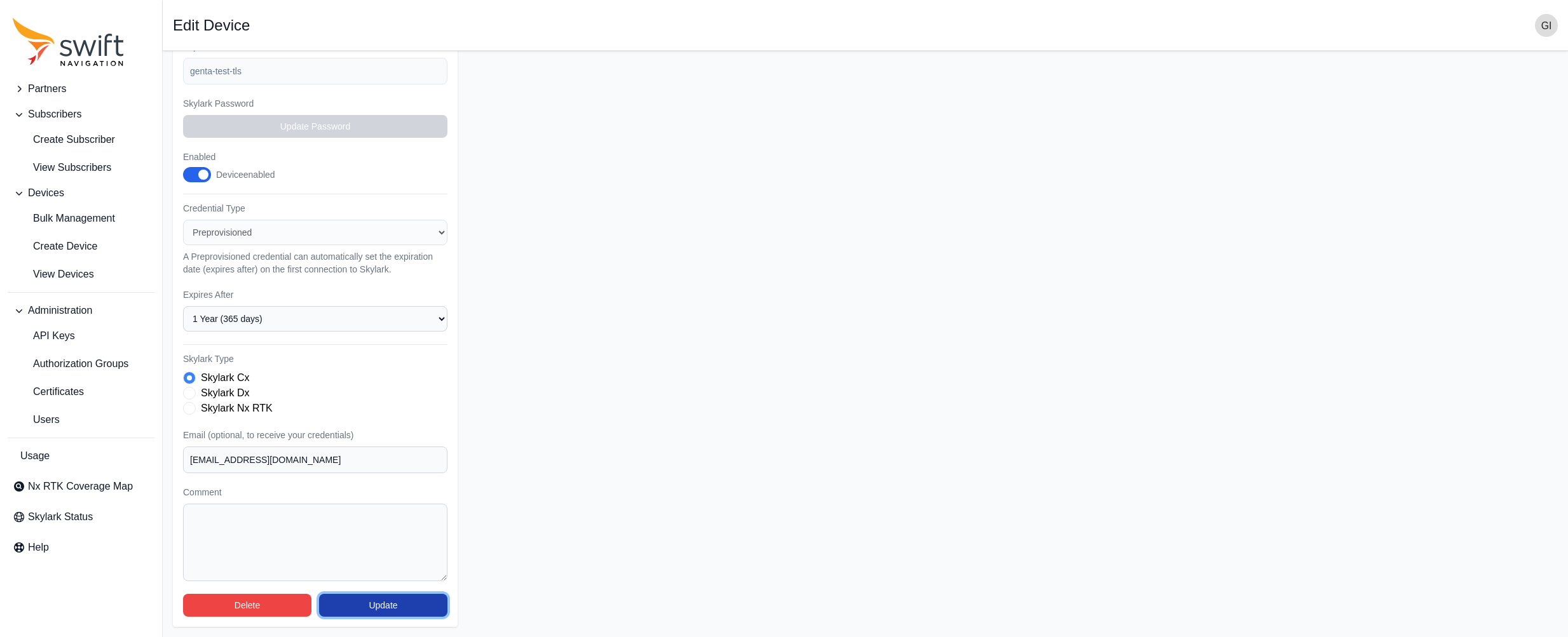
click at [365, 601] on button "Update" at bounding box center [383, 605] width 129 height 23
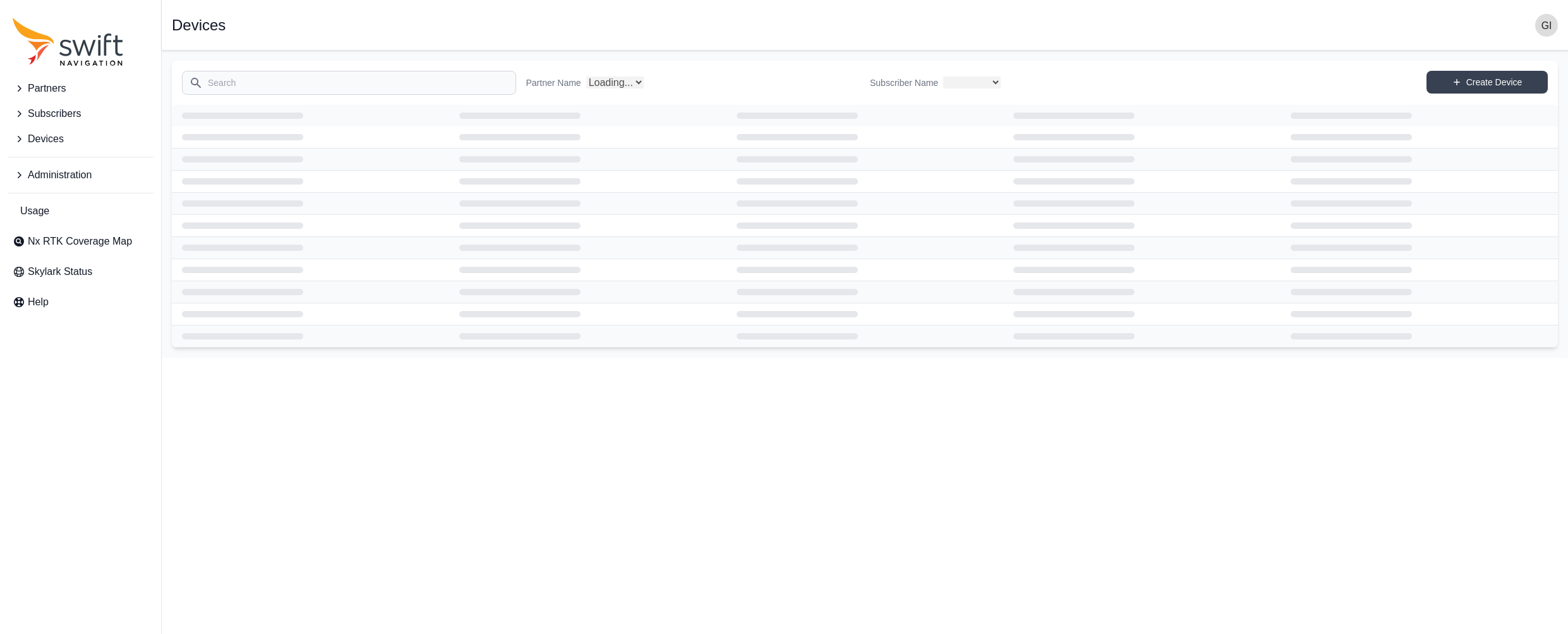
select select
select select "Partner Name"
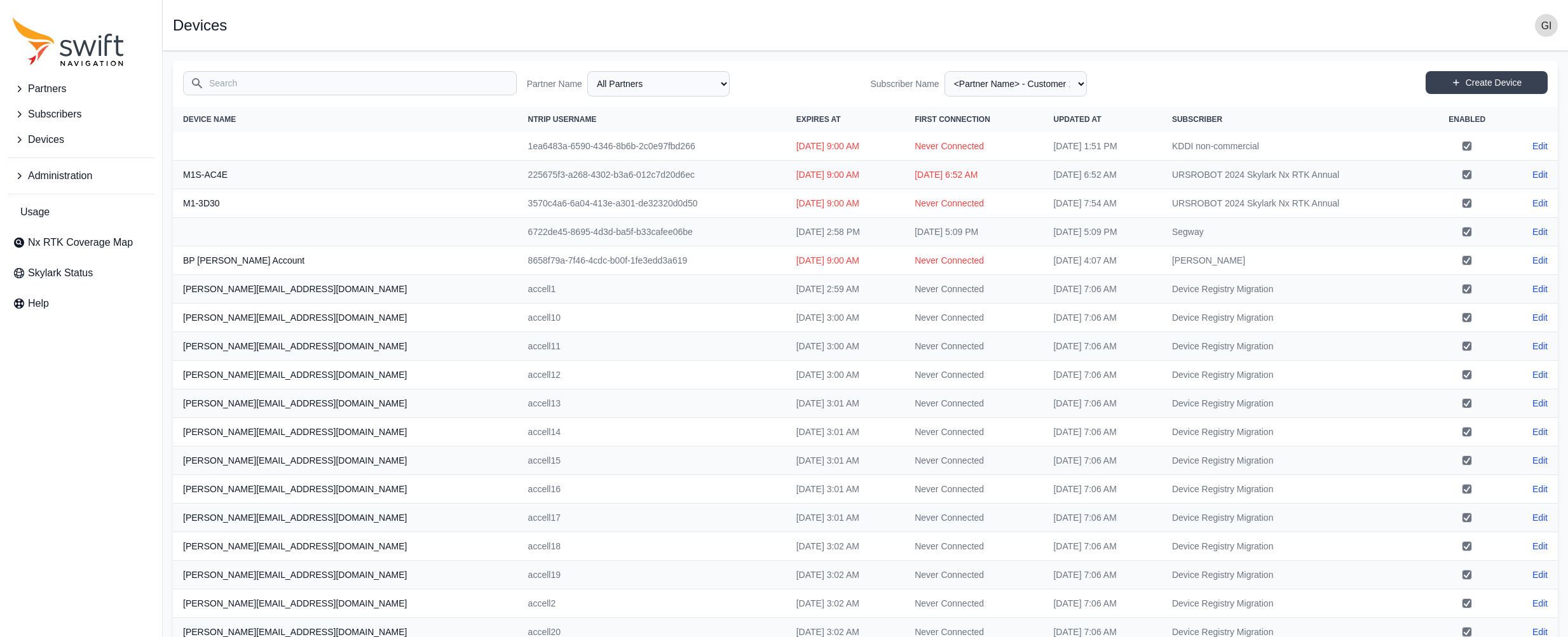
click at [59, 141] on span "Devices" at bounding box center [46, 139] width 37 height 15
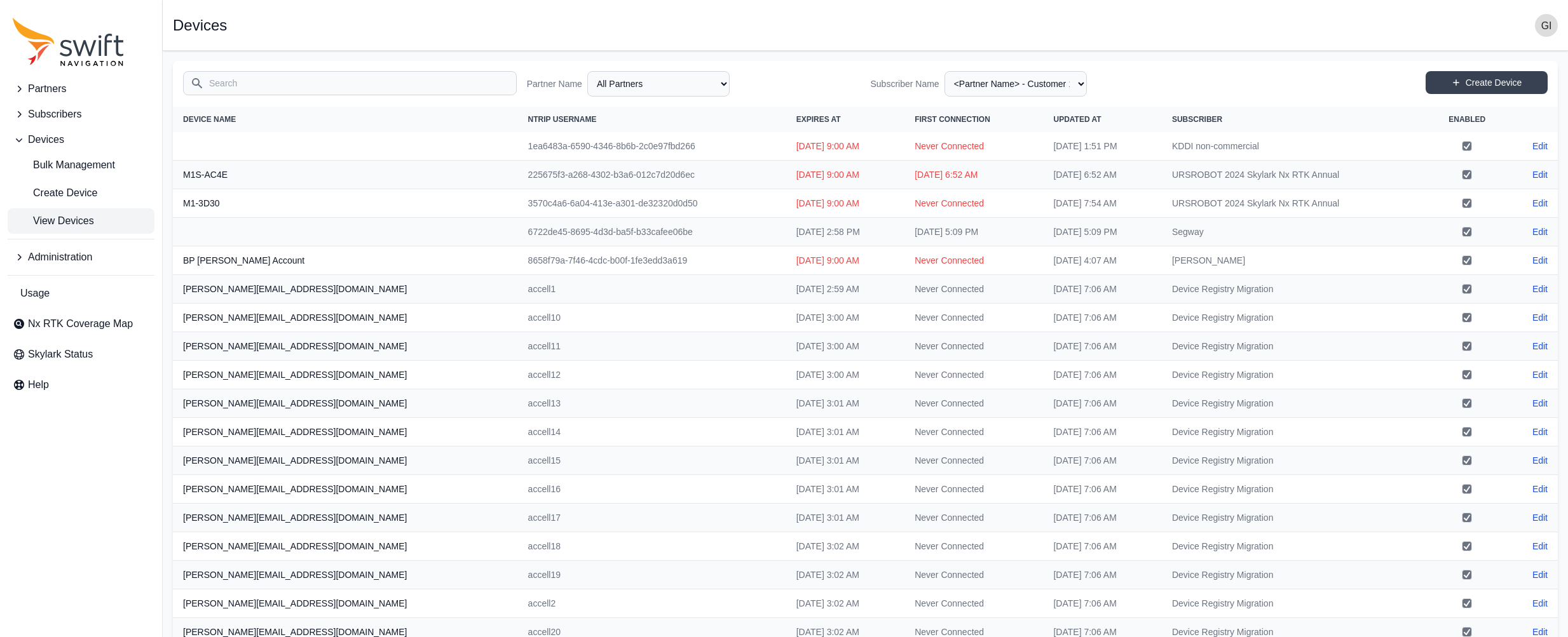
click at [64, 252] on span "Administration" at bounding box center [60, 257] width 64 height 15
click at [84, 338] on link "Certificates" at bounding box center [81, 338] width 147 height 25
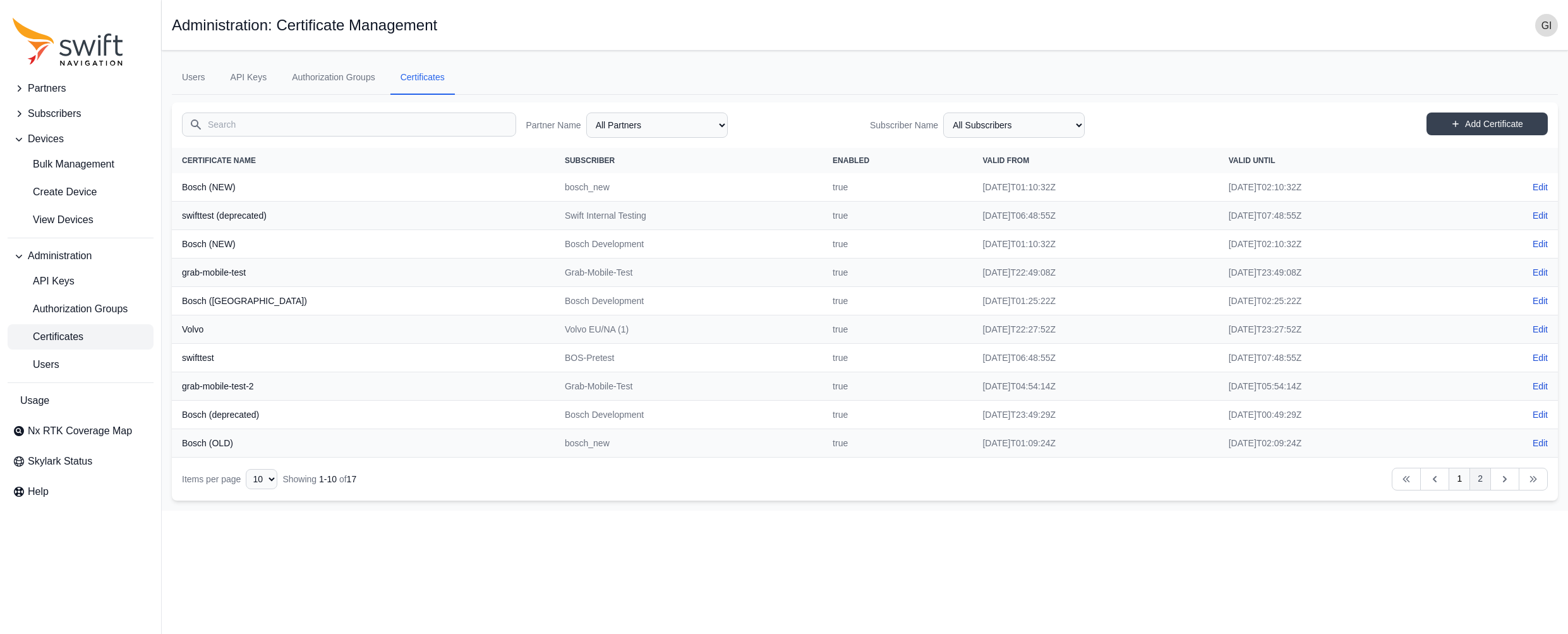
click at [1483, 488] on link "2" at bounding box center [1480, 479] width 21 height 23
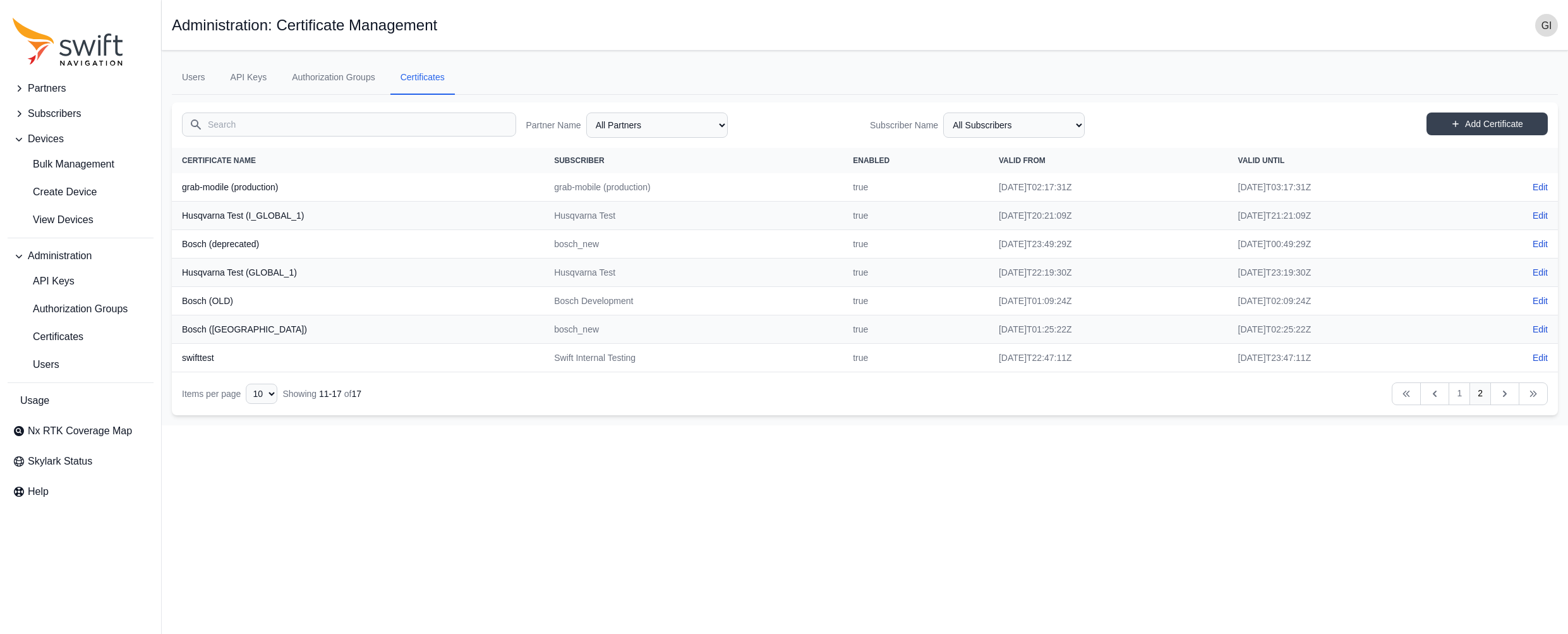
click at [290, 131] on input "Search" at bounding box center [348, 124] width 334 height 24
click at [72, 222] on span "View Devices" at bounding box center [53, 220] width 81 height 15
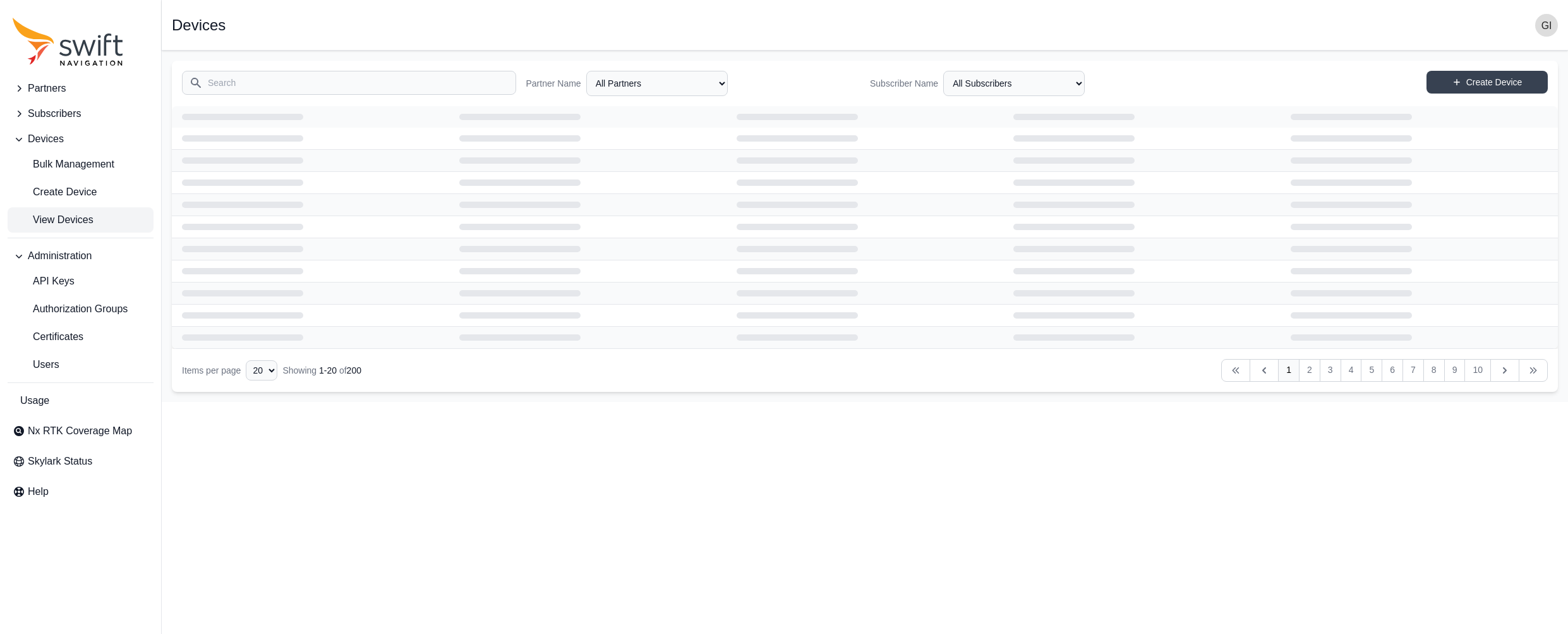
click at [311, 87] on input "Search" at bounding box center [348, 83] width 334 height 24
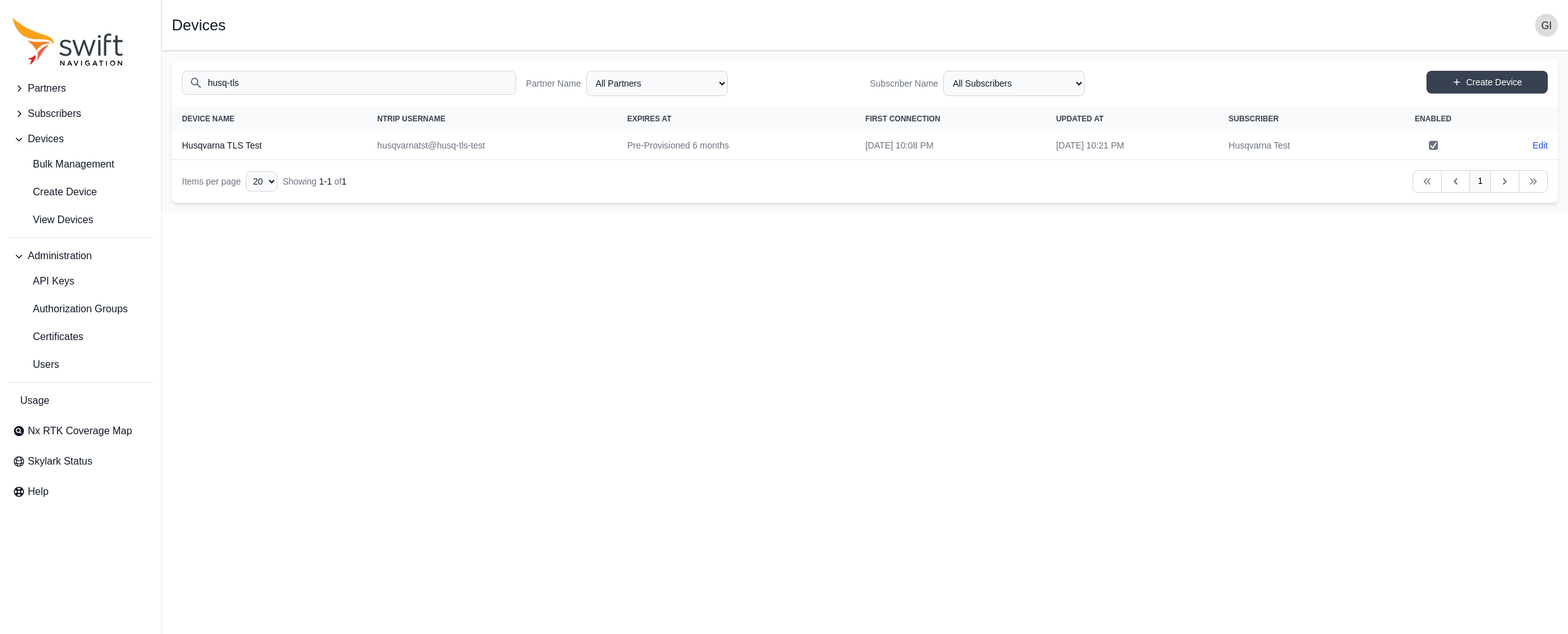
type input "husq-tls"
click at [431, 149] on td "husqvarnatst@husq-tls-test" at bounding box center [492, 145] width 250 height 28
click at [432, 149] on td "husqvarnatst@husq-tls-test" at bounding box center [492, 145] width 250 height 28
click at [666, 158] on td "Pre-Provisioned 6 months" at bounding box center [735, 145] width 238 height 28
click at [668, 150] on td "Pre-Provisioned 6 months" at bounding box center [735, 145] width 238 height 28
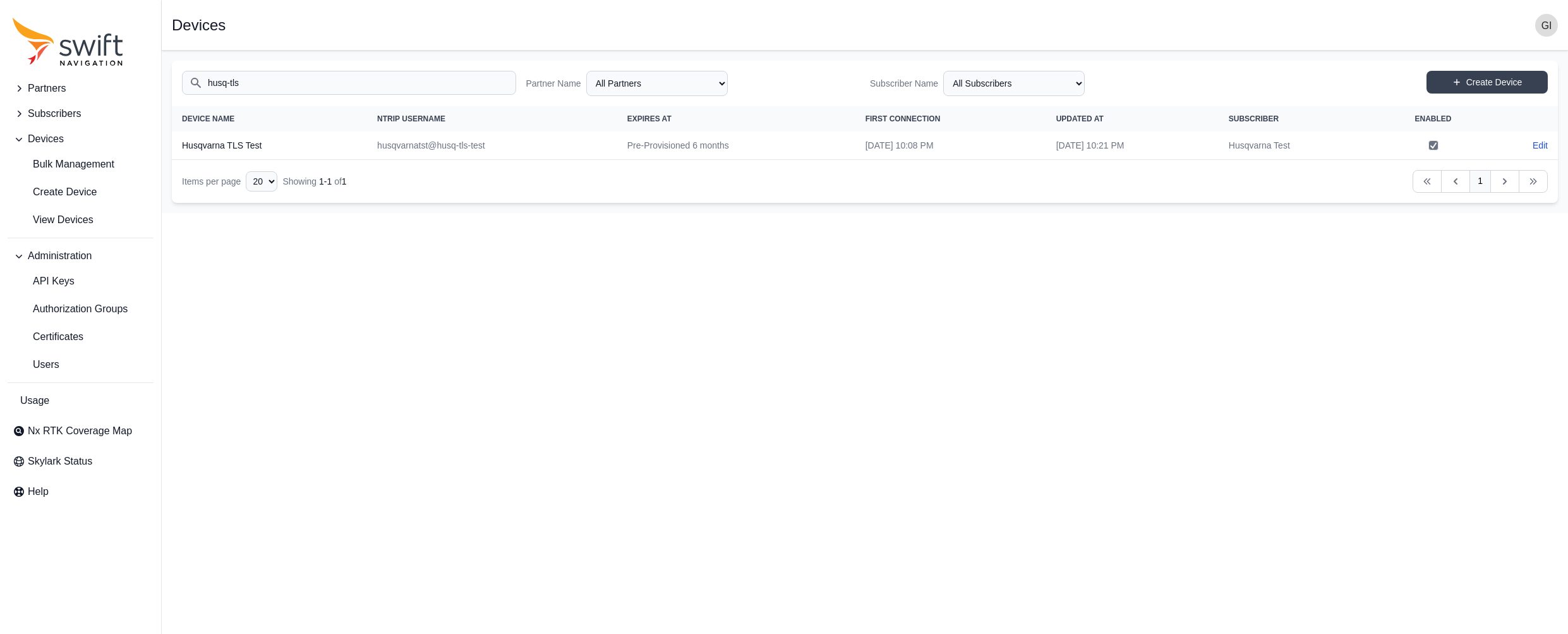
click at [868, 152] on td "Fri, May 16, 2025 10:08 PM" at bounding box center [951, 145] width 191 height 28
click at [1072, 144] on td "Fri, May 16, 2025 10:21 PM" at bounding box center [1132, 145] width 172 height 28
click at [58, 333] on span "Certificates" at bounding box center [48, 337] width 71 height 15
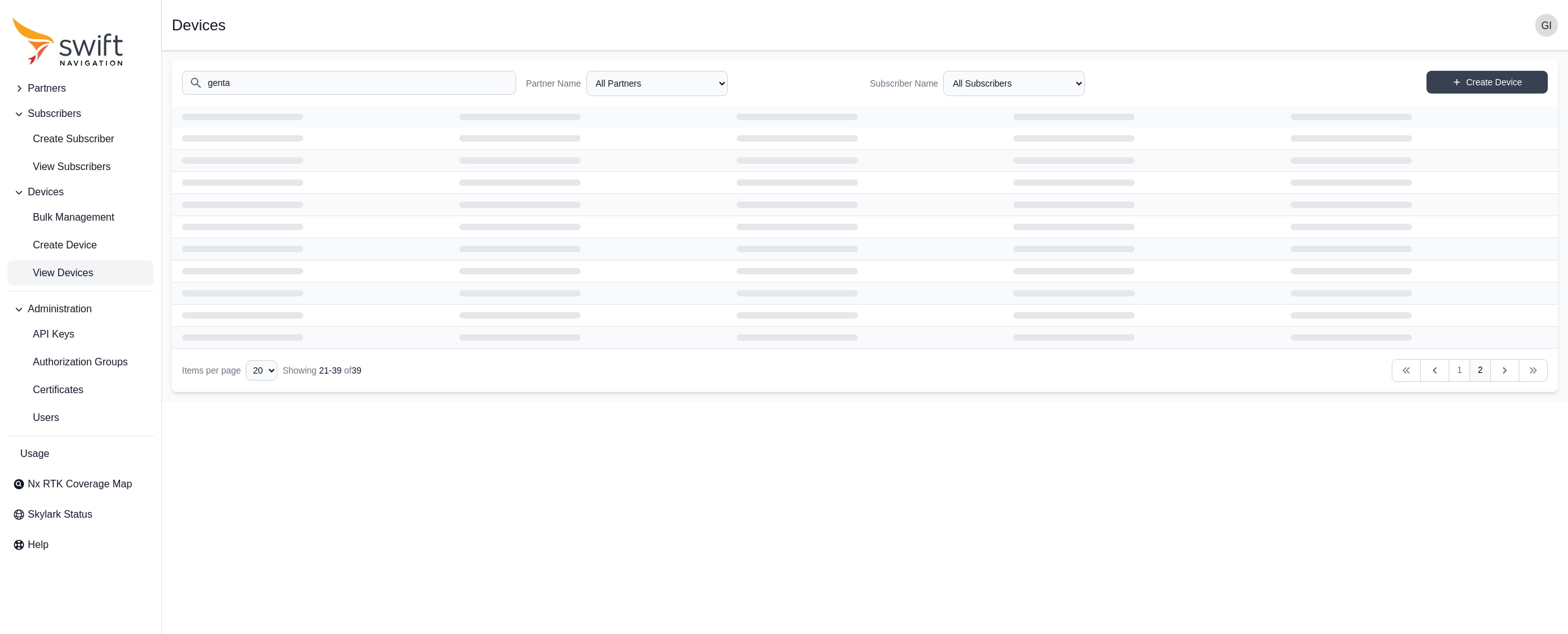
click at [67, 268] on span "View Devices" at bounding box center [53, 273] width 81 height 15
click at [84, 250] on span "Create Device" at bounding box center [55, 245] width 84 height 15
select select "ab3272ce-40d0-4c94-a524-96a758ab755c"
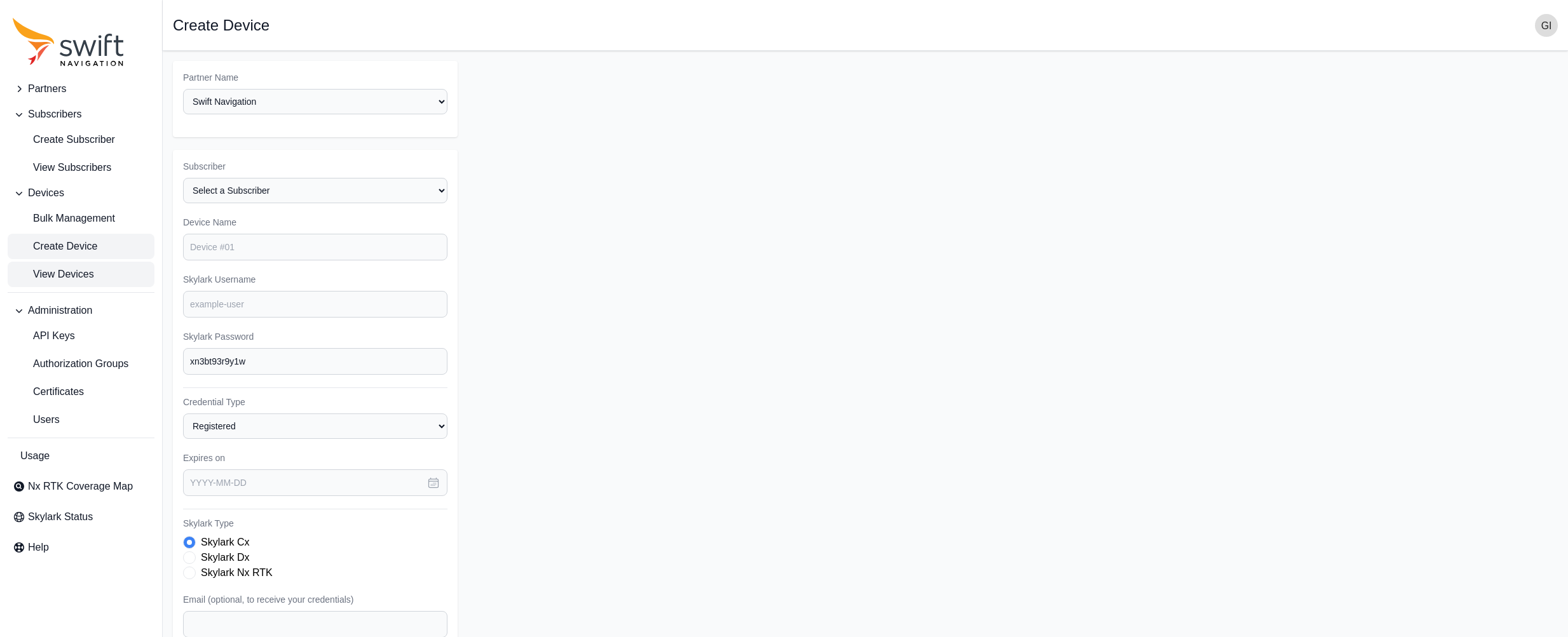
click at [79, 272] on span "View Devices" at bounding box center [53, 274] width 81 height 15
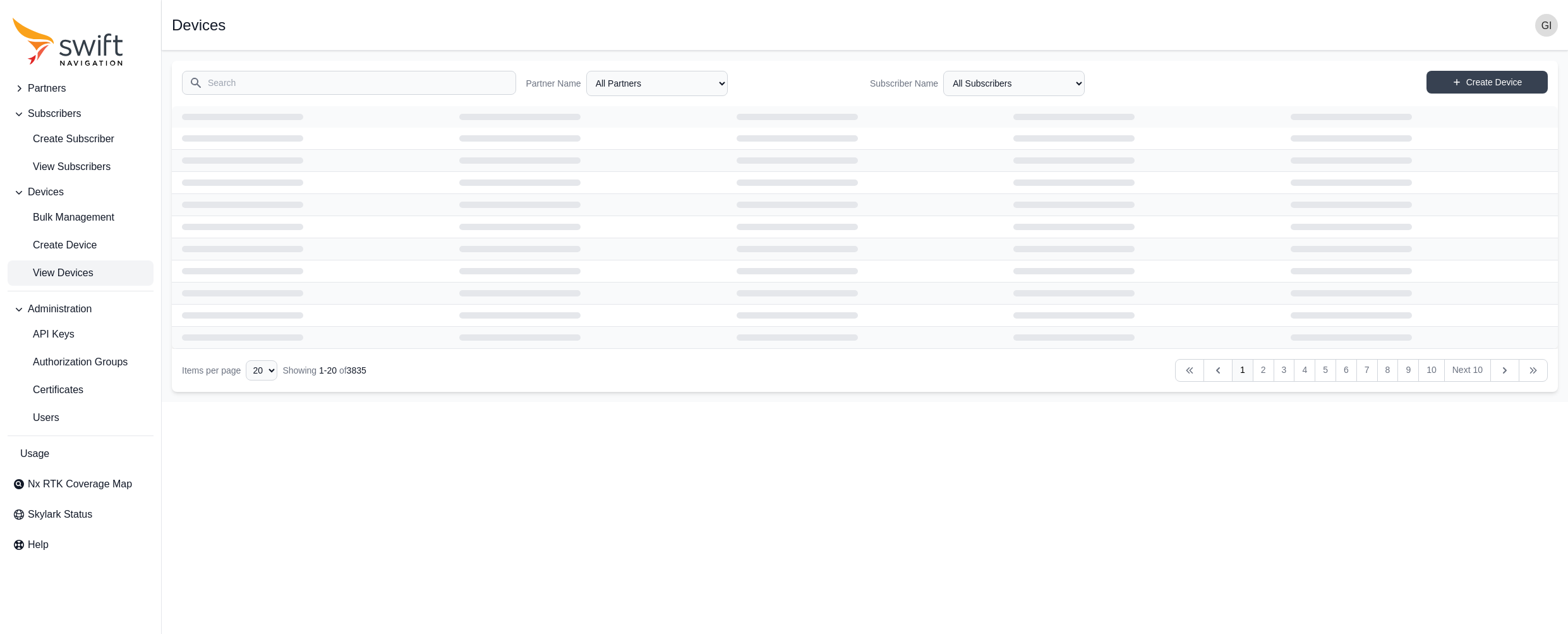
click at [358, 85] on input "Search" at bounding box center [348, 83] width 334 height 24
type input "げ"
type input "genta"
click at [96, 241] on span "Create Device" at bounding box center [55, 245] width 84 height 15
select select "ab3272ce-40d0-4c94-a524-96a758ab755c"
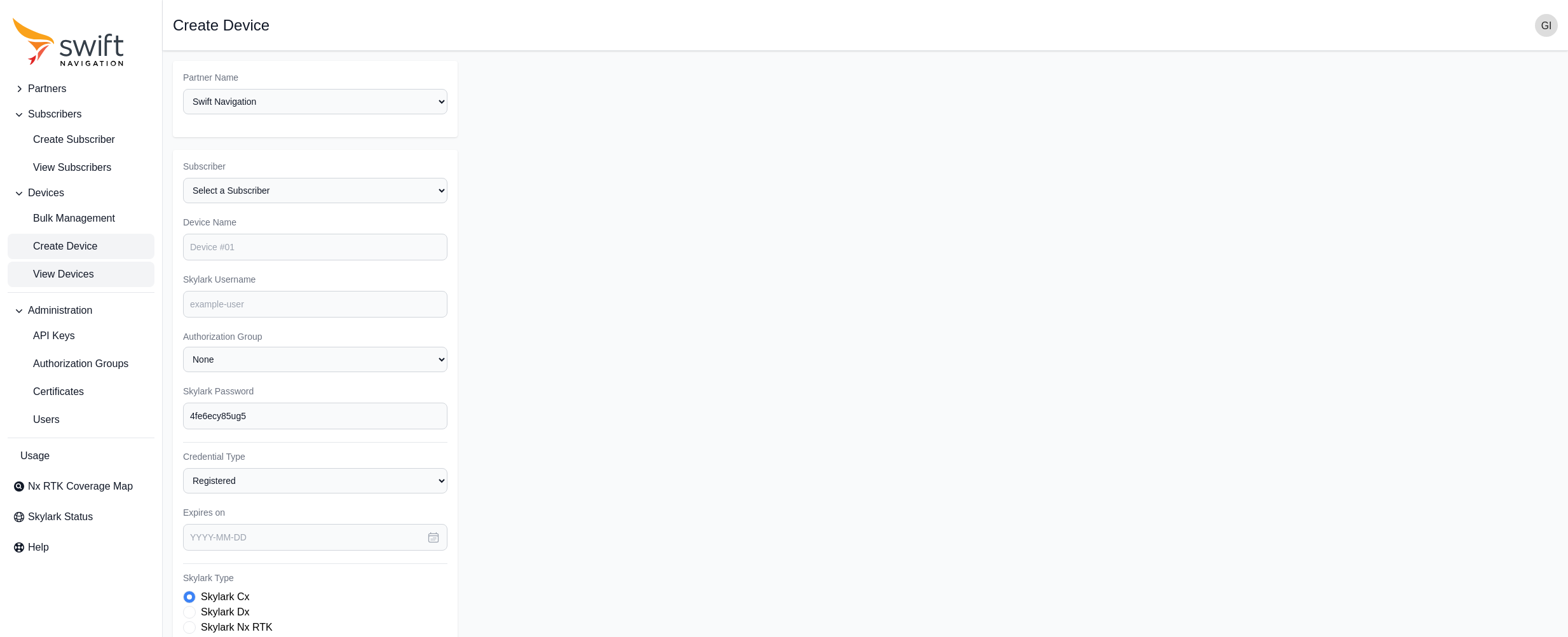
click at [87, 271] on span "View Devices" at bounding box center [53, 274] width 81 height 15
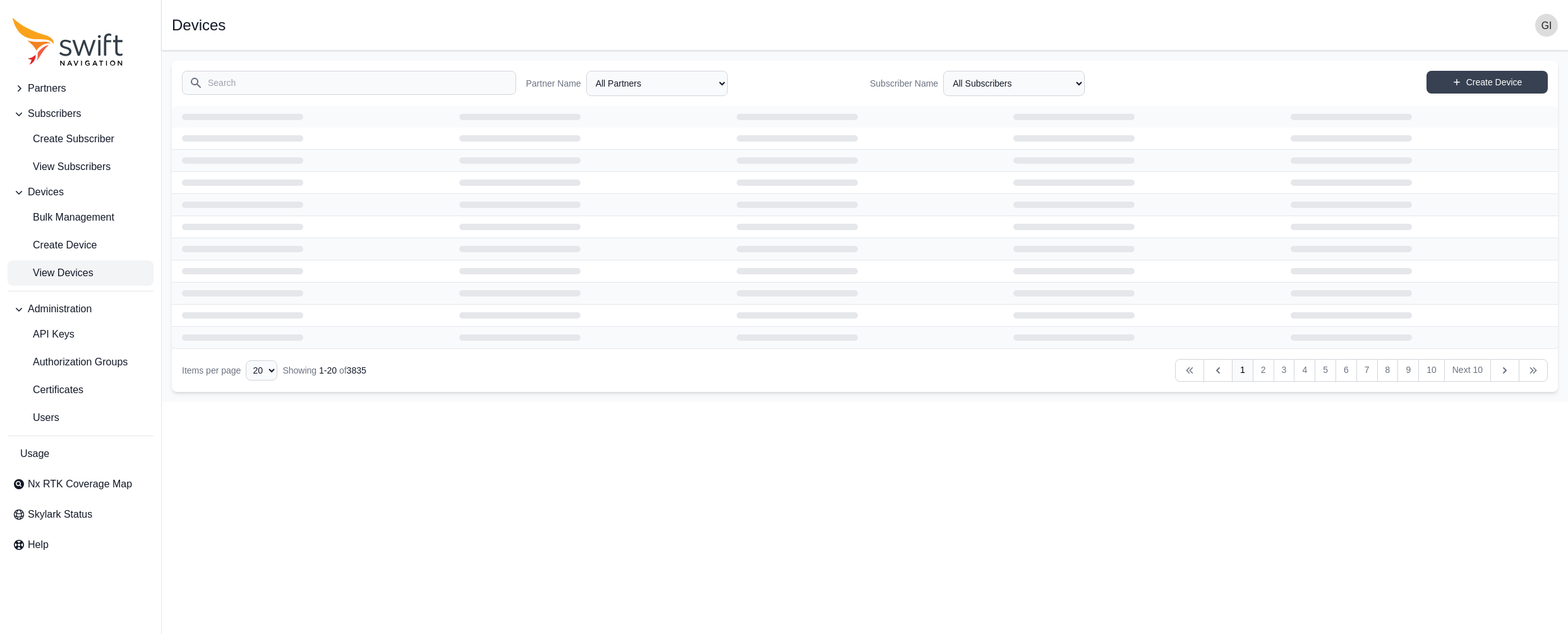
click at [62, 96] on button "Partners" at bounding box center [81, 89] width 146 height 25
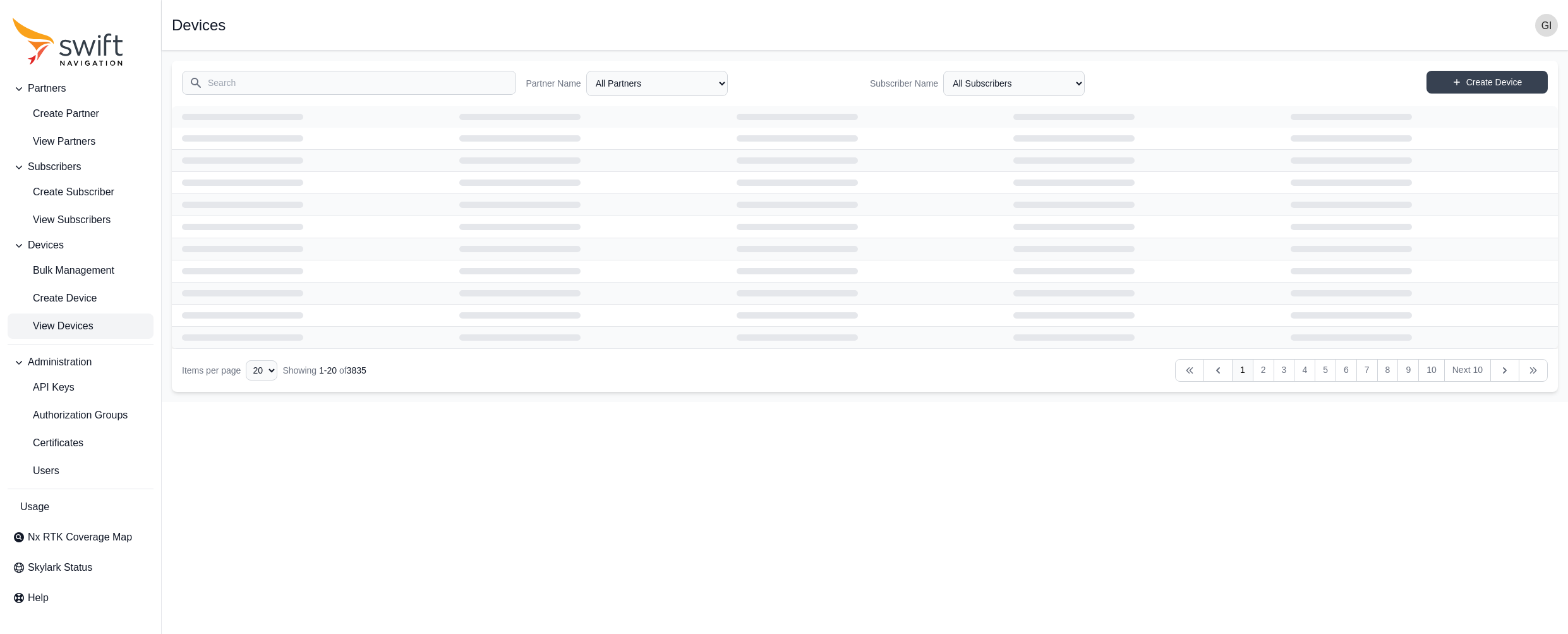
click at [58, 90] on span "Partners" at bounding box center [47, 88] width 38 height 15
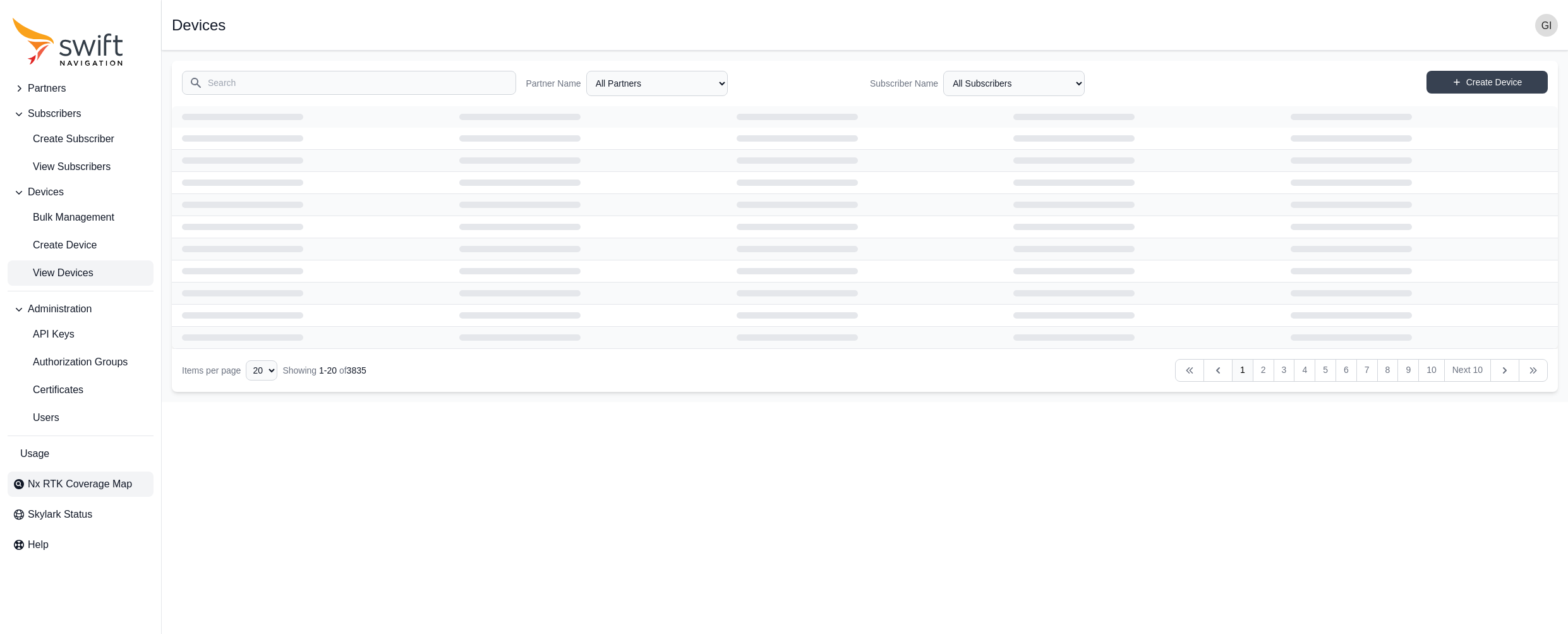
click at [37, 474] on link "Nx RTK Coverage Map" at bounding box center [81, 485] width 146 height 25
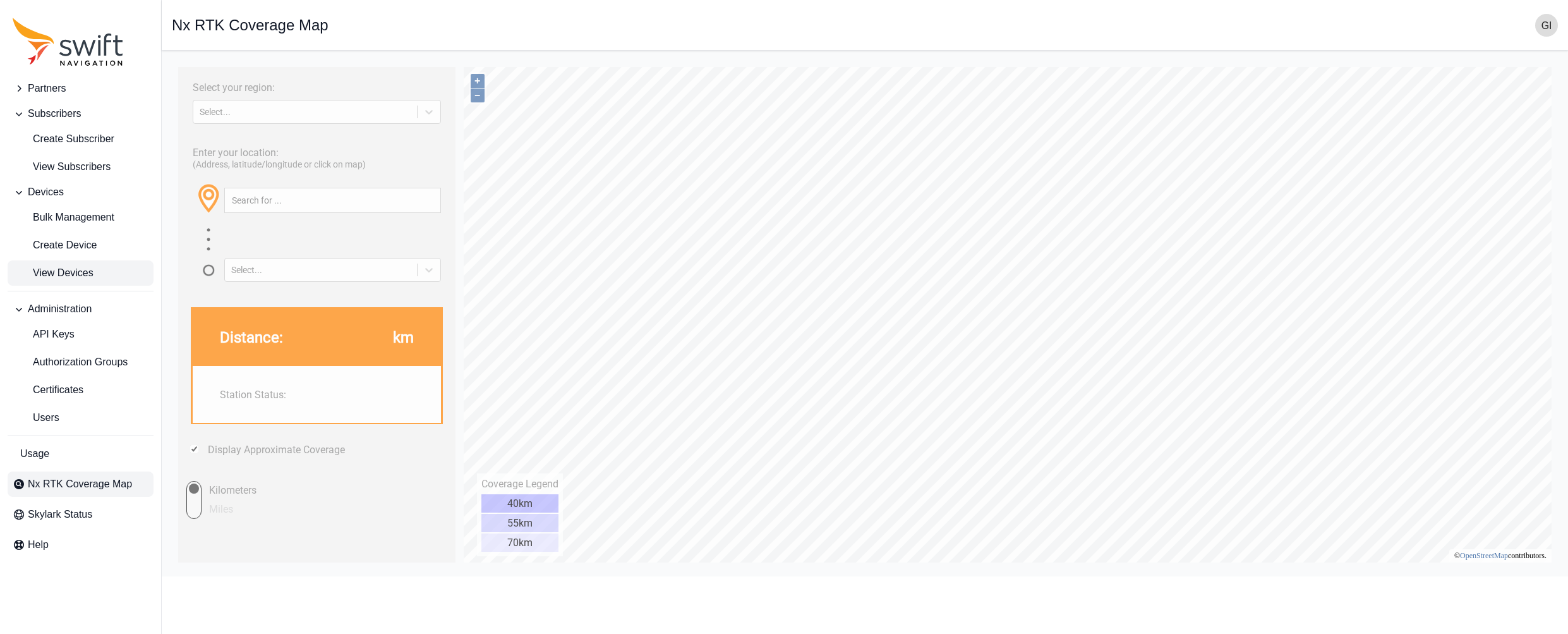
click at [59, 277] on span "View Devices" at bounding box center [53, 273] width 81 height 15
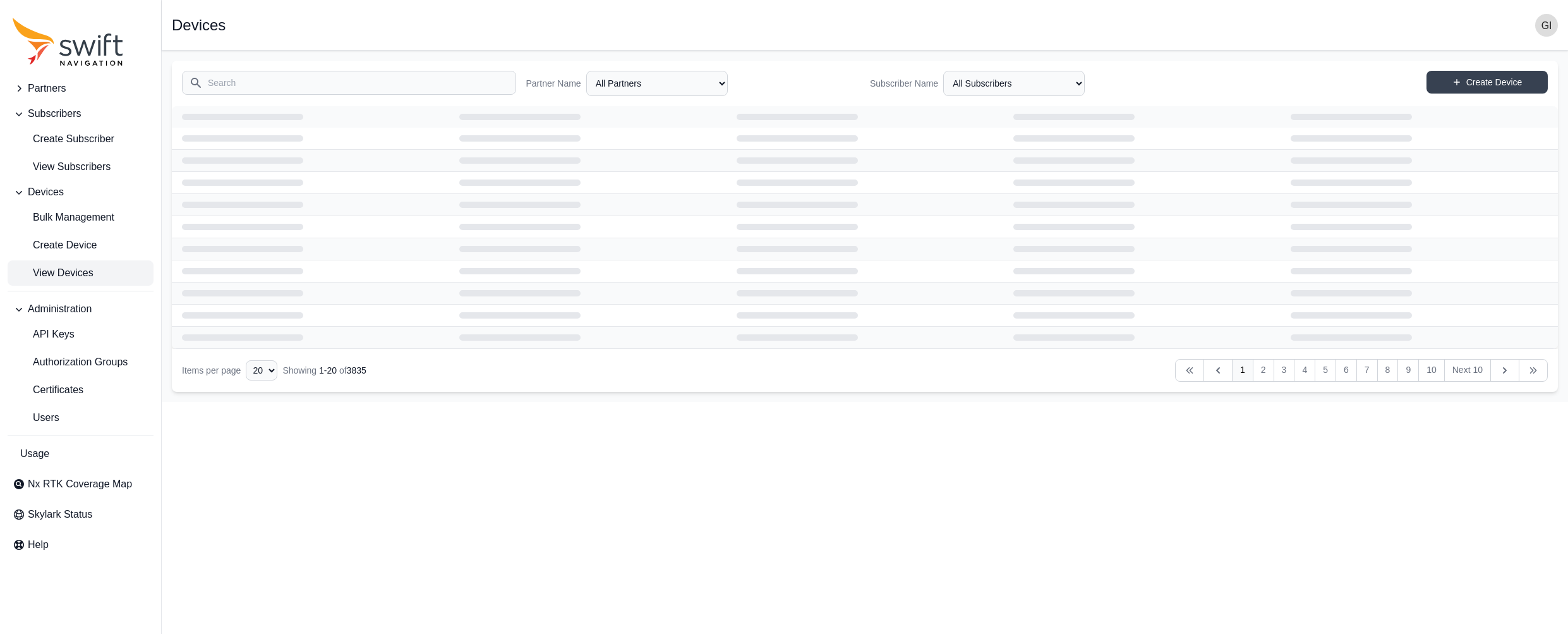
click at [309, 87] on input "Search" at bounding box center [348, 83] width 334 height 24
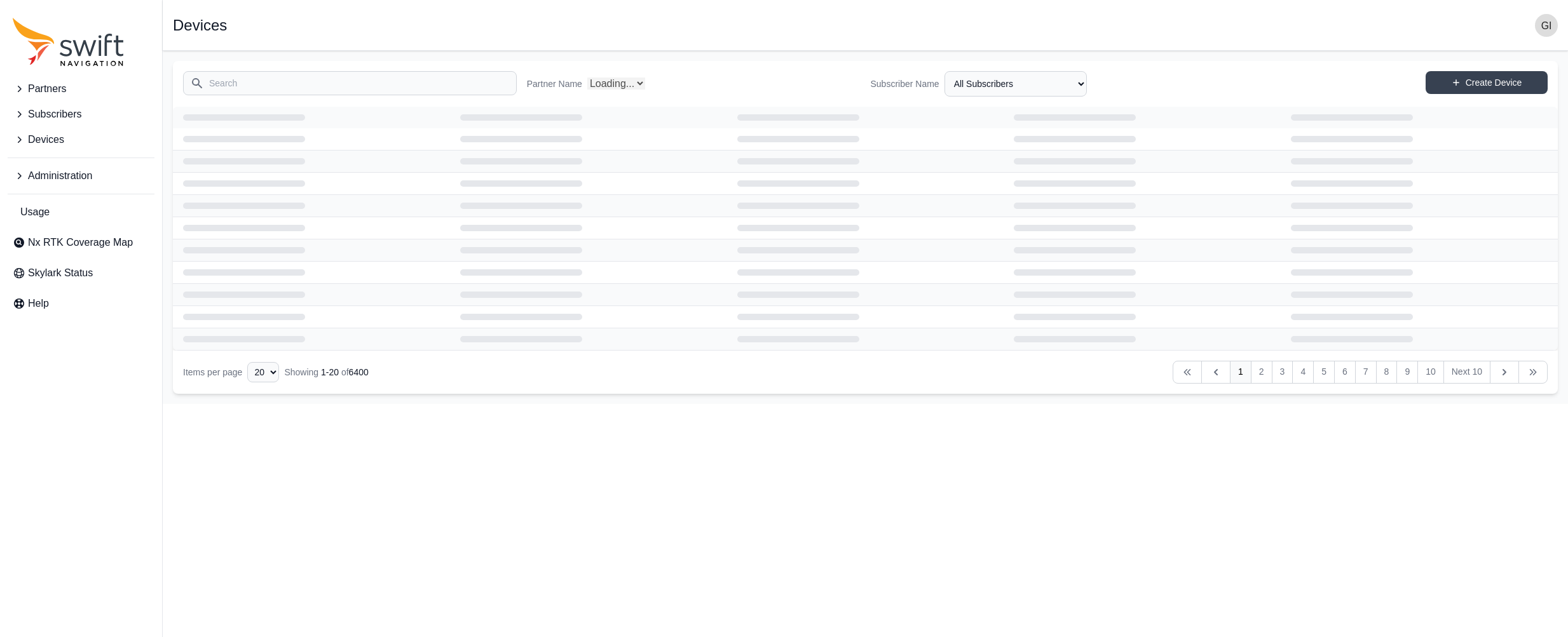
select select "Partner Name"
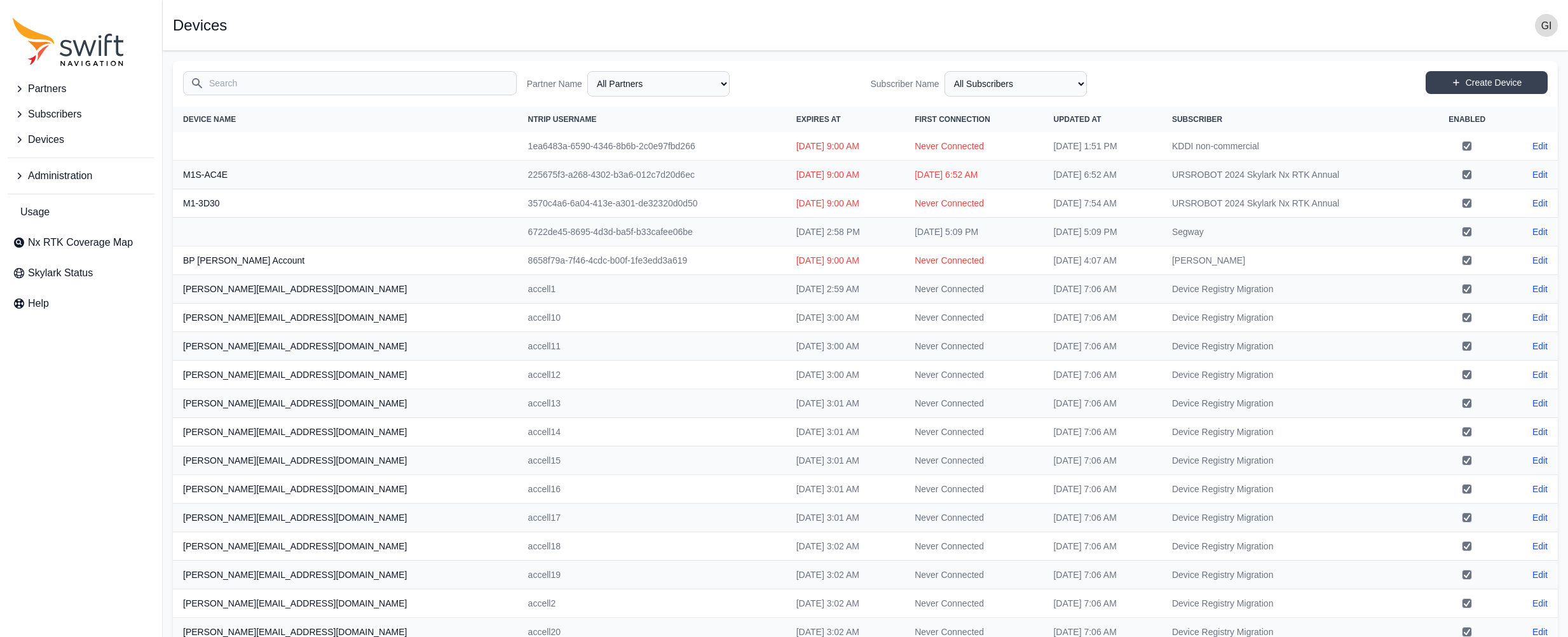
click at [395, 87] on input "Search" at bounding box center [350, 83] width 334 height 24
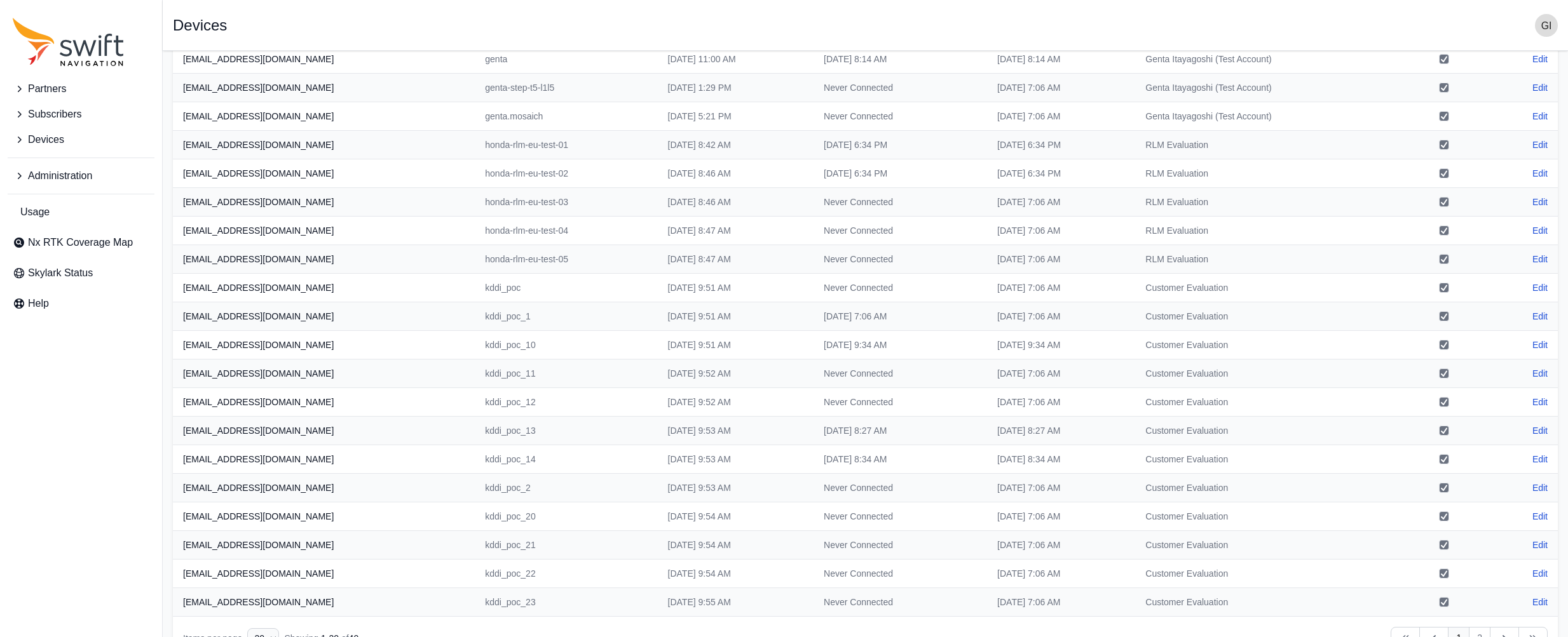
scroll to position [120, 0]
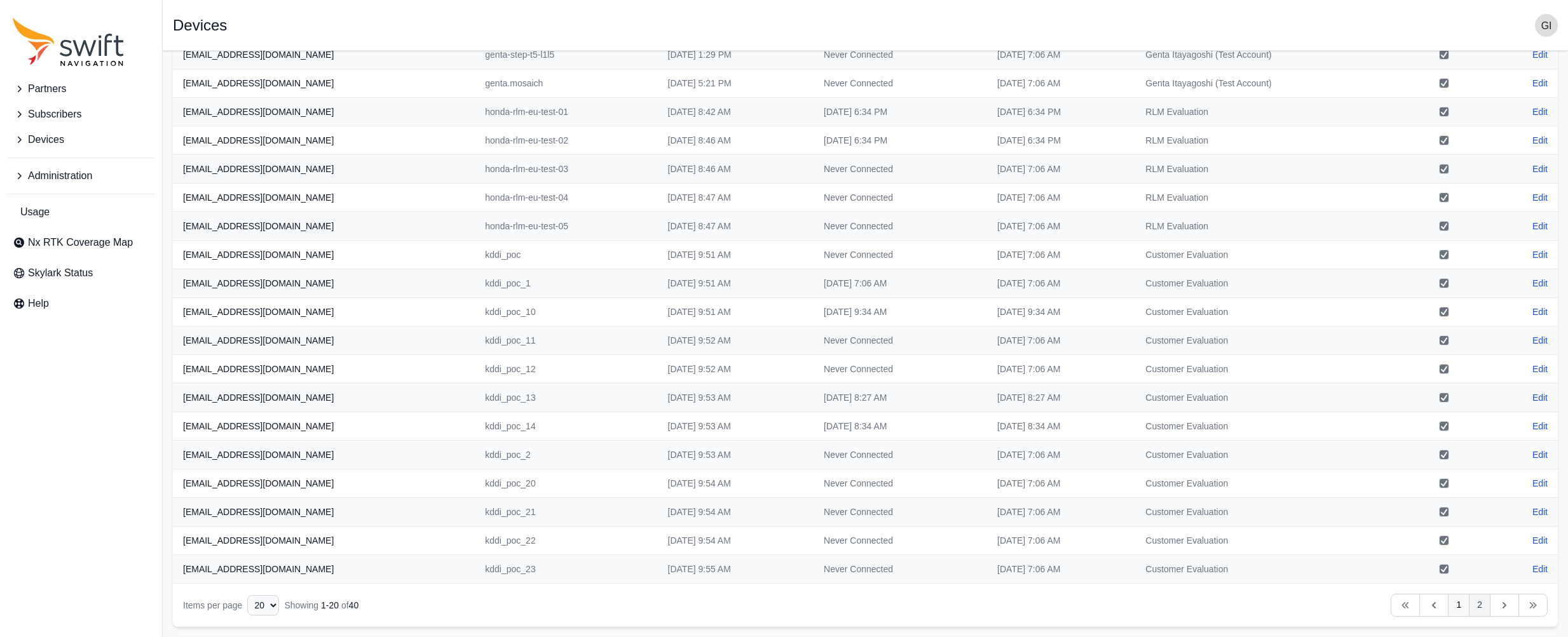
type input "genta"
click at [1483, 611] on link "2" at bounding box center [1479, 605] width 21 height 23
